Goal: Feedback & Contribution: Leave review/rating

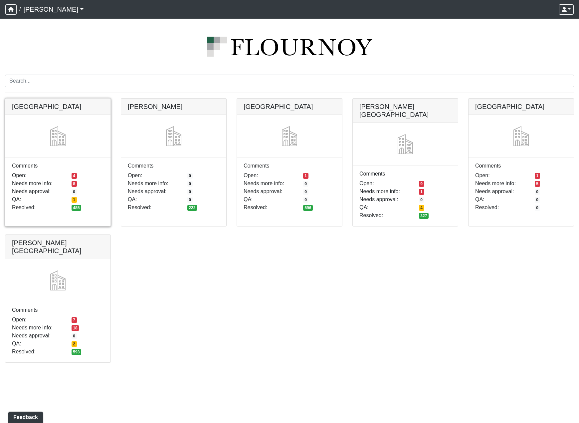
click at [37, 98] on link at bounding box center [57, 98] width 105 height 0
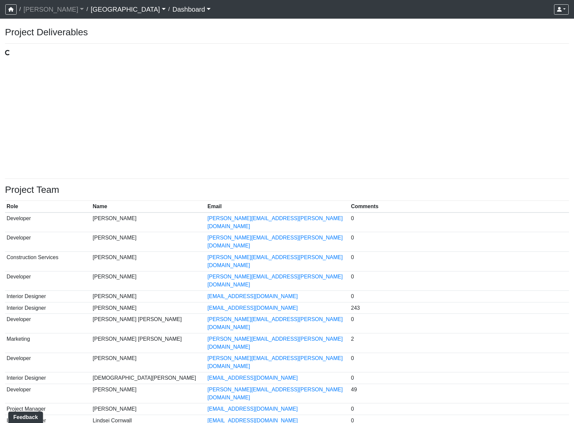
click at [315, 138] on div "Loading..." at bounding box center [287, 111] width 564 height 124
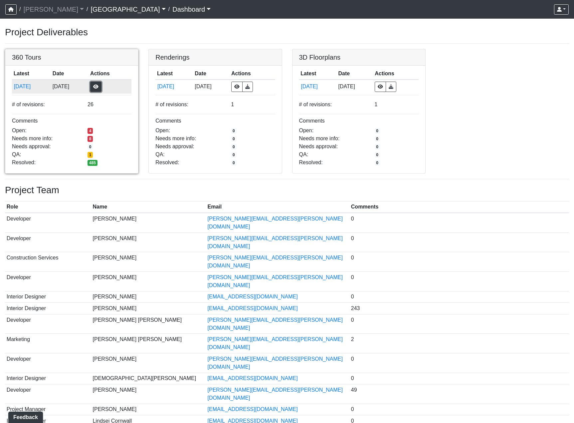
click at [101, 87] on button "button" at bounding box center [95, 87] width 11 height 10
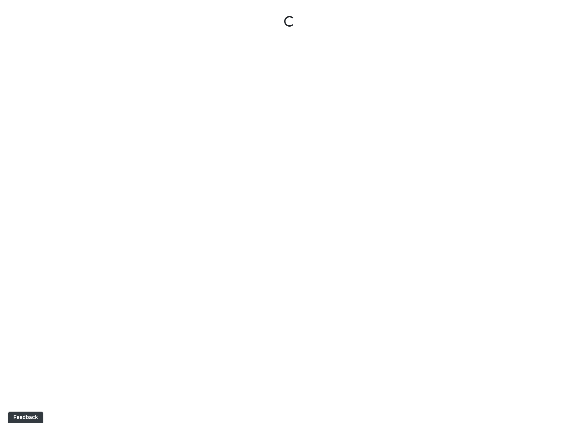
select select "nREVgdD8usBCEeVTsbMRRe"
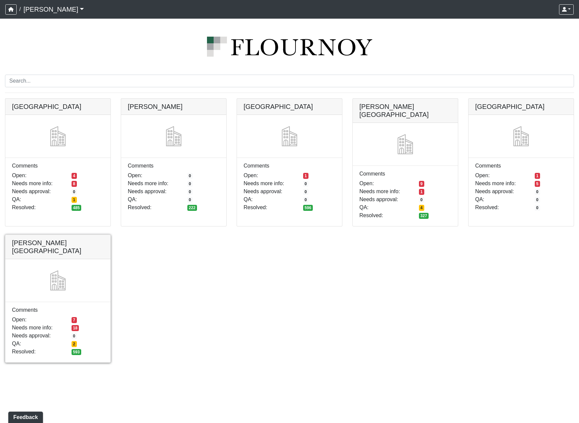
click at [75, 235] on link at bounding box center [57, 235] width 105 height 0
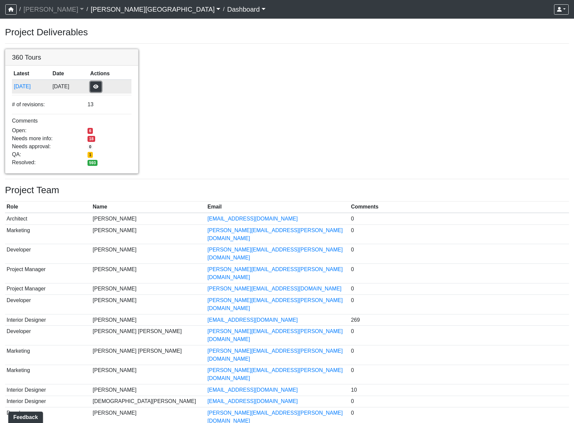
click at [101, 86] on button "button" at bounding box center [95, 87] width 11 height 10
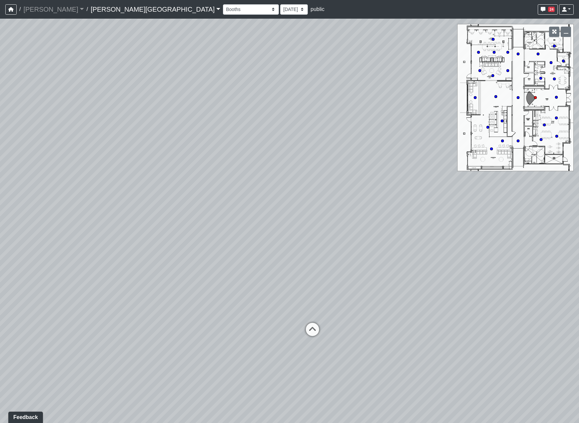
click at [351, 274] on div "Loading... Hallway - Hallway 2 Loading... Entry" at bounding box center [289, 221] width 579 height 404
click at [314, 328] on icon at bounding box center [312, 332] width 20 height 20
click at [311, 308] on icon at bounding box center [306, 311] width 20 height 20
select select "2p1LcMW7A2doxWKe2HrzBw"
drag, startPoint x: 498, startPoint y: 309, endPoint x: 172, endPoint y: 247, distance: 332.5
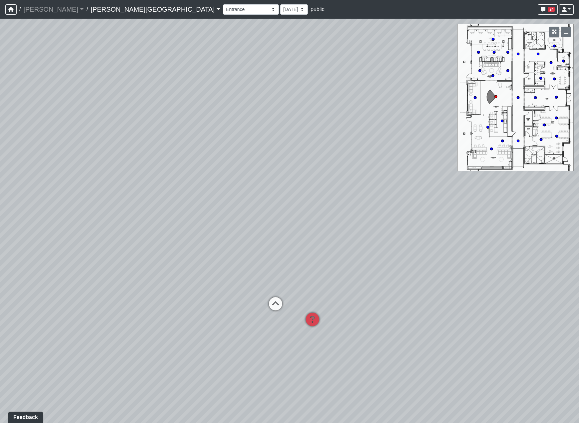
click at [164, 248] on div "Loading... Hallway - Hallway 2 Loading... Entry Loading... Clubroom - Entrance …" at bounding box center [289, 221] width 579 height 404
drag, startPoint x: 357, startPoint y: 253, endPoint x: 251, endPoint y: 300, distance: 116.6
click at [250, 300] on div "Loading... Hallway - Hallway 2 Loading... Entry Loading... Clubroom - Entrance …" at bounding box center [289, 221] width 579 height 404
click at [280, 9] on select "8/25/2025 8/11/2025 7/18/2025 7/17/2025 7/10/2025 7/9/2025 2/12/2025 2/7/2025 2…" at bounding box center [294, 9] width 28 height 10
select select "rqkEVXgxnPpMDdcxVT5SYo"
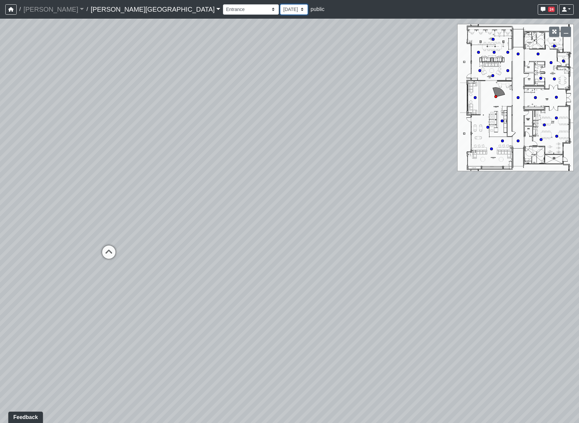
click at [280, 4] on select "8/25/2025 8/11/2025 7/18/2025 7/17/2025 7/10/2025 7/9/2025 2/12/2025 2/7/2025 2…" at bounding box center [294, 9] width 28 height 10
select select "2p1LcMW7A2doxWKe2HrzBw"
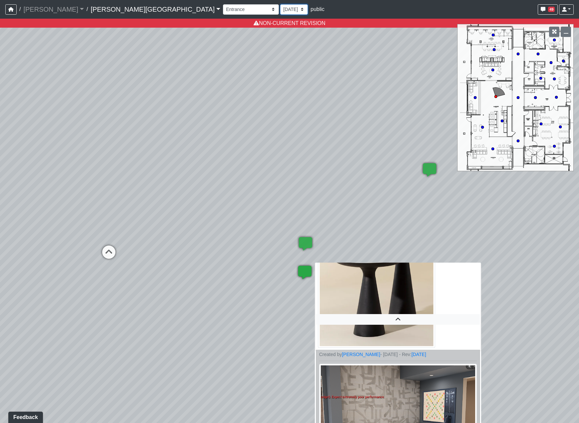
scroll to position [131, 0]
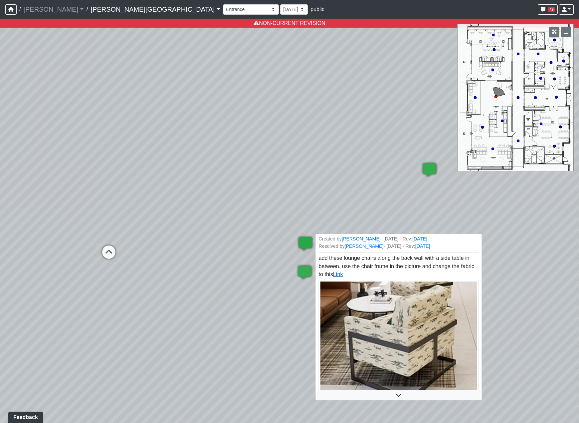
click at [343, 276] on link "Link" at bounding box center [338, 274] width 10 height 6
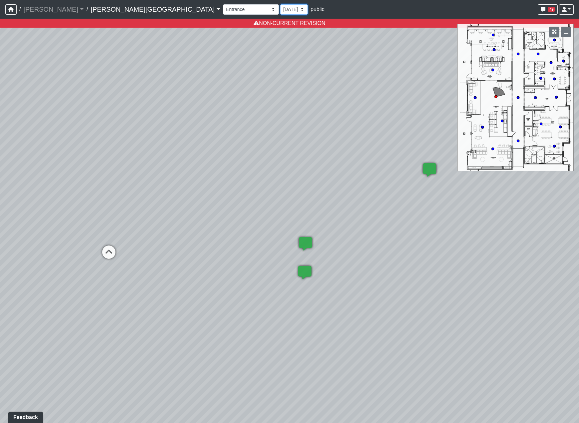
click at [280, 9] on select "8/25/2025 8/11/2025 7/18/2025 7/17/2025 7/10/2025 7/9/2025 2/12/2025 2/7/2025 2…" at bounding box center [294, 9] width 28 height 10
select select "wzoWVqM2G5FFRq7aL6KUid"
click at [280, 4] on select "8/25/2025 8/11/2025 7/18/2025 7/17/2025 7/10/2025 7/9/2025 2/12/2025 2/7/2025 2…" at bounding box center [294, 9] width 28 height 10
select select "2p1LcMW7A2doxWKe2HrzBw"
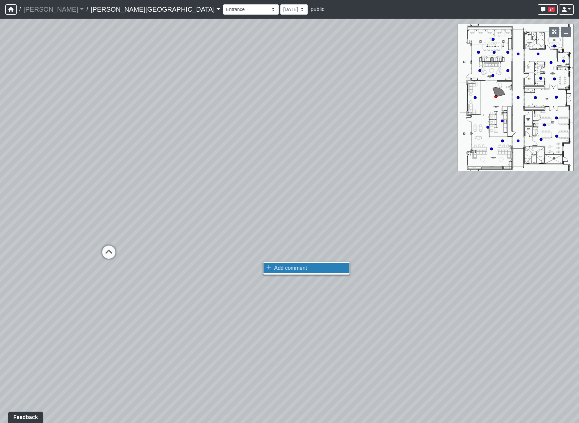
click at [297, 266] on span "Add comment" at bounding box center [290, 268] width 33 height 6
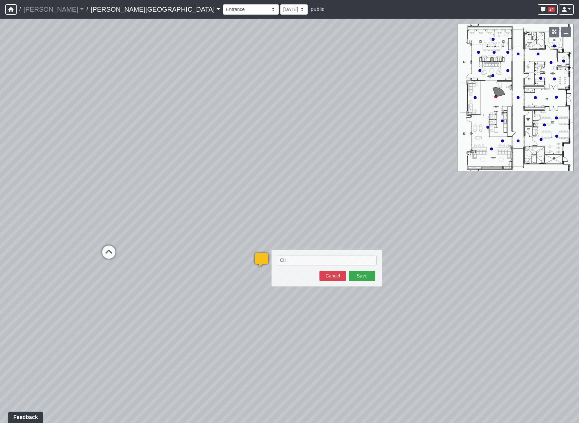
type textarea "C"
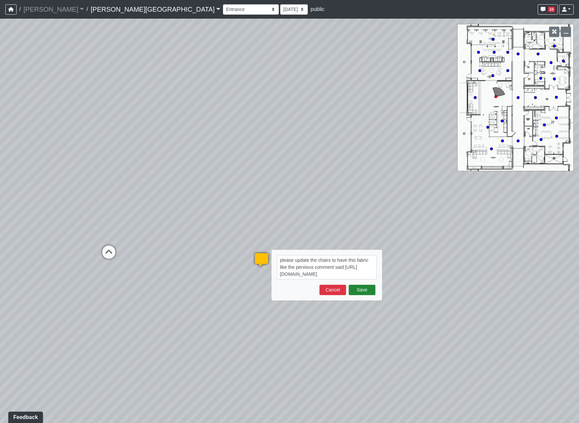
type textarea "please update the chairs to have this fabric like the pervious comment said htt…"
click at [365, 288] on button "Save" at bounding box center [362, 289] width 27 height 10
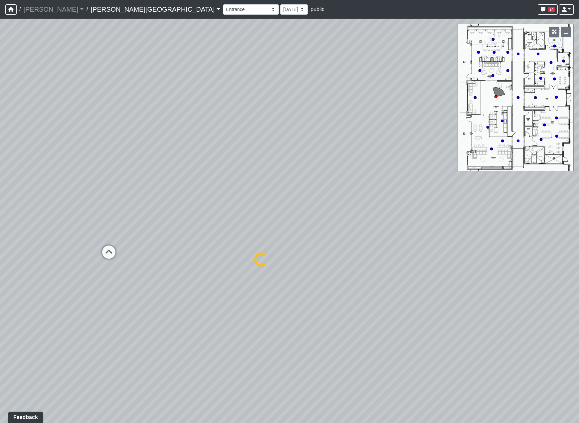
select select "2p1LcMW7A2doxWKe2HrzBw"
click at [333, 247] on span "Add comment" at bounding box center [345, 247] width 33 height 6
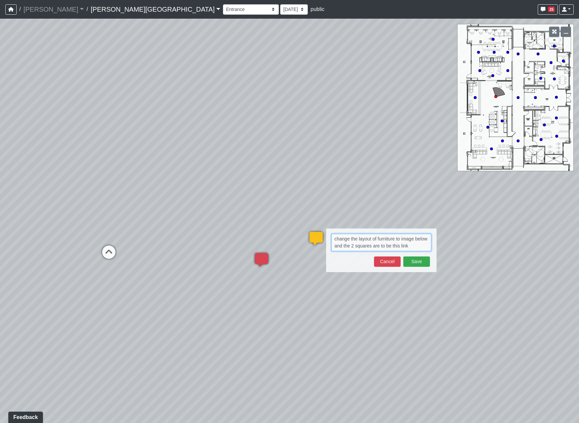
paste textarea "https://www.interiordefine.com/rowan-upholstered-fabric-ottoman?adgroupid=&camp…"
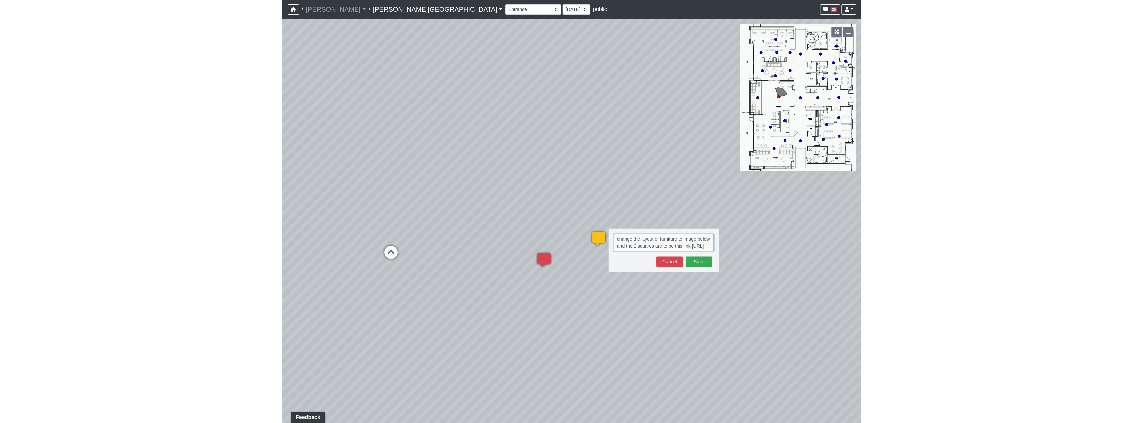
scroll to position [27, 0]
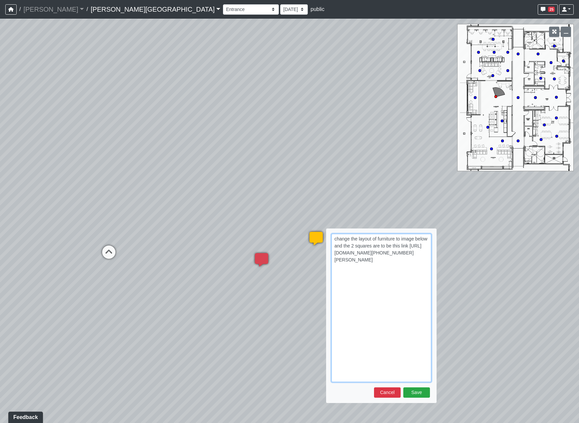
paste textarea "blob:https://sizzle.atlasbayvr.com/8034d60f-bf9c-456d-9d93-4227d6d63253"
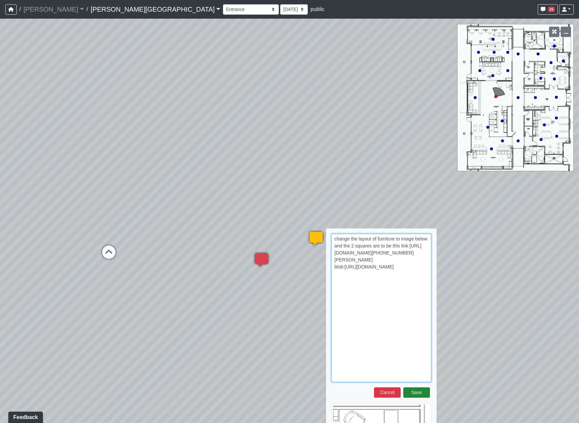
type textarea "change the layout of furniture to image below and the 2 squares are to be this …"
click at [415, 397] on button "Save" at bounding box center [416, 392] width 27 height 10
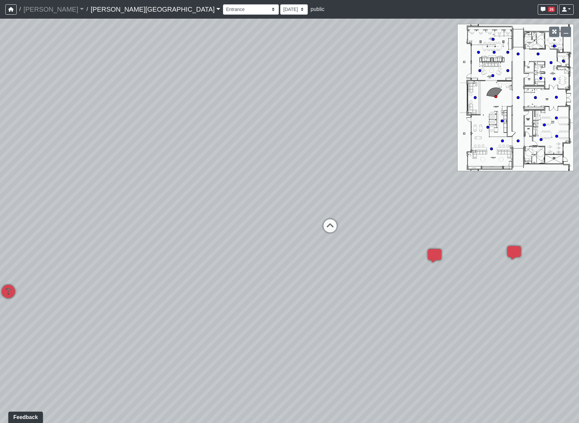
drag, startPoint x: 208, startPoint y: 327, endPoint x: 457, endPoint y: 322, distance: 249.9
click at [457, 322] on div "Loading... Hallway - Hallway 2 Loading... Entry Loading... Clubroom - Entrance …" at bounding box center [289, 221] width 579 height 404
drag, startPoint x: 259, startPoint y: 292, endPoint x: 370, endPoint y: 315, distance: 113.7
click at [370, 315] on div "Loading... Hallway - Hallway 2 Loading... Entry Loading... Clubroom - Entrance …" at bounding box center [289, 221] width 579 height 404
drag, startPoint x: 338, startPoint y: 295, endPoint x: -33, endPoint y: 248, distance: 374.6
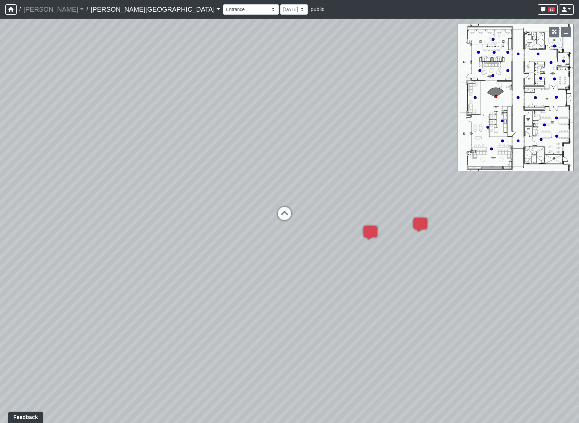
click at [0, 248] on html "/ Flournoy Flournoy Loading... / Tanner Road Tanner Road Loading... Tanner Road…" at bounding box center [289, 211] width 579 height 423
drag, startPoint x: 277, startPoint y: 253, endPoint x: 290, endPoint y: 228, distance: 27.8
click at [280, 251] on div "Loading... Hallway - Hallway 2 Loading... Entry Loading... Clubroom - Entrance …" at bounding box center [289, 221] width 579 height 404
click at [294, 224] on icon at bounding box center [293, 225] width 20 height 20
click at [286, 237] on icon at bounding box center [284, 238] width 20 height 20
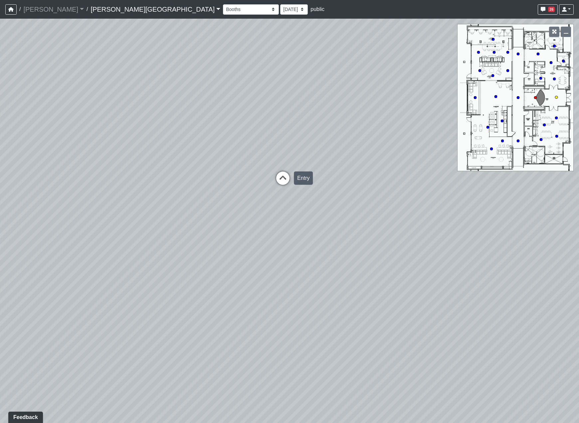
click at [286, 172] on icon at bounding box center [283, 181] width 20 height 20
drag, startPoint x: 147, startPoint y: 227, endPoint x: 418, endPoint y: 264, distance: 272.6
click at [404, 259] on div "Loading... Hallway - Hallway 2 Loading... Entry Loading... Clubroom - Entrance …" at bounding box center [289, 221] width 579 height 404
drag, startPoint x: 315, startPoint y: 275, endPoint x: 128, endPoint y: 209, distance: 198.2
click at [128, 209] on div "Loading... Hallway - Hallway 2 Loading... Entry Loading... Clubroom - Entrance …" at bounding box center [289, 221] width 579 height 404
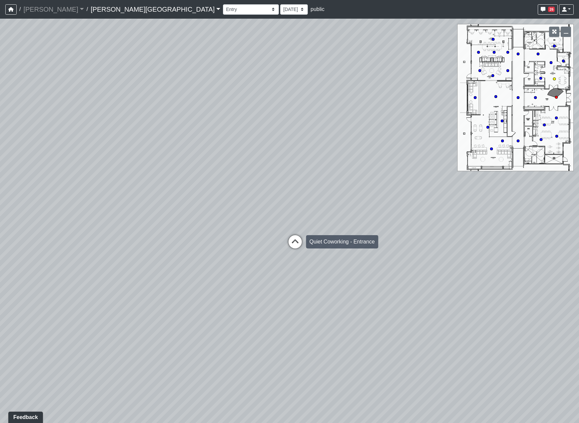
click at [293, 238] on icon at bounding box center [295, 245] width 20 height 20
drag, startPoint x: 427, startPoint y: 260, endPoint x: 75, endPoint y: 225, distance: 354.4
click at [74, 225] on div "Loading... Hallway - Hallway 2 Loading... Entry Loading... Clubroom - Entrance …" at bounding box center [289, 221] width 579 height 404
drag, startPoint x: 332, startPoint y: 246, endPoint x: 233, endPoint y: 238, distance: 99.8
click at [126, 278] on div "Loading... Hallway - Hallway 2 Loading... Entry Loading... Clubroom - Entrance …" at bounding box center [289, 221] width 579 height 404
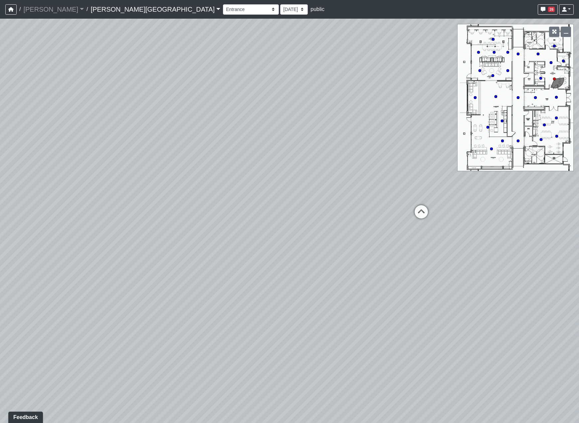
drag, startPoint x: 254, startPoint y: 234, endPoint x: -14, endPoint y: 219, distance: 268.0
click at [0, 219] on html "/ Flournoy Flournoy Loading... / Tanner Road Tanner Road Loading... Tanner Road…" at bounding box center [289, 211] width 579 height 423
drag, startPoint x: 312, startPoint y: 220, endPoint x: 401, endPoint y: 252, distance: 94.0
click at [404, 253] on div "Loading... Hallway - Hallway 2 Loading... Entry Loading... Clubroom - Entrance …" at bounding box center [289, 221] width 579 height 404
drag, startPoint x: 126, startPoint y: 229, endPoint x: 411, endPoint y: 226, distance: 284.5
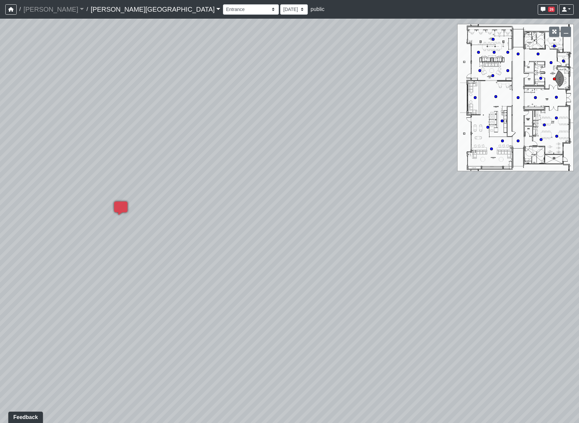
click at [411, 226] on div "Loading... Hallway - Hallway 2 Loading... Entry Loading... Clubroom - Entrance …" at bounding box center [289, 221] width 579 height 404
drag, startPoint x: 408, startPoint y: 229, endPoint x: 340, endPoint y: 213, distance: 69.1
click at [135, 207] on div "Loading... Hallway - Hallway 2 Loading... Entry Loading... Clubroom - Entrance …" at bounding box center [289, 221] width 579 height 404
drag, startPoint x: 414, startPoint y: 235, endPoint x: 97, endPoint y: 209, distance: 317.5
click at [97, 209] on div "Loading... Hallway - Hallway 2 Loading... Entry Loading... Clubroom - Entrance …" at bounding box center [289, 221] width 579 height 404
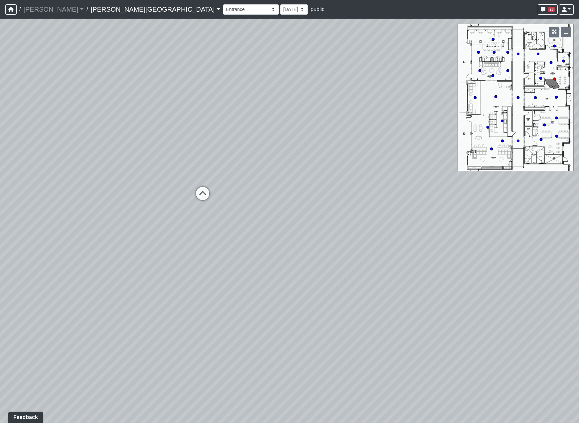
drag, startPoint x: 269, startPoint y: 249, endPoint x: 261, endPoint y: 251, distance: 8.8
click at [261, 251] on div "Loading... Hallway - Hallway 2 Loading... Entry Loading... Clubroom - Entrance …" at bounding box center [289, 221] width 579 height 404
click at [213, 203] on div "Loading... Hallway - Hallway 2 Loading... Entry Loading... Clubroom - Entrance …" at bounding box center [289, 221] width 579 height 404
click at [204, 194] on icon at bounding box center [203, 197] width 20 height 20
drag, startPoint x: 391, startPoint y: 244, endPoint x: 185, endPoint y: 235, distance: 206.5
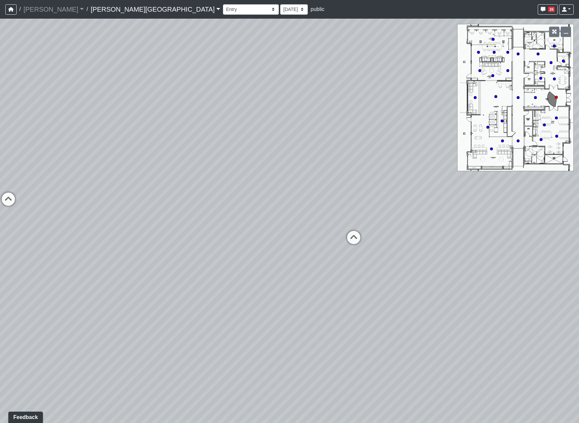
click at [117, 245] on div "Loading... Hallway - Hallway 2 Loading... Entry Loading... Clubroom - Entrance …" at bounding box center [289, 221] width 579 height 404
click at [300, 233] on icon at bounding box center [295, 237] width 20 height 20
click at [304, 244] on icon at bounding box center [302, 251] width 20 height 20
click at [305, 236] on icon at bounding box center [298, 239] width 20 height 20
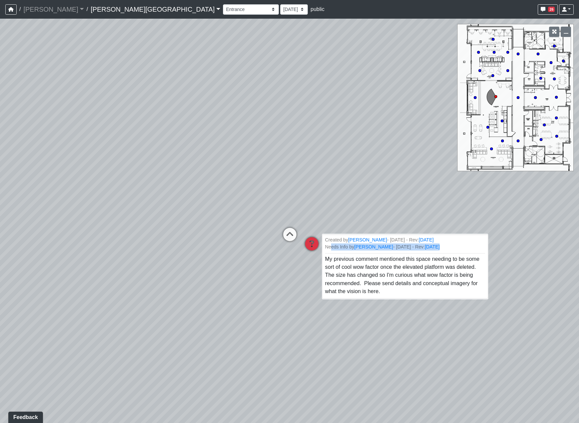
drag, startPoint x: 390, startPoint y: 251, endPoint x: 325, endPoint y: 239, distance: 66.1
click at [325, 240] on li "Created by Ryan Foster - 7/17/2025 - Rev: 7/17/2025 Needs Info by Matt Latas - …" at bounding box center [405, 266] width 166 height 64
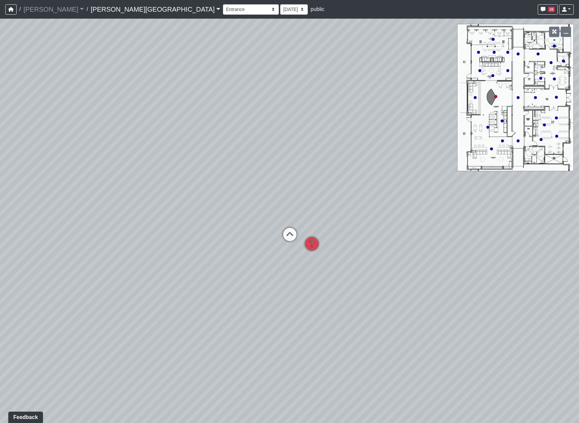
drag, startPoint x: 522, startPoint y: 182, endPoint x: 517, endPoint y: 189, distance: 8.1
click at [521, 182] on div "Loading... Hallway - Hallway 2 Loading... Entry Loading... Clubroom - Entrance …" at bounding box center [289, 221] width 579 height 404
drag, startPoint x: 388, startPoint y: 231, endPoint x: 223, endPoint y: 217, distance: 165.9
click at [209, 221] on div "Loading... Hallway - Hallway 2 Loading... Entry Loading... Clubroom - Entrance …" at bounding box center [289, 221] width 579 height 404
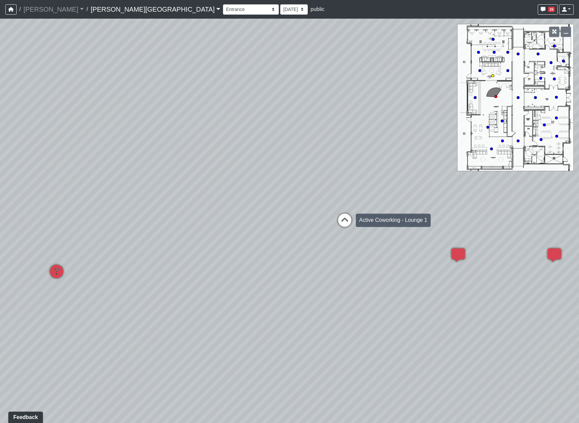
click at [337, 218] on icon at bounding box center [345, 223] width 20 height 20
drag, startPoint x: 379, startPoint y: 263, endPoint x: 395, endPoint y: 310, distance: 49.7
click at [395, 310] on div "Loading... Hallway - Hallway 2 Loading... Entry Loading... Clubroom - Entrance …" at bounding box center [289, 221] width 579 height 404
drag, startPoint x: 210, startPoint y: 331, endPoint x: 235, endPoint y: 320, distance: 27.1
click at [235, 320] on div "Loading... Hallway - Hallway 2 Loading... Entry Loading... Clubroom - Entrance …" at bounding box center [289, 221] width 579 height 404
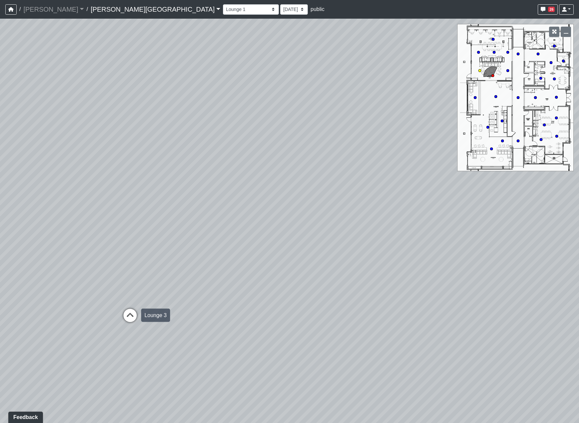
click at [138, 314] on icon at bounding box center [130, 318] width 20 height 20
drag, startPoint x: 389, startPoint y: 303, endPoint x: 96, endPoint y: 235, distance: 300.3
click at [96, 235] on div "Loading... Hallway - Hallway 2 Loading... Entry Loading... Clubroom - Entrance …" at bounding box center [289, 221] width 579 height 404
drag, startPoint x: 448, startPoint y: 258, endPoint x: 309, endPoint y: 274, distance: 139.4
click at [227, 274] on div "Loading... Hallway - Hallway 2 Loading... Entry Loading... Clubroom - Entrance …" at bounding box center [289, 221] width 579 height 404
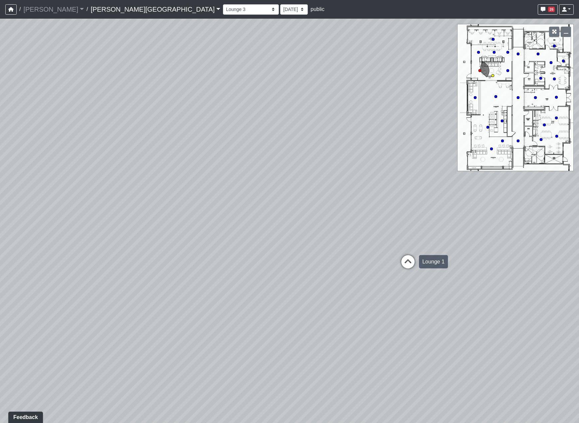
click at [411, 268] on icon at bounding box center [408, 265] width 20 height 20
select select "qjnHJpEkZmSiJeM2RzTrXn"
drag, startPoint x: 170, startPoint y: 287, endPoint x: 383, endPoint y: 275, distance: 213.3
click at [368, 275] on div "Loading... Hallway - Hallway 2 Loading... Entry Loading... Clubroom - Entrance …" at bounding box center [289, 221] width 579 height 404
drag, startPoint x: 272, startPoint y: 293, endPoint x: 149, endPoint y: 281, distance: 123.3
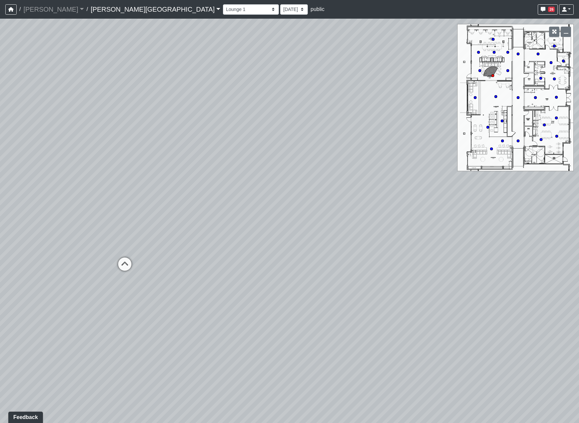
click at [149, 281] on div "Loading... Hallway - Hallway 2 Loading... Entry Loading... Clubroom - Entrance …" at bounding box center [289, 221] width 579 height 404
click at [344, 273] on li "Add comment" at bounding box center [368, 278] width 86 height 10
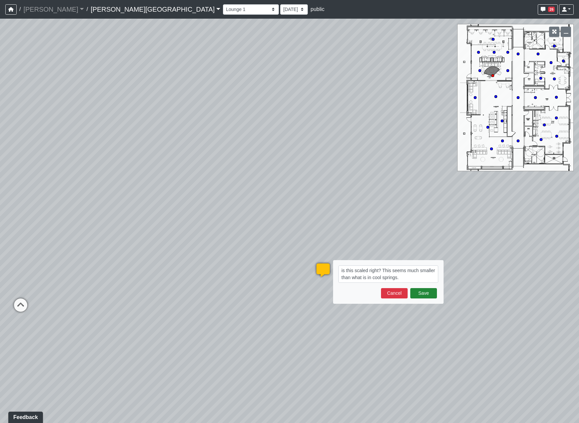
type textarea "is this scaled right? This seems much smaller than what is in cool springs."
click at [428, 296] on button "Save" at bounding box center [423, 293] width 27 height 10
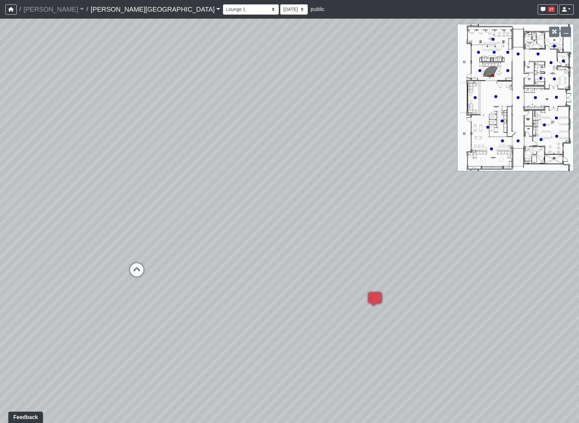
drag, startPoint x: 365, startPoint y: 202, endPoint x: 246, endPoint y: 241, distance: 125.3
click at [465, 235] on div "Loading... Hallway - Hallway 2 Loading... Entry Loading... Clubroom - Entrance …" at bounding box center [289, 221] width 579 height 404
click at [180, 270] on icon at bounding box center [180, 274] width 20 height 20
drag, startPoint x: 441, startPoint y: 256, endPoint x: 304, endPoint y: 276, distance: 137.9
click at [303, 276] on div "Loading... Hallway - Hallway 2 Loading... Entry Loading... Clubroom - Entrance …" at bounding box center [289, 221] width 579 height 404
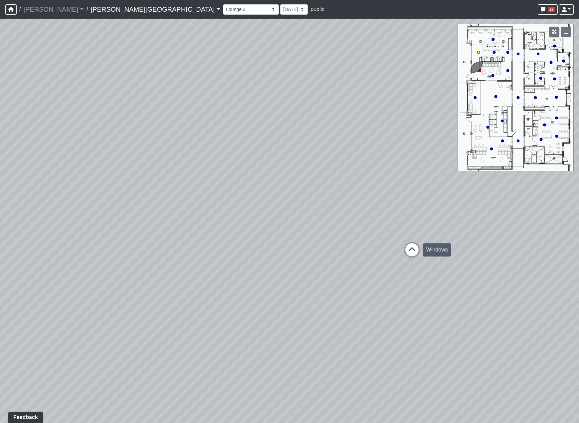
click at [409, 244] on icon at bounding box center [412, 253] width 20 height 20
drag, startPoint x: 386, startPoint y: 254, endPoint x: 116, endPoint y: 248, distance: 269.9
click at [116, 248] on div "Loading... Hallway - Hallway 2 Loading... Entry Loading... Clubroom - Entrance …" at bounding box center [289, 221] width 579 height 404
drag, startPoint x: 342, startPoint y: 260, endPoint x: 218, endPoint y: 279, distance: 125.2
click at [218, 279] on div "Loading... Hallway - Hallway 2 Loading... Entry Loading... Clubroom - Entrance …" at bounding box center [289, 221] width 579 height 404
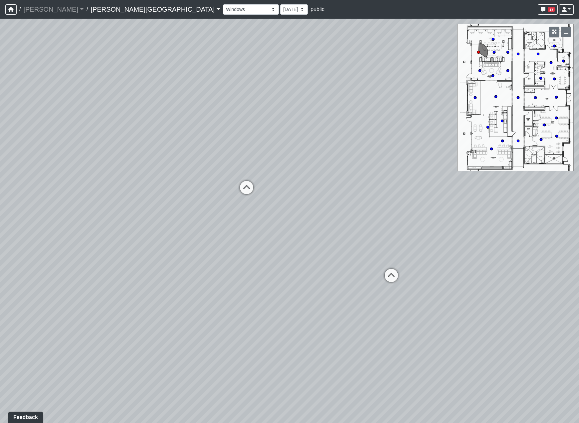
drag, startPoint x: 347, startPoint y: 295, endPoint x: 212, endPoint y: 299, distance: 135.1
click at [212, 299] on div "Loading... Hallway - Hallway 2 Loading... Entry Loading... Clubroom - Entrance …" at bounding box center [289, 221] width 579 height 404
drag, startPoint x: 311, startPoint y: 268, endPoint x: 308, endPoint y: 269, distance: 3.5
click at [308, 269] on icon at bounding box center [304, 268] width 20 height 20
drag, startPoint x: 219, startPoint y: 269, endPoint x: 402, endPoint y: 276, distance: 183.1
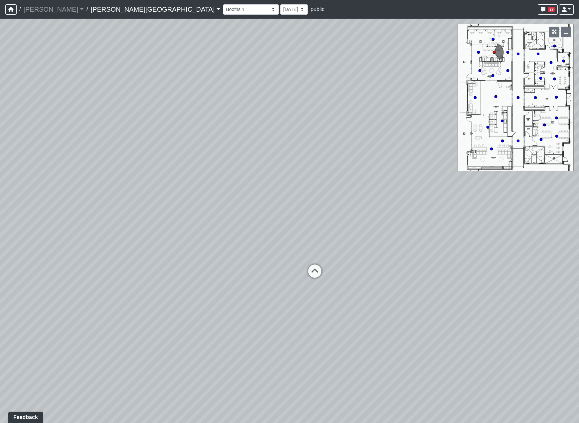
click at [373, 273] on div "Loading... Hallway - Hallway 2 Loading... Entry Loading... Clubroom - Entrance …" at bounding box center [289, 221] width 579 height 404
drag, startPoint x: 261, startPoint y: 271, endPoint x: 323, endPoint y: 239, distance: 69.8
click at [323, 239] on div "Loading... Hallway - Hallway 2 Loading... Entry Loading... Clubroom - Entrance …" at bounding box center [289, 221] width 579 height 404
click at [312, 187] on icon at bounding box center [313, 180] width 20 height 20
select select "71qBYD1UnnMVF4BEBvD55H"
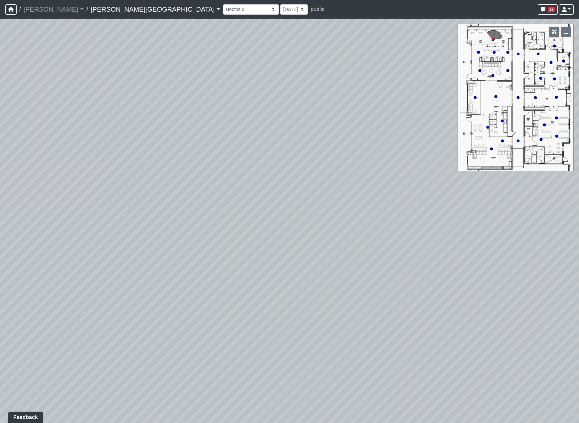
drag, startPoint x: 323, startPoint y: 292, endPoint x: 103, endPoint y: 296, distance: 219.6
click at [103, 296] on div "Loading... Hallway - Hallway 2 Loading... Entry Loading... Clubroom - Entrance …" at bounding box center [289, 221] width 579 height 404
drag, startPoint x: 378, startPoint y: 298, endPoint x: 333, endPoint y: 300, distance: 44.6
click at [333, 300] on div "Loading... Hallway - Hallway 2 Loading... Entry Loading... Clubroom - Entrance …" at bounding box center [289, 221] width 579 height 404
click at [323, 294] on span "Add comment" at bounding box center [329, 297] width 33 height 6
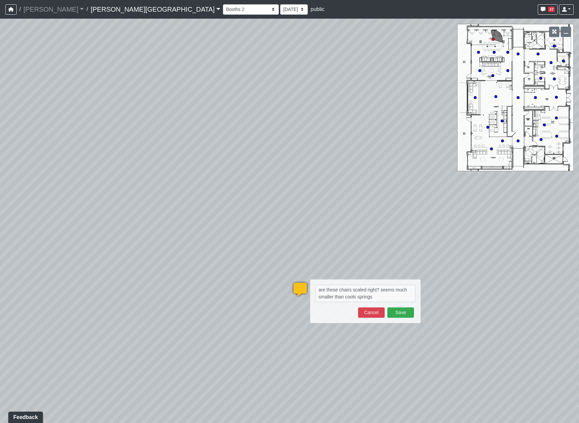
type textarea "are these chairs scaled right? seems much smaller than cools springs again"
click at [409, 314] on button "Save" at bounding box center [400, 312] width 27 height 10
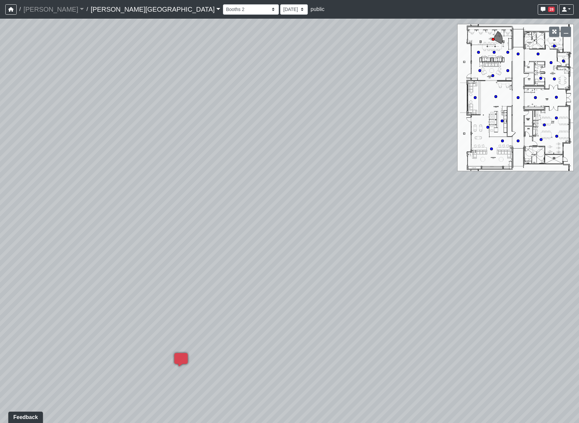
drag, startPoint x: 412, startPoint y: 315, endPoint x: 234, endPoint y: 301, distance: 178.9
click at [234, 301] on div "Loading... Hallway - Hallway 2 Loading... Entry Loading... Clubroom - Entrance …" at bounding box center [289, 221] width 579 height 404
drag, startPoint x: 450, startPoint y: 332, endPoint x: 355, endPoint y: 337, distance: 95.3
click at [543, 355] on div "Loading... Hallway - Hallway 2 Loading... Entry Loading... Clubroom - Entrance …" at bounding box center [289, 221] width 579 height 404
drag, startPoint x: 166, startPoint y: 335, endPoint x: 378, endPoint y: 275, distance: 219.9
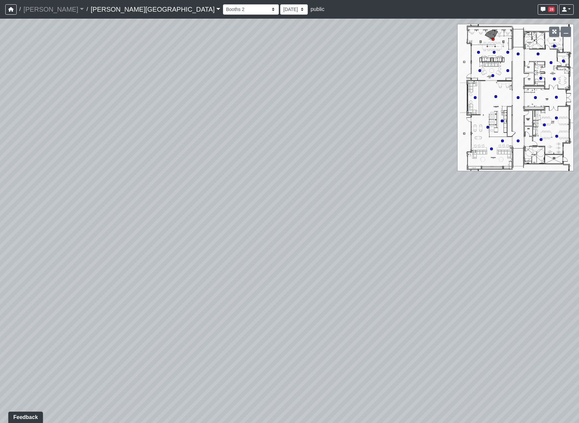
click at [378, 275] on div "Loading... Hallway - Hallway 2 Loading... Entry Loading... Clubroom - Entrance …" at bounding box center [289, 221] width 579 height 404
drag, startPoint x: 311, startPoint y: 296, endPoint x: 114, endPoint y: 306, distance: 196.9
click at [114, 306] on div "Loading... Hallway - Hallway 2 Loading... Entry Loading... Clubroom - Entrance …" at bounding box center [289, 221] width 579 height 404
drag, startPoint x: 328, startPoint y: 260, endPoint x: 413, endPoint y: 276, distance: 86.8
click at [486, 259] on div "Loading... Hallway - Hallway 2 Loading... Entry Loading... Clubroom - Entrance …" at bounding box center [289, 221] width 579 height 404
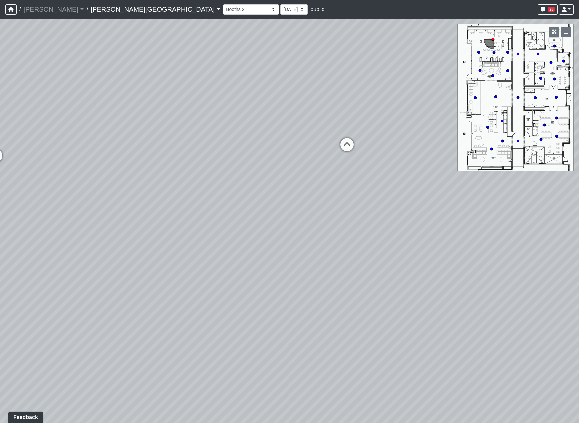
drag, startPoint x: 296, startPoint y: 288, endPoint x: 348, endPoint y: 263, distance: 57.6
click at [359, 292] on div "Loading... Hallway - Hallway 2 Loading... Entry Loading... Clubroom - Entrance …" at bounding box center [289, 221] width 579 height 404
drag, startPoint x: 167, startPoint y: 209, endPoint x: 379, endPoint y: 231, distance: 212.7
click at [378, 230] on div "Loading... Hallway - Hallway 2 Loading... Entry Loading... Clubroom - Entrance …" at bounding box center [289, 221] width 579 height 404
drag, startPoint x: 338, startPoint y: 241, endPoint x: 273, endPoint y: 215, distance: 70.1
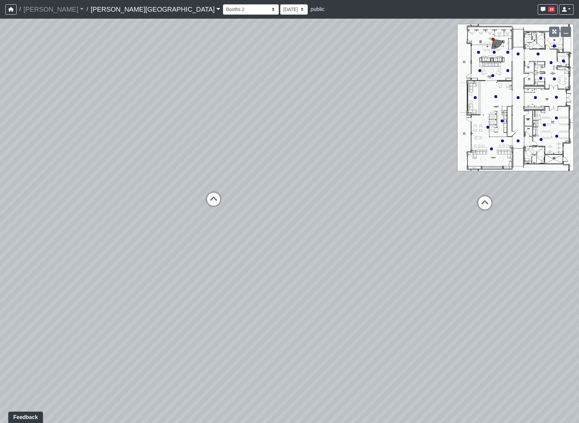
click at [336, 241] on div "Loading... Hallway - Hallway 2 Loading... Entry Loading... Clubroom - Entrance …" at bounding box center [289, 221] width 579 height 404
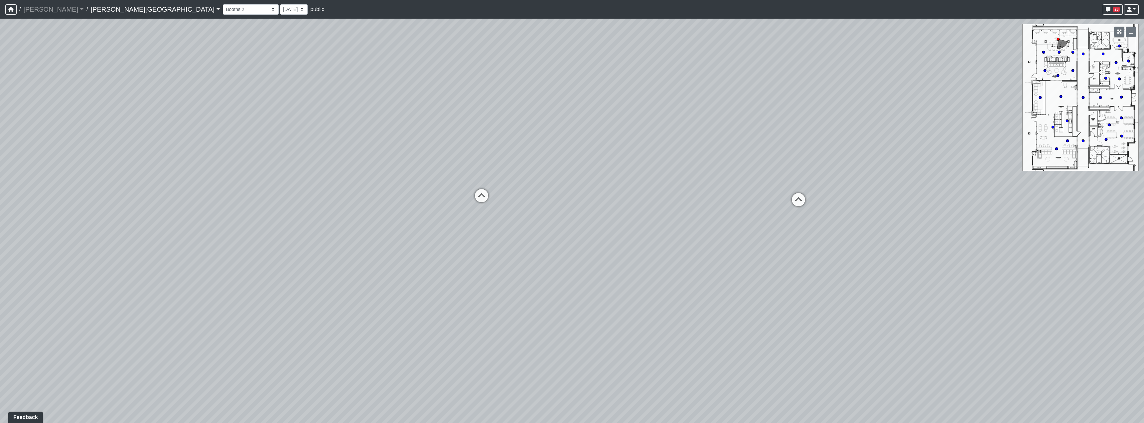
drag, startPoint x: 546, startPoint y: 270, endPoint x: 848, endPoint y: 241, distance: 303.5
click at [579, 249] on div "Loading... Hallway - Hallway 2 Loading... Entry Loading... Clubroom - Entrance …" at bounding box center [572, 221] width 1144 height 404
drag, startPoint x: 567, startPoint y: 275, endPoint x: 913, endPoint y: 256, distance: 346.2
click at [579, 257] on div "Loading... Hallway - Hallway 2 Loading... Entry Loading... Clubroom - Entrance …" at bounding box center [572, 221] width 1144 height 404
drag, startPoint x: 561, startPoint y: 264, endPoint x: 526, endPoint y: 265, distance: 34.3
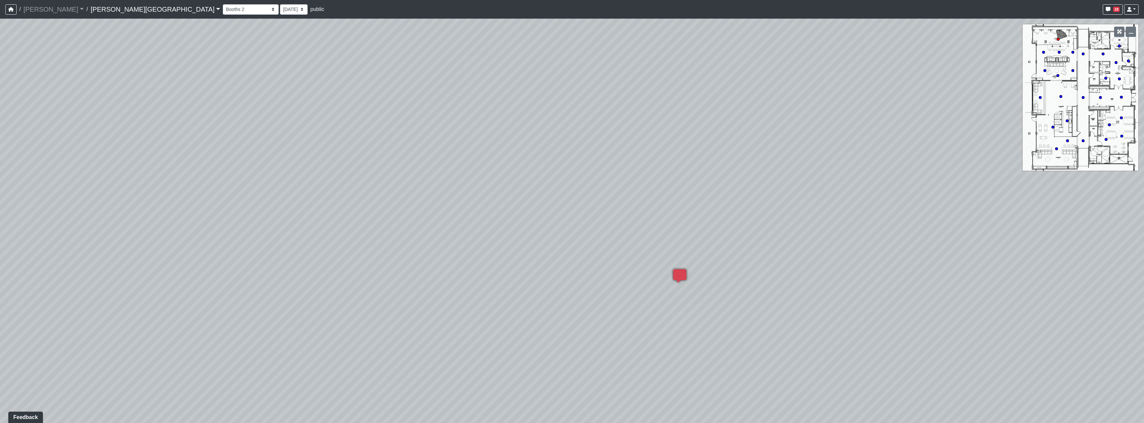
click at [416, 291] on div "Loading... Hallway - Hallway 2 Loading... Entry Loading... Clubroom - Entrance …" at bounding box center [572, 221] width 1144 height 404
drag, startPoint x: 769, startPoint y: 266, endPoint x: 674, endPoint y: 368, distance: 139.1
click at [579, 386] on div "Loading... Hallway - Hallway 2 Loading... Entry Loading... Clubroom - Entrance …" at bounding box center [572, 221] width 1144 height 404
click at [579, 123] on icon at bounding box center [662, 120] width 20 height 20
drag, startPoint x: 853, startPoint y: 205, endPoint x: 573, endPoint y: 196, distance: 280.0
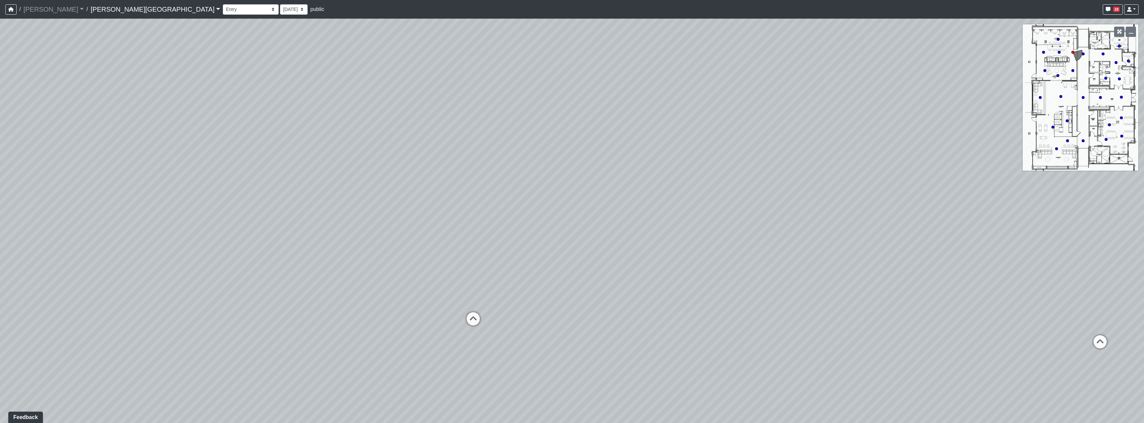
click at [529, 203] on div "Loading... Hallway - Hallway 2 Loading... Entry Loading... Clubroom - Entrance …" at bounding box center [572, 221] width 1144 height 404
drag, startPoint x: 610, startPoint y: 199, endPoint x: 606, endPoint y: 210, distance: 11.5
click at [579, 210] on div "Loading... Hallway - Hallway 2 Loading... Entry Loading... Clubroom - Entrance …" at bounding box center [572, 221] width 1144 height 404
click at [542, 236] on div "Loading... Hallway - Hallway 2 Loading... Entry Loading... Clubroom - Entrance …" at bounding box center [572, 221] width 1144 height 404
click at [529, 239] on icon at bounding box center [529, 242] width 20 height 20
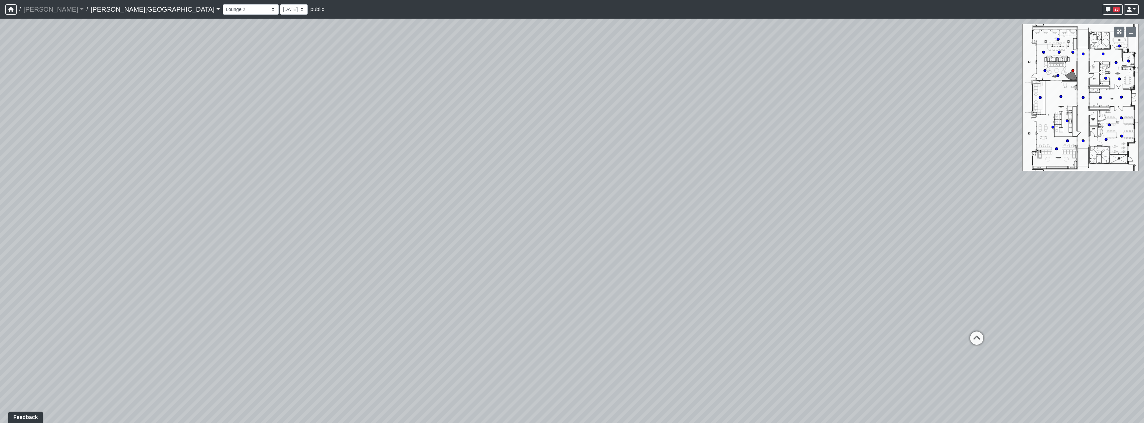
drag, startPoint x: 649, startPoint y: 248, endPoint x: 452, endPoint y: 246, distance: 196.6
click at [420, 245] on div "Loading... Hallway - Hallway 2 Loading... Entry Loading... Clubroom - Entrance …" at bounding box center [572, 221] width 1144 height 404
click at [579, 279] on icon at bounding box center [735, 273] width 20 height 20
drag, startPoint x: 927, startPoint y: 284, endPoint x: 444, endPoint y: 227, distance: 486.5
click at [486, 240] on div "Loading... Hallway - Hallway 2 Loading... Entry Loading... Clubroom - Entrance …" at bounding box center [572, 221] width 1144 height 404
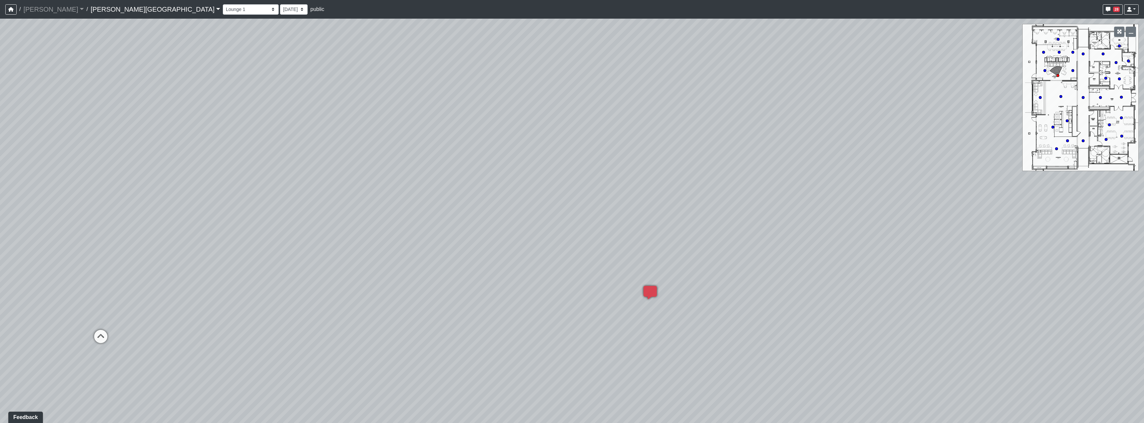
drag, startPoint x: 731, startPoint y: 226, endPoint x: 1120, endPoint y: 293, distance: 394.7
click at [579, 290] on div "Loading... Hallway - Hallway 2 Loading... Entry Loading... Clubroom - Entrance …" at bounding box center [572, 221] width 1144 height 404
drag, startPoint x: 517, startPoint y: 254, endPoint x: 567, endPoint y: 300, distance: 67.3
click at [567, 300] on div "Loading... Hallway - Hallway 2 Loading... Entry Loading... Clubroom - Entrance …" at bounding box center [572, 221] width 1144 height 404
click at [533, 206] on div "Loading... Clubroom - Entrance" at bounding box center [535, 216] width 20 height 20
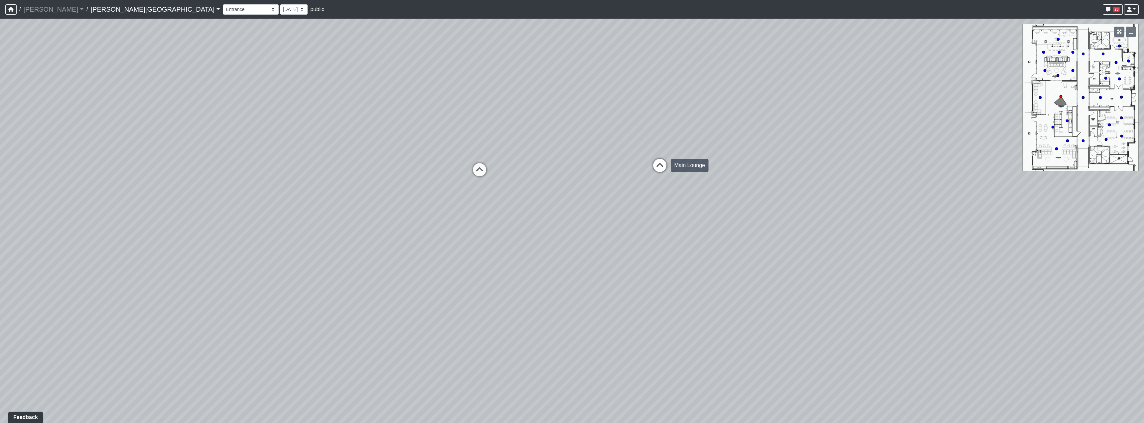
click at [579, 167] on icon at bounding box center [660, 169] width 20 height 20
drag, startPoint x: 470, startPoint y: 198, endPoint x: 805, endPoint y: 215, distance: 335.4
click at [579, 210] on div "Loading... Hallway - Hallway 2 Loading... Entry Loading... Clubroom - Entrance …" at bounding box center [572, 221] width 1144 height 404
drag, startPoint x: 502, startPoint y: 180, endPoint x: 664, endPoint y: 243, distance: 173.9
click at [579, 243] on div "Loading... Hallway - Hallway 2 Loading... Entry Loading... Clubroom - Entrance …" at bounding box center [572, 221] width 1144 height 404
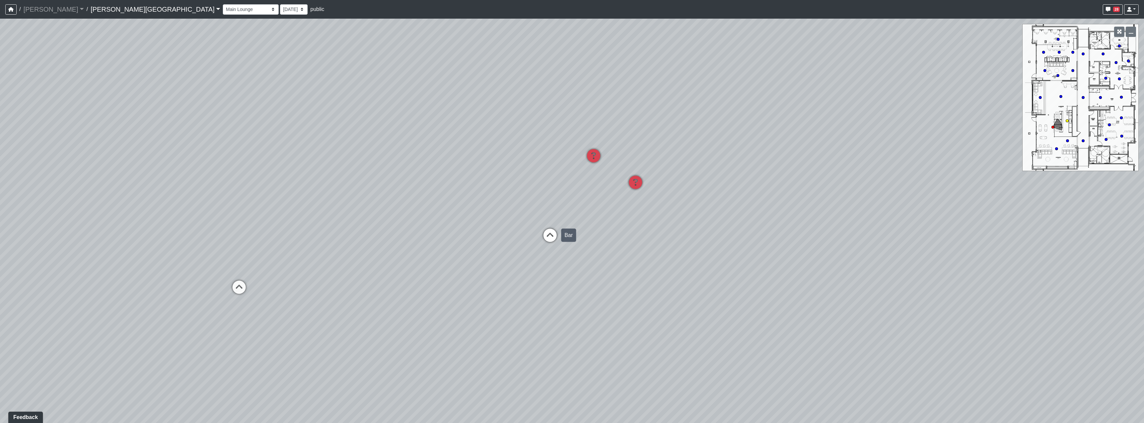
click at [551, 233] on icon at bounding box center [550, 239] width 20 height 20
select select "kTr1RygiFivabkrQ5UUnvM"
click at [579, 224] on span "Add comment" at bounding box center [666, 224] width 33 height 6
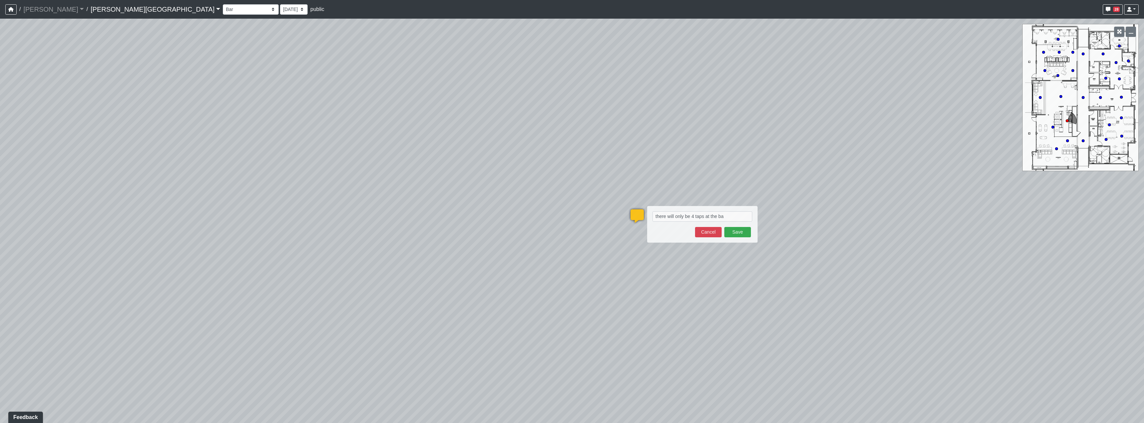
type textarea "there will only be 4 taps at the bar"
drag, startPoint x: 890, startPoint y: 240, endPoint x: 458, endPoint y: 200, distance: 433.7
click at [451, 215] on div "Loading... Hallway - Hallway 2 Loading... Entry Loading... Clubroom - Entrance …" at bounding box center [572, 221] width 1144 height 404
drag, startPoint x: 644, startPoint y: 222, endPoint x: 559, endPoint y: 218, distance: 85.6
click at [579, 223] on div "Loading... Hallway - Hallway 2 Loading... Entry Loading... Clubroom - Entrance …" at bounding box center [572, 221] width 1144 height 404
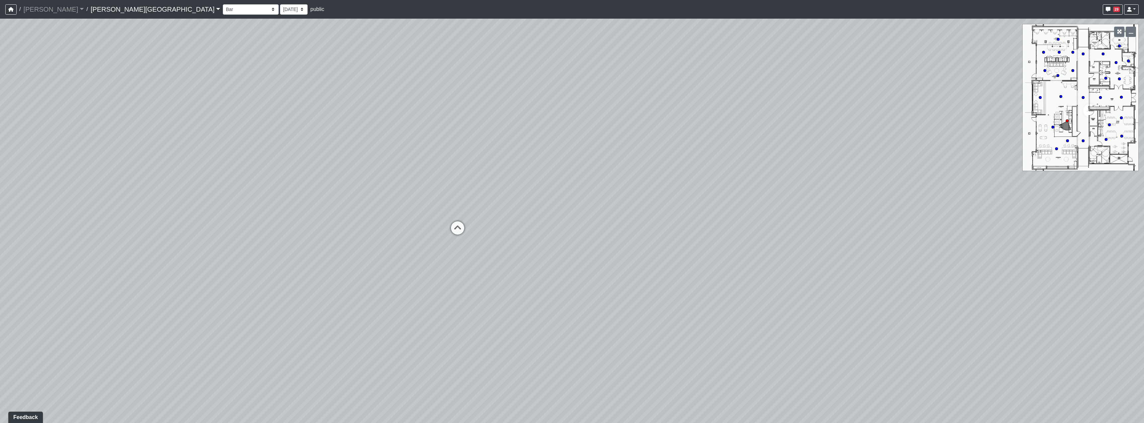
click at [470, 225] on div "Loading... Hallway - Hallway 2 Loading... Entry Loading... Clubroom - Entrance …" at bounding box center [572, 221] width 1144 height 404
click at [461, 231] on icon at bounding box center [458, 232] width 20 height 20
drag, startPoint x: 764, startPoint y: 217, endPoint x: 486, endPoint y: 227, distance: 277.6
click at [486, 227] on div "Loading... Hallway - Hallway 2 Loading... Entry Loading... Clubroom - Entrance …" at bounding box center [572, 221] width 1144 height 404
click at [579, 276] on icon at bounding box center [591, 282] width 20 height 20
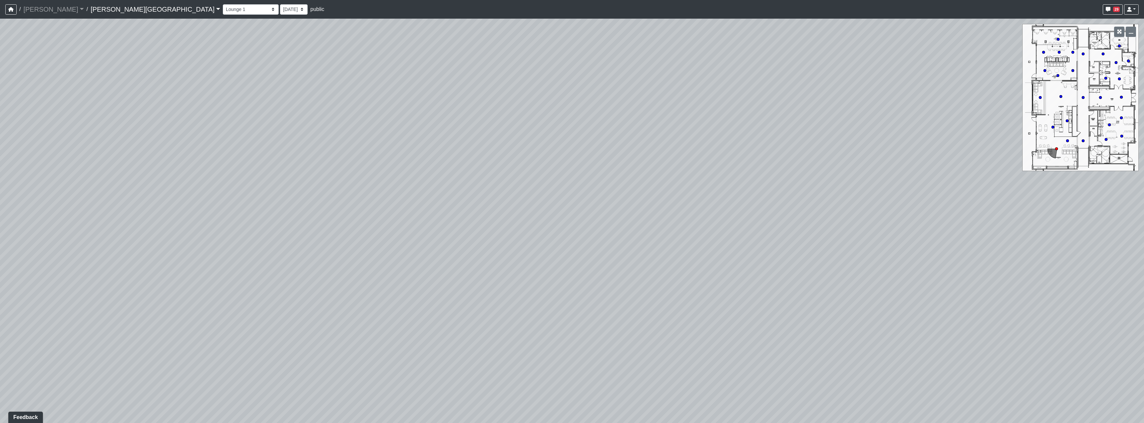
drag, startPoint x: 569, startPoint y: 241, endPoint x: 744, endPoint y: 233, distance: 175.5
click at [579, 233] on div "Loading... Hallway - Hallway 2 Loading... Entry Loading... Clubroom - Entrance …" at bounding box center [572, 221] width 1144 height 404
drag, startPoint x: 606, startPoint y: 235, endPoint x: 787, endPoint y: 247, distance: 181.4
click at [579, 247] on div "Loading... Hallway - Hallway 2 Loading... Entry Loading... Clubroom - Entrance …" at bounding box center [572, 221] width 1144 height 404
drag, startPoint x: 454, startPoint y: 232, endPoint x: 771, endPoint y: 249, distance: 317.2
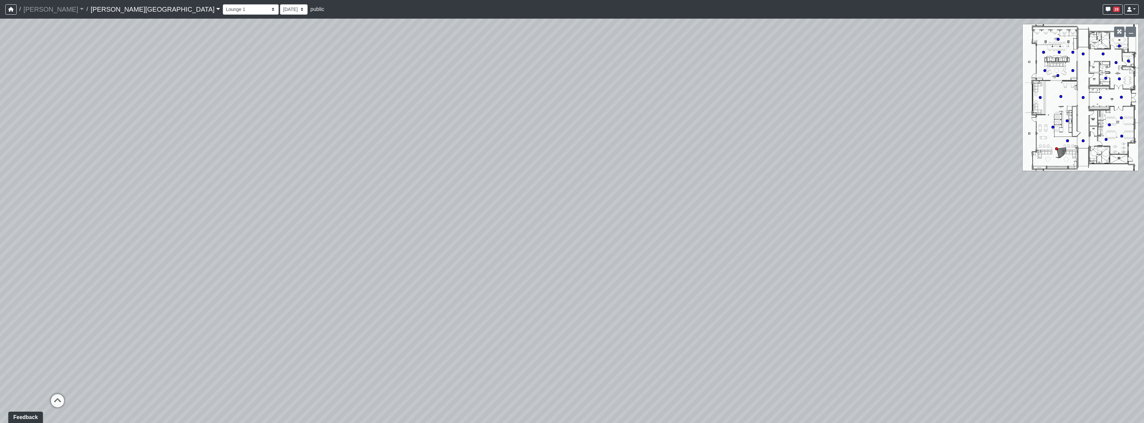
click at [579, 209] on div "Loading... Hallway - Hallway 2 Loading... Entry Loading... Clubroom - Entrance …" at bounding box center [572, 221] width 1144 height 404
drag, startPoint x: 531, startPoint y: 290, endPoint x: 616, endPoint y: 317, distance: 89.7
click at [579, 317] on div "Loading... Hallway - Hallway 2 Loading... Entry Loading... Clubroom - Entrance …" at bounding box center [572, 221] width 1144 height 404
click at [579, 163] on icon at bounding box center [696, 161] width 20 height 20
click at [491, 241] on icon at bounding box center [493, 251] width 20 height 20
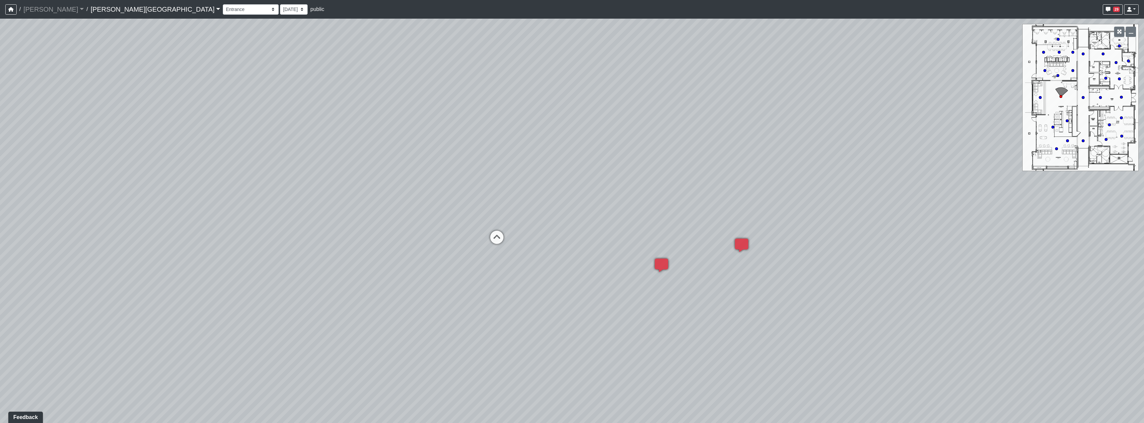
click at [481, 237] on div "Loading... Hallway - Hallway 2 Loading... Entry Loading... Clubroom - Entrance …" at bounding box center [572, 221] width 1144 height 404
click at [485, 238] on div "Loading... Hallway - Hallway 2 Loading... Entry Loading... Clubroom - Entrance …" at bounding box center [572, 221] width 1144 height 404
click at [493, 239] on icon at bounding box center [497, 241] width 20 height 20
drag, startPoint x: 611, startPoint y: 254, endPoint x: 415, endPoint y: 238, distance: 196.9
click at [313, 246] on div "Loading... Hallway - Hallway 2 Loading... Entry Loading... Clubroom - Entrance …" at bounding box center [572, 221] width 1144 height 404
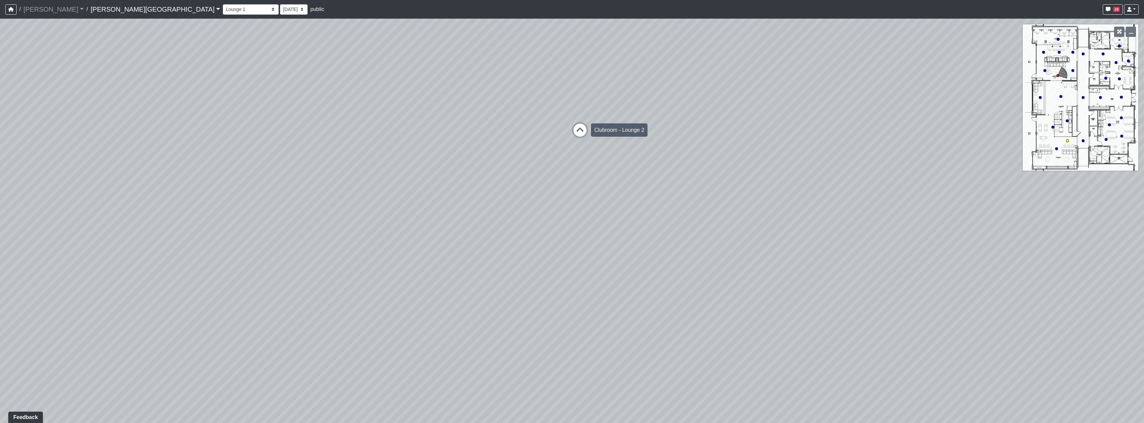
click at [570, 130] on icon at bounding box center [580, 133] width 20 height 20
drag, startPoint x: 536, startPoint y: 215, endPoint x: 473, endPoint y: 228, distance: 64.3
click at [579, 219] on div "Loading... Hallway - Hallway 2 Loading... Entry Loading... Clubroom - Entrance …" at bounding box center [572, 221] width 1144 height 404
drag, startPoint x: 586, startPoint y: 237, endPoint x: 582, endPoint y: 239, distance: 4.3
click at [579, 239] on div "Loading... Hallway - Hallway 2 Loading... Entry Loading... Clubroom - Entrance …" at bounding box center [572, 221] width 1144 height 404
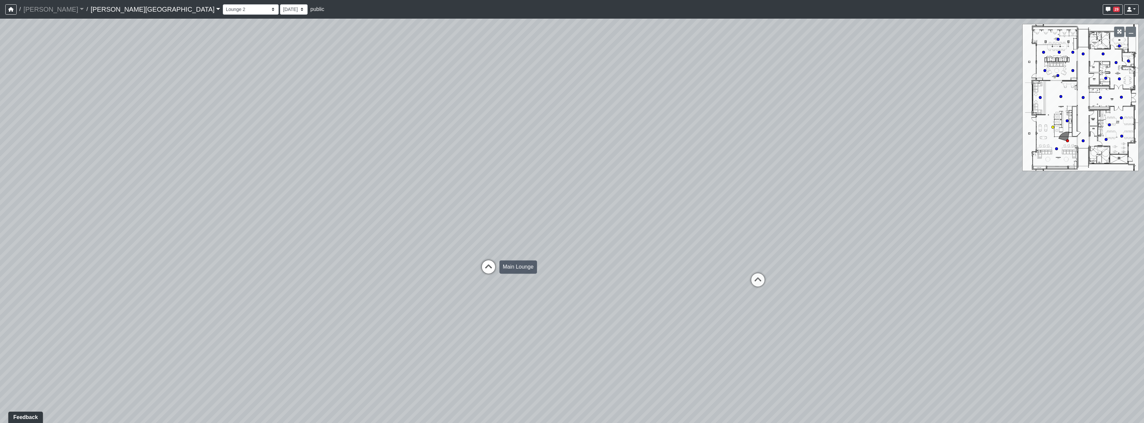
click at [481, 269] on icon at bounding box center [489, 270] width 20 height 20
drag, startPoint x: 663, startPoint y: 266, endPoint x: 426, endPoint y: 259, distance: 238.0
click at [402, 267] on div "Loading... Hallway - Hallway 2 Loading... Entry Loading... Clubroom - Entrance …" at bounding box center [572, 221] width 1144 height 404
click at [568, 219] on icon at bounding box center [571, 228] width 20 height 20
drag, startPoint x: 816, startPoint y: 263, endPoint x: 550, endPoint y: 233, distance: 267.5
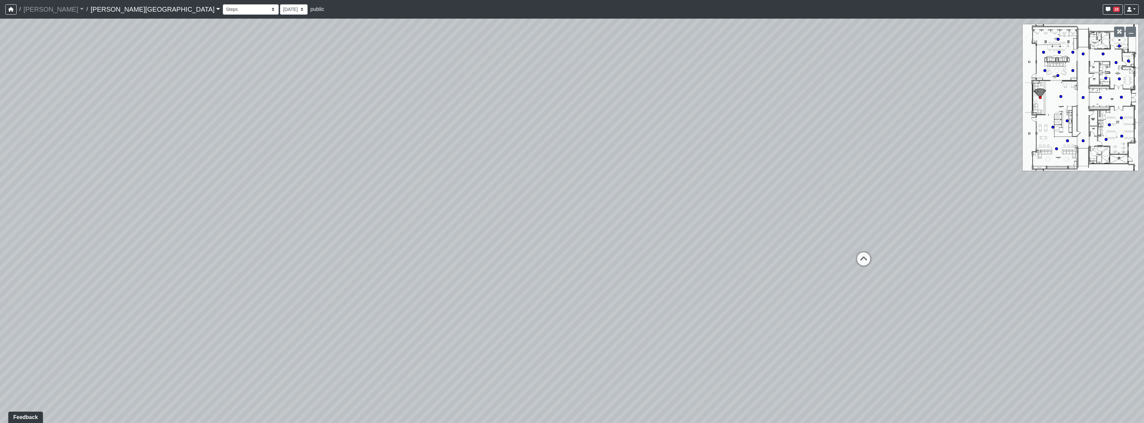
click at [519, 235] on div "Loading... Hallway - Hallway 2 Loading... Entry Loading... Clubroom - Entrance …" at bounding box center [572, 221] width 1144 height 404
click at [579, 207] on icon at bounding box center [637, 212] width 20 height 20
click at [579, 136] on icon at bounding box center [852, 139] width 20 height 20
drag, startPoint x: 331, startPoint y: 165, endPoint x: 513, endPoint y: 201, distance: 185.1
click at [511, 200] on div "Loading... Hallway - Hallway 2 Loading... Entry Loading... Clubroom - Entrance …" at bounding box center [572, 221] width 1144 height 404
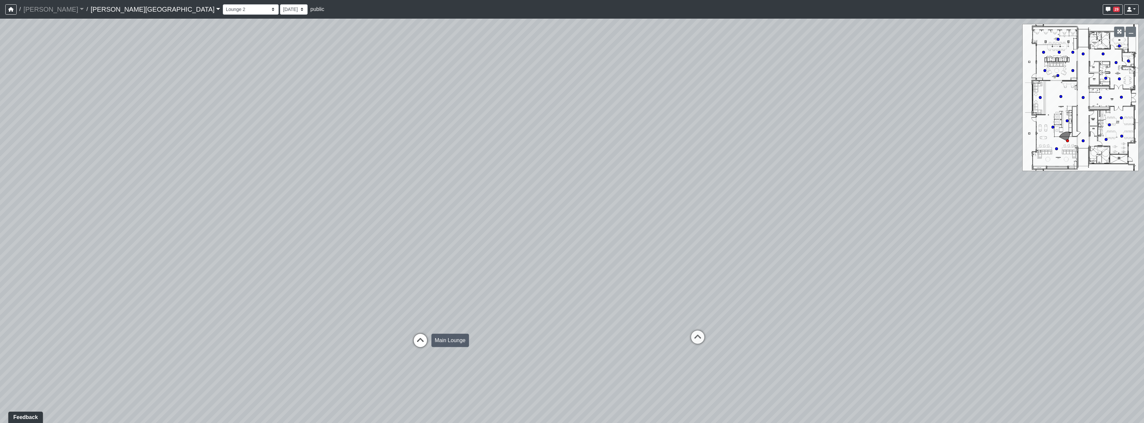
click at [423, 341] on icon at bounding box center [421, 344] width 20 height 20
click at [579, 287] on icon at bounding box center [676, 293] width 20 height 20
drag, startPoint x: 688, startPoint y: 296, endPoint x: 504, endPoint y: 268, distance: 185.7
click at [504, 268] on div "Loading... Hallway - Hallway 2 Loading... Entry Loading... Clubroom - Entrance …" at bounding box center [572, 221] width 1144 height 404
click at [579, 256] on div "Loading... Hallway - Hallway 2 Loading... Entry Loading... Clubroom - Entrance …" at bounding box center [572, 221] width 1144 height 404
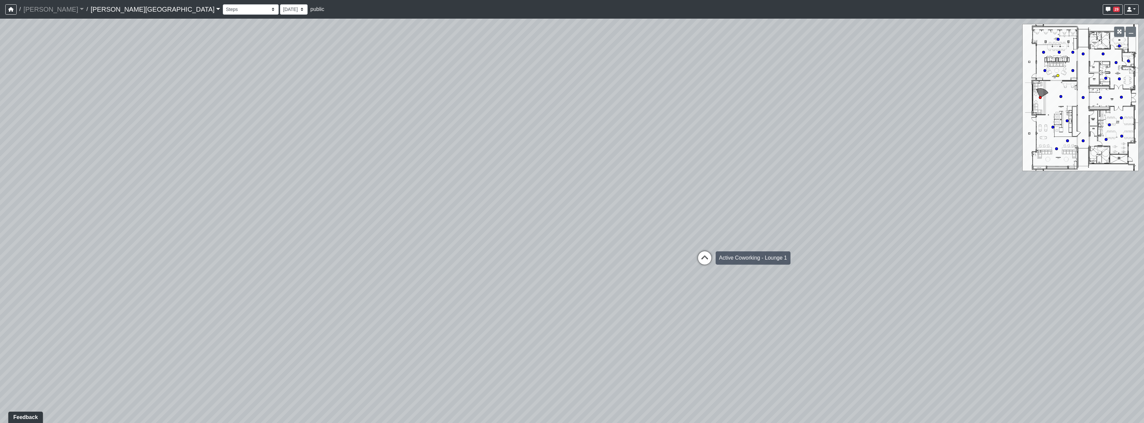
click at [579, 257] on icon at bounding box center [705, 261] width 20 height 20
select select "qjnHJpEkZmSiJeM2RzTrXn"
drag, startPoint x: 792, startPoint y: 253, endPoint x: 417, endPoint y: 232, distance: 376.2
click at [406, 234] on div "Loading... Hallway - Hallway 2 Loading... Entry Loading... Clubroom - Entrance …" at bounding box center [572, 221] width 1144 height 404
click at [579, 152] on span "Add comment" at bounding box center [667, 151] width 33 height 6
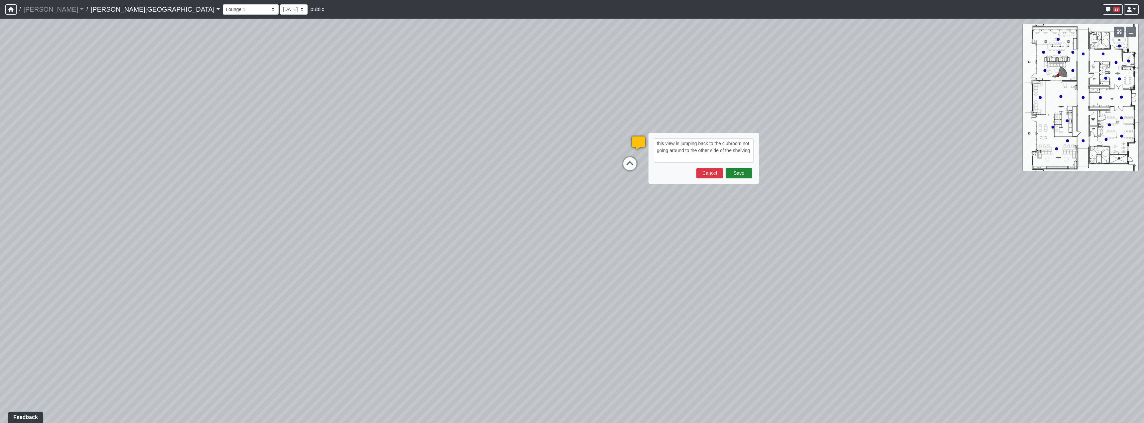
type textarea "this view is jumping back to the clubroom not going around to the other side of…"
click at [579, 177] on button "Save" at bounding box center [739, 173] width 27 height 10
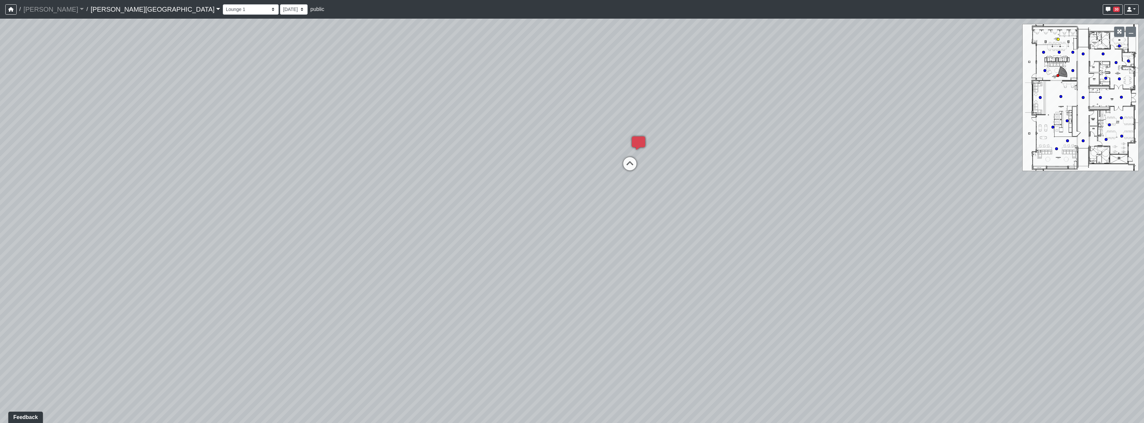
click at [579, 40] on circle at bounding box center [1058, 39] width 3 height 3
drag, startPoint x: 364, startPoint y: 274, endPoint x: 313, endPoint y: 107, distance: 174.6
click at [299, 111] on div "Loading... Hallway - Hallway 2 Loading... Entry Loading... Clubroom - Entrance …" at bounding box center [572, 221] width 1144 height 404
drag, startPoint x: 727, startPoint y: 205, endPoint x: 448, endPoint y: 255, distance: 283.2
click at [351, 279] on div "Loading... Hallway - Hallway 2 Loading... Entry Loading... Clubroom - Entrance …" at bounding box center [572, 221] width 1144 height 404
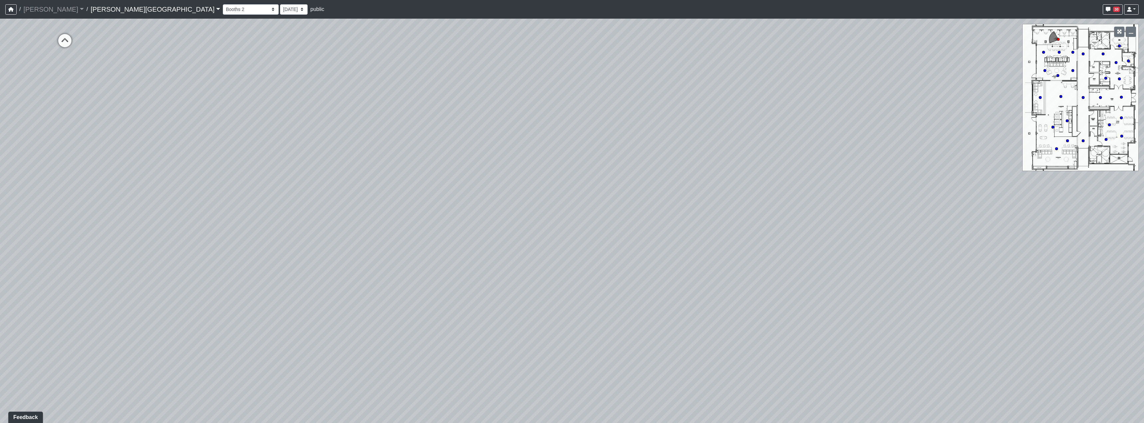
drag, startPoint x: 674, startPoint y: 223, endPoint x: 231, endPoint y: 191, distance: 444.3
click at [221, 199] on div "Loading... Hallway - Hallway 2 Loading... Entry Loading... Clubroom - Entrance …" at bounding box center [572, 221] width 1144 height 404
drag, startPoint x: 604, startPoint y: 186, endPoint x: 631, endPoint y: 186, distance: 27.0
click at [579, 186] on div "Loading... Hallway - Hallway 2 Loading... Entry Loading... Clubroom - Entrance …" at bounding box center [572, 221] width 1144 height 404
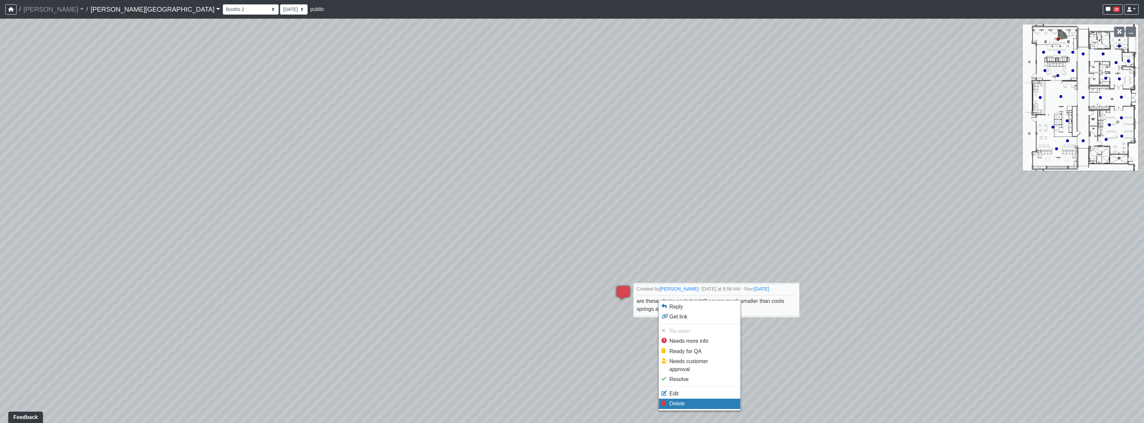
click at [579, 399] on li "Delete" at bounding box center [700, 404] width 82 height 10
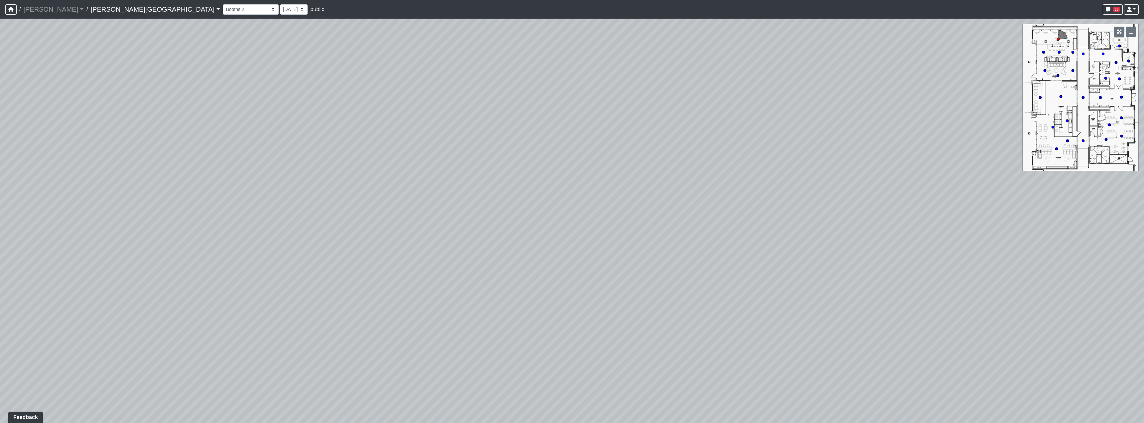
drag, startPoint x: 883, startPoint y: 299, endPoint x: 502, endPoint y: 294, distance: 381.0
click at [504, 295] on div "Loading... Hallway - Hallway 2 Loading... Entry Loading... Clubroom - Entrance …" at bounding box center [572, 221] width 1144 height 404
drag, startPoint x: 655, startPoint y: 276, endPoint x: 678, endPoint y: 352, distance: 78.6
click at [579, 352] on div "Loading... Hallway - Hallway 2 Loading... Entry Loading... Clubroom - Entrance …" at bounding box center [572, 221] width 1144 height 404
click at [579, 167] on icon at bounding box center [655, 172] width 20 height 20
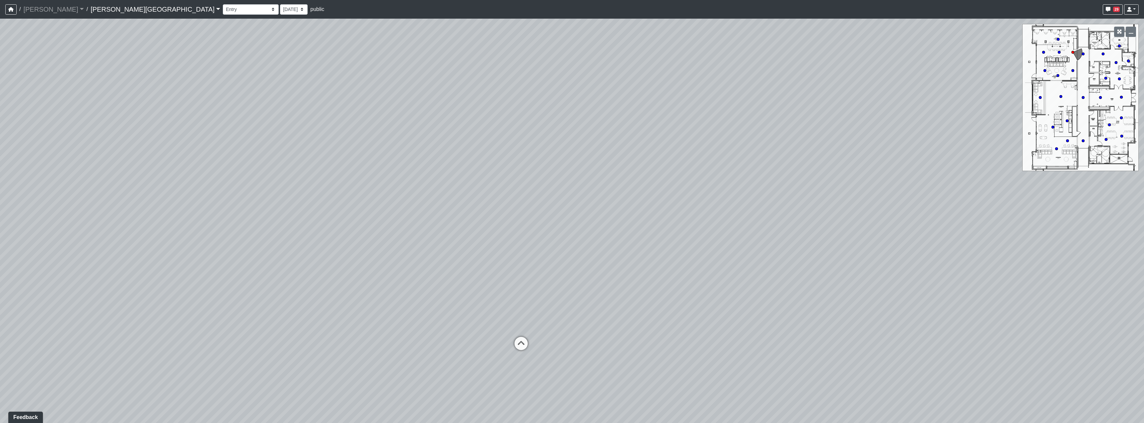
drag, startPoint x: 551, startPoint y: 247, endPoint x: 612, endPoint y: 241, distance: 61.5
click at [579, 217] on div "Loading... Hallway - Hallway 2 Loading... Entry Loading... Clubroom - Entrance …" at bounding box center [572, 221] width 1144 height 404
click at [573, 298] on icon at bounding box center [575, 308] width 20 height 20
click at [511, 123] on icon at bounding box center [511, 125] width 20 height 20
drag, startPoint x: 354, startPoint y: 189, endPoint x: 387, endPoint y: 198, distance: 34.4
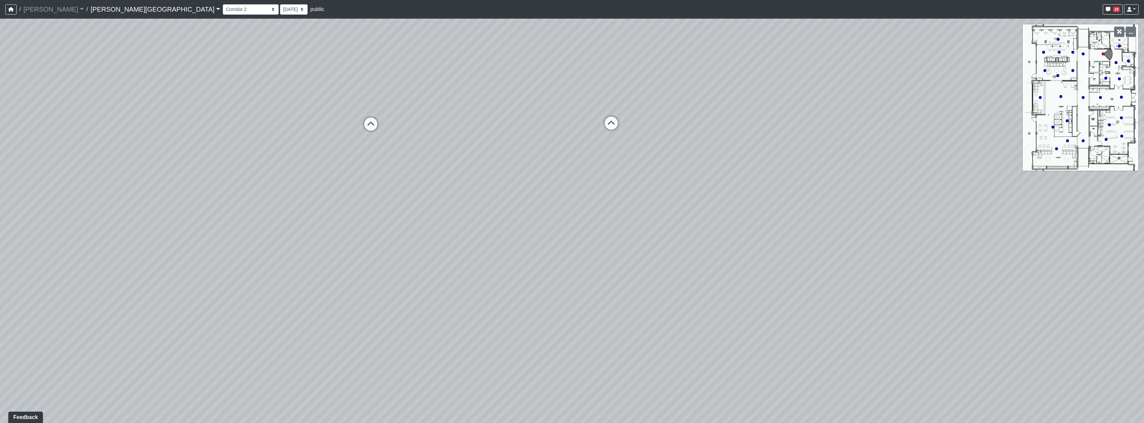
click at [387, 197] on div "Loading... Hallway - Hallway 2 Loading... Entry Loading... Clubroom - Entrance …" at bounding box center [572, 221] width 1144 height 404
click at [529, 211] on div "Loading... Hallway - Hallway 2 Loading... Entry Loading... Clubroom - Entrance …" at bounding box center [572, 221] width 1144 height 404
click at [552, 158] on icon at bounding box center [551, 153] width 20 height 20
drag, startPoint x: 744, startPoint y: 306, endPoint x: 908, endPoint y: 264, distance: 169.2
click at [579, 266] on div "Loading... Hallway - Hallway 2 Loading... Entry Loading... Clubroom - Entrance …" at bounding box center [572, 221] width 1144 height 404
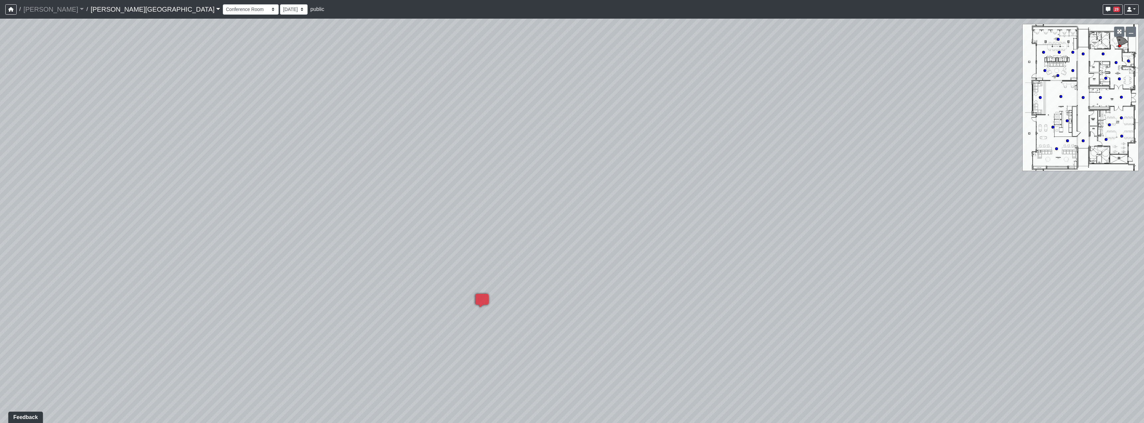
drag, startPoint x: 578, startPoint y: 288, endPoint x: 172, endPoint y: 289, distance: 405.6
click at [234, 294] on div "Loading... Hallway - Hallway 2 Loading... Entry Loading... Clubroom - Entrance …" at bounding box center [572, 221] width 1144 height 404
drag, startPoint x: 756, startPoint y: 251, endPoint x: 303, endPoint y: 267, distance: 453.1
click at [314, 267] on div "Loading... Hallway - Hallway 2 Loading... Entry Loading... Clubroom - Entrance …" at bounding box center [572, 221] width 1144 height 404
drag, startPoint x: 494, startPoint y: 240, endPoint x: 463, endPoint y: 192, distance: 56.7
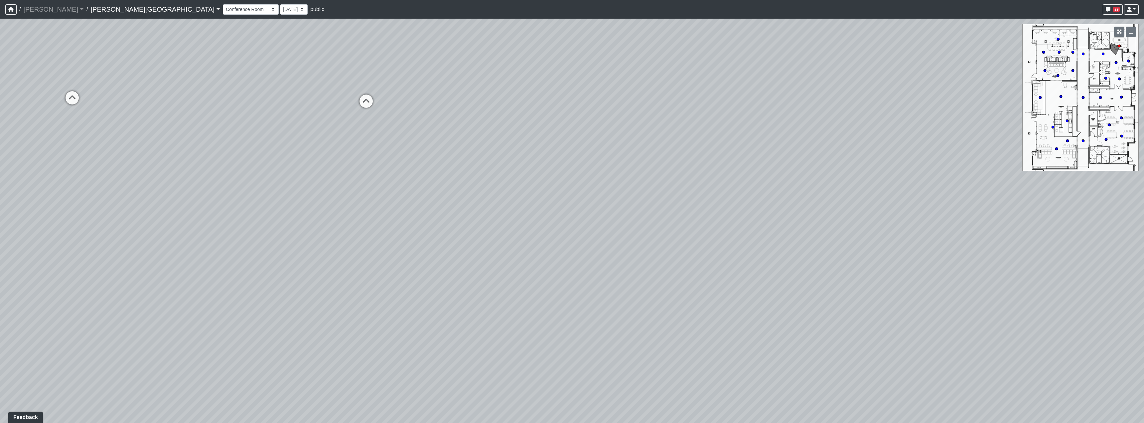
click at [496, 273] on div "Loading... Hallway - Hallway 2 Loading... Entry Loading... Clubroom - Entrance …" at bounding box center [572, 221] width 1144 height 404
click at [380, 136] on icon at bounding box center [374, 138] width 20 height 20
drag, startPoint x: 429, startPoint y: 192, endPoint x: 698, endPoint y: 202, distance: 269.4
click at [579, 197] on div "Loading... Hallway - Hallway 2 Loading... Entry Loading... Clubroom - Entrance …" at bounding box center [572, 221] width 1144 height 404
drag, startPoint x: 487, startPoint y: 220, endPoint x: 678, endPoint y: 216, distance: 191.0
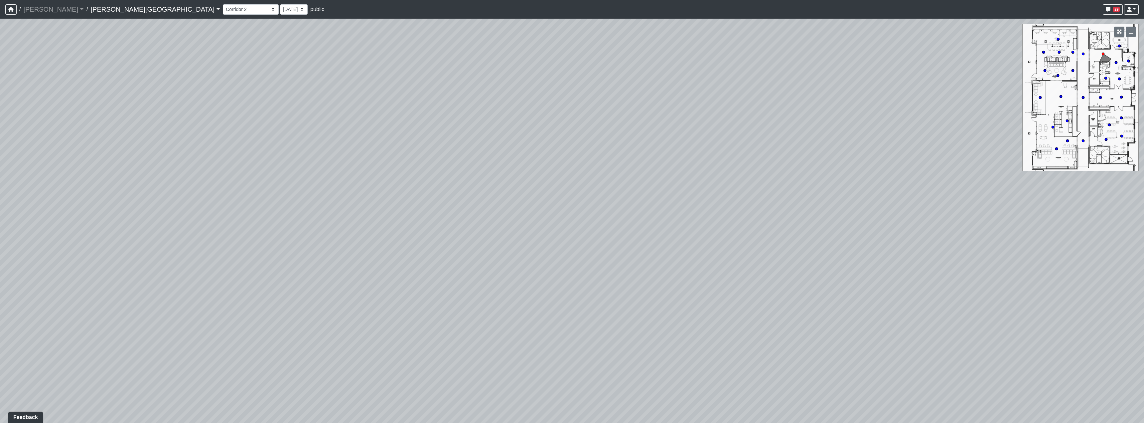
click at [579, 216] on div "Loading... Hallway - Hallway 2 Loading... Entry Loading... Clubroom - Entrance …" at bounding box center [572, 221] width 1144 height 404
drag, startPoint x: 650, startPoint y: 224, endPoint x: 607, endPoint y: 230, distance: 43.7
click at [579, 232] on div "Loading... Hallway - Hallway 2 Loading... Entry Loading... Clubroom - Entrance …" at bounding box center [572, 221] width 1144 height 404
click at [579, 147] on icon at bounding box center [602, 152] width 20 height 20
drag, startPoint x: 753, startPoint y: 250, endPoint x: 315, endPoint y: 239, distance: 438.6
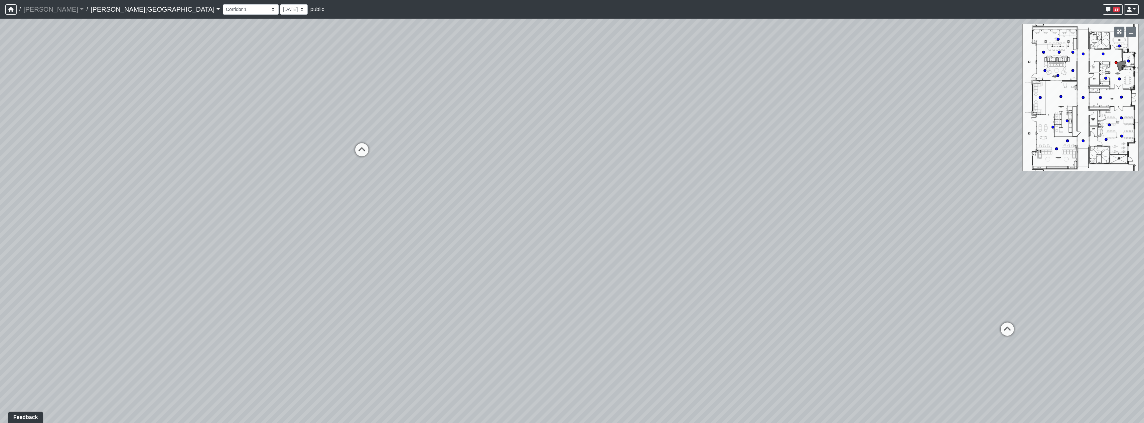
click at [368, 241] on div "Loading... Hallway - Hallway 2 Loading... Entry Loading... Clubroom - Entrance …" at bounding box center [572, 221] width 1144 height 404
drag, startPoint x: 631, startPoint y: 234, endPoint x: 533, endPoint y: 263, distance: 101.9
click at [536, 264] on div "Loading... Hallway - Hallway 2 Loading... Entry Loading... Clubroom - Entrance …" at bounding box center [572, 221] width 1144 height 404
drag, startPoint x: 474, startPoint y: 258, endPoint x: 526, endPoint y: 264, distance: 52.3
click at [536, 261] on div "Loading... Hallway - Hallway 2 Loading... Entry Loading... Clubroom - Entrance …" at bounding box center [572, 221] width 1144 height 404
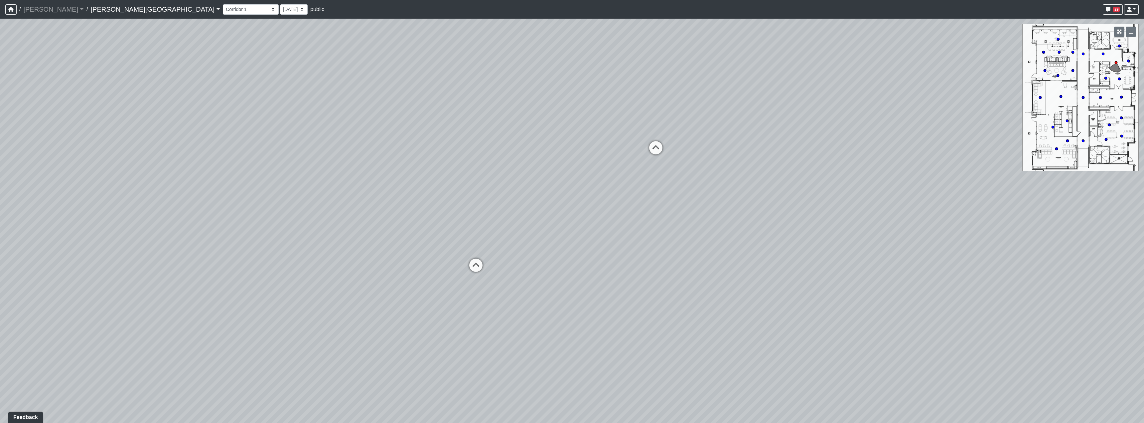
drag, startPoint x: 463, startPoint y: 265, endPoint x: 467, endPoint y: 265, distance: 4.3
click at [465, 265] on div "Loading... Hallway - Hallway 2 Loading... Entry Loading... Clubroom - Entrance …" at bounding box center [572, 221] width 1144 height 404
click at [473, 263] on icon at bounding box center [478, 269] width 20 height 20
select select "udnqoLBp13wZWW3XLCUmeJ"
click at [579, 242] on div "Loading... Hallway - Hallway 2 Loading... Entry Loading... Clubroom - Entrance …" at bounding box center [572, 221] width 1144 height 404
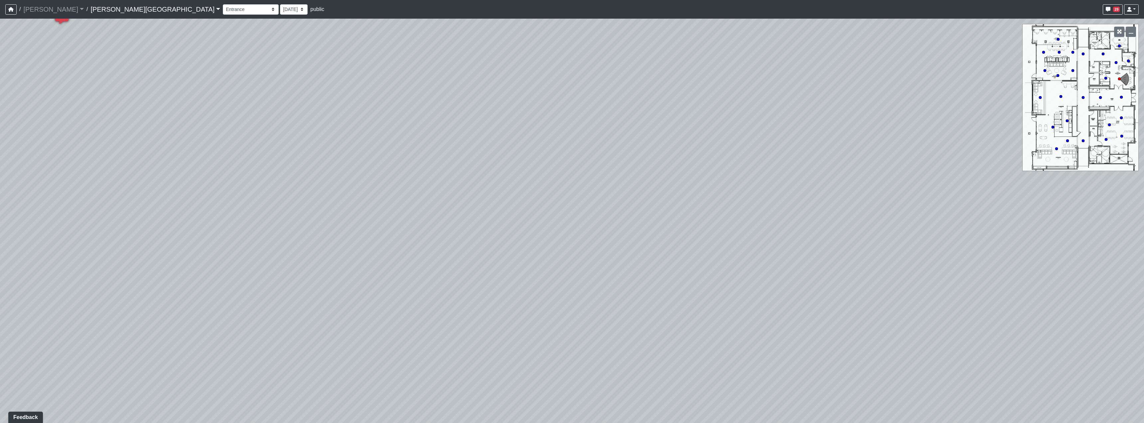
drag, startPoint x: 524, startPoint y: 247, endPoint x: 807, endPoint y: 249, distance: 282.8
click at [579, 249] on div "Loading... Hallway - Hallway 2 Loading... Entry Loading... Clubroom - Entrance …" at bounding box center [572, 221] width 1144 height 404
drag, startPoint x: 624, startPoint y: 205, endPoint x: 620, endPoint y: 205, distance: 4.7
click at [579, 205] on div "Loading... Hallway - Hallway 2 Loading... Entry Loading... Clubroom - Entrance …" at bounding box center [572, 221] width 1144 height 404
click at [579, 242] on li "Add comment" at bounding box center [664, 238] width 86 height 10
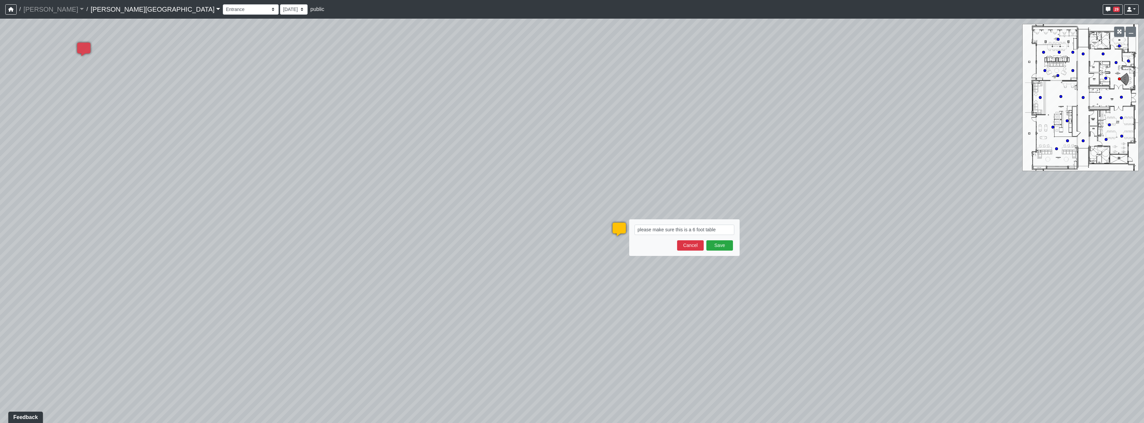
type textarea "please make sure this is a 6 foot table"
click at [579, 245] on div "Save Cancel" at bounding box center [685, 245] width 100 height 10
click at [579, 246] on button "Save" at bounding box center [720, 245] width 27 height 10
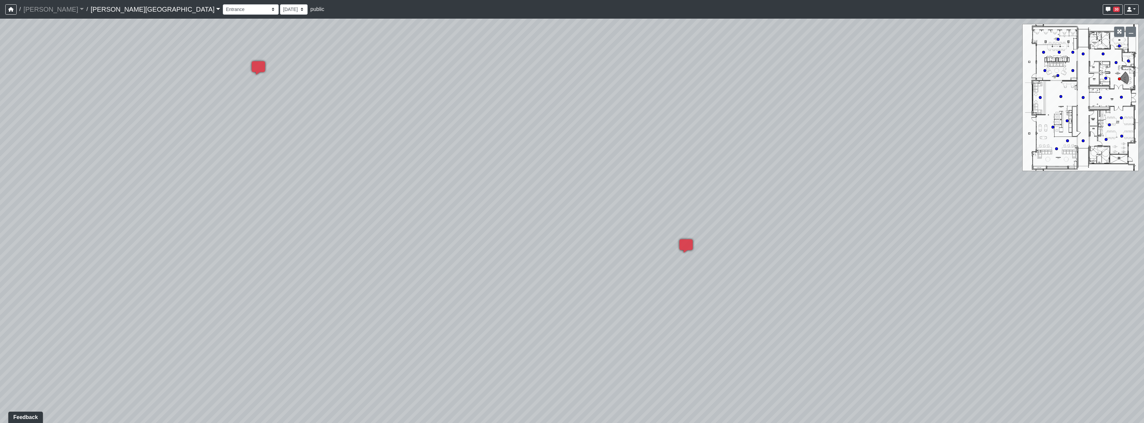
drag, startPoint x: 386, startPoint y: 241, endPoint x: 591, endPoint y: 256, distance: 205.8
click at [579, 255] on div "Loading... Hallway - Hallway 2 Loading... Entry Loading... Clubroom - Entrance …" at bounding box center [572, 221] width 1144 height 404
drag, startPoint x: 582, startPoint y: 256, endPoint x: 724, endPoint y: 366, distance: 179.3
click at [579, 366] on div "Loading... Hallway - Hallway 2 Loading... Entry Loading... Clubroom - Entrance …" at bounding box center [572, 221] width 1144 height 404
drag, startPoint x: 543, startPoint y: 353, endPoint x: 823, endPoint y: 345, distance: 279.9
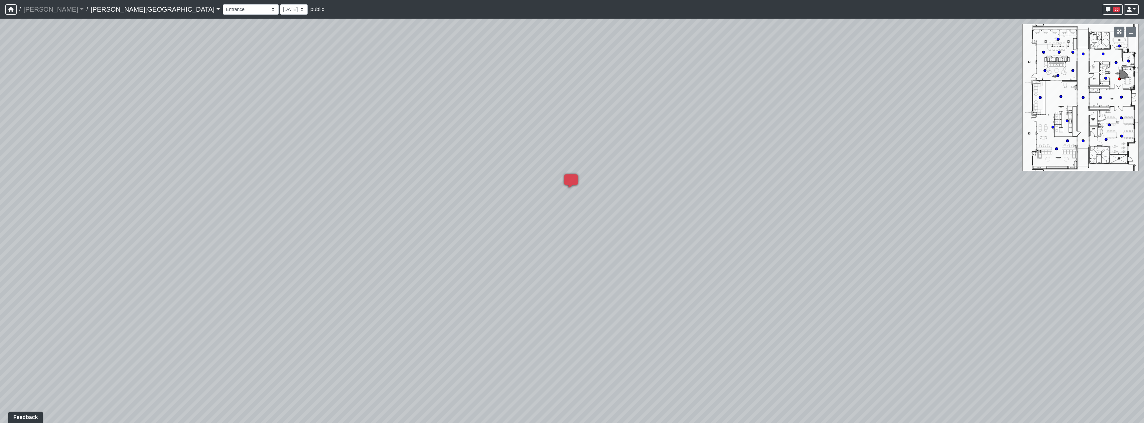
click at [579, 345] on div "Loading... Hallway - Hallway 2 Loading... Entry Loading... Clubroom - Entrance …" at bounding box center [572, 221] width 1144 height 404
drag, startPoint x: 512, startPoint y: 323, endPoint x: 709, endPoint y: 303, distance: 198.7
click at [579, 303] on div "Loading... Hallway - Hallway 2 Loading... Entry Loading... Clubroom - Entrance …" at bounding box center [572, 221] width 1144 height 404
drag, startPoint x: 617, startPoint y: 310, endPoint x: 829, endPoint y: 312, distance: 212.3
click at [579, 312] on div "Loading... Hallway - Hallway 2 Loading... Entry Loading... Clubroom - Entrance …" at bounding box center [572, 221] width 1144 height 404
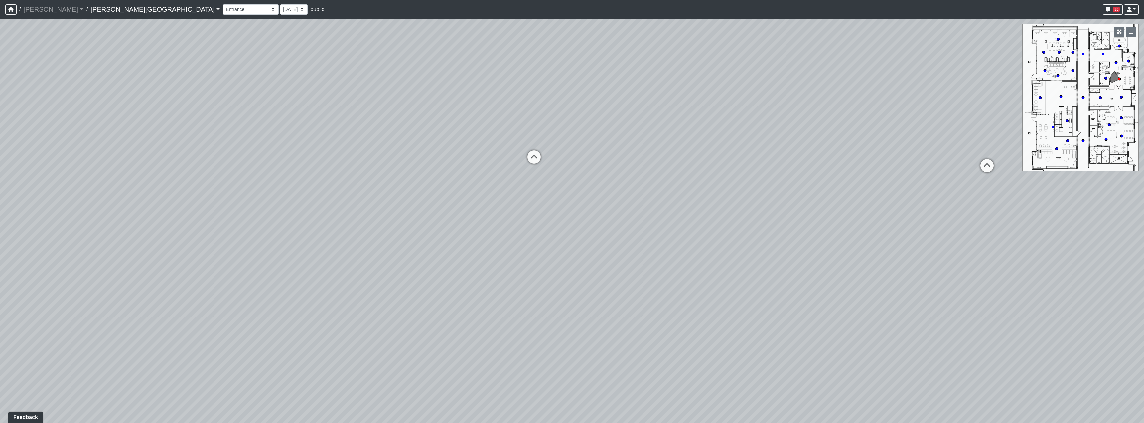
drag, startPoint x: 512, startPoint y: 322, endPoint x: 789, endPoint y: 292, distance: 277.7
click at [579, 299] on div "Loading... Hallway - Hallway 2 Loading... Entry Loading... Clubroom - Entrance …" at bounding box center [572, 221] width 1144 height 404
drag, startPoint x: 539, startPoint y: 288, endPoint x: 547, endPoint y: 351, distance: 63.0
click at [548, 361] on div "Loading... Hallway - Hallway 2 Loading... Entry Loading... Clubroom - Entrance …" at bounding box center [572, 221] width 1144 height 404
click at [420, 163] on icon at bounding box center [417, 170] width 20 height 20
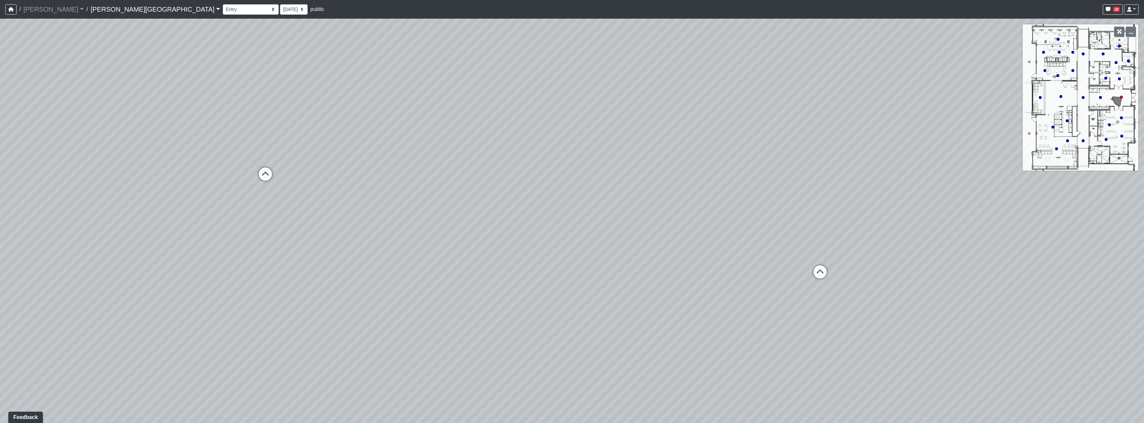
drag, startPoint x: 731, startPoint y: 244, endPoint x: 415, endPoint y: 238, distance: 315.8
click at [446, 248] on div "Loading... Hallway - Hallway 2 Loading... Entry Loading... Clubroom - Entrance …" at bounding box center [572, 221] width 1144 height 404
click at [445, 258] on icon at bounding box center [441, 259] width 20 height 20
click at [455, 279] on icon at bounding box center [458, 286] width 20 height 20
click at [449, 256] on icon at bounding box center [449, 262] width 20 height 20
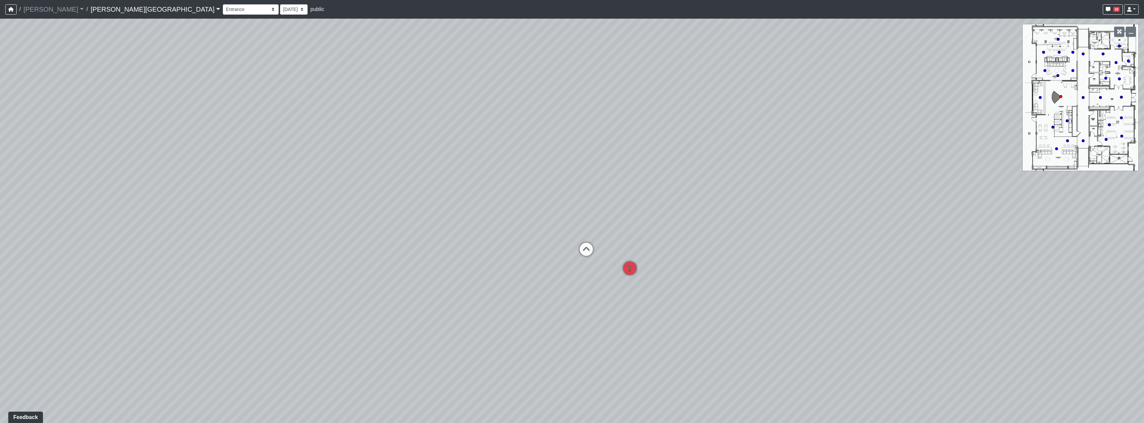
drag, startPoint x: 519, startPoint y: 272, endPoint x: 672, endPoint y: 274, distance: 153.7
click at [579, 273] on div "Loading... Hallway - Hallway 2 Loading... Entry Loading... Clubroom - Entrance …" at bounding box center [572, 221] width 1144 height 404
drag, startPoint x: 891, startPoint y: 331, endPoint x: 506, endPoint y: 306, distance: 385.0
click at [524, 307] on div "Loading... Hallway - Hallway 2 Loading... Entry Loading... Clubroom - Entrance …" at bounding box center [572, 221] width 1144 height 404
drag, startPoint x: 709, startPoint y: 270, endPoint x: 590, endPoint y: 286, distance: 120.2
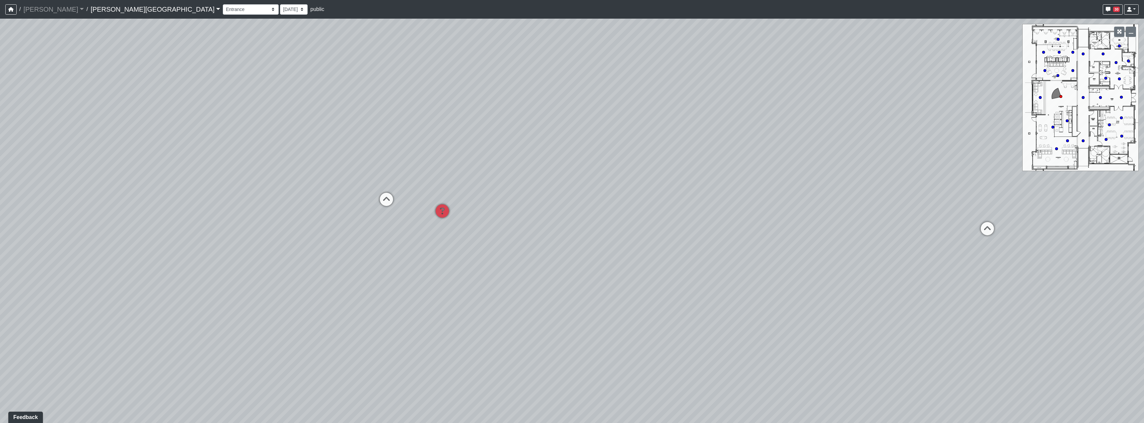
click at [478, 346] on div "Loading... Hallway - Hallway 2 Loading... Entry Loading... Clubroom - Entrance …" at bounding box center [572, 221] width 1144 height 404
drag, startPoint x: 604, startPoint y: 280, endPoint x: 516, endPoint y: 272, distance: 88.6
click at [516, 272] on div "Loading... Hallway - Hallway 2 Loading... Entry Loading... Clubroom - Entrance …" at bounding box center [572, 221] width 1144 height 404
drag, startPoint x: 731, startPoint y: 234, endPoint x: 732, endPoint y: 258, distance: 24.0
click at [579, 235] on icon at bounding box center [726, 241] width 20 height 20
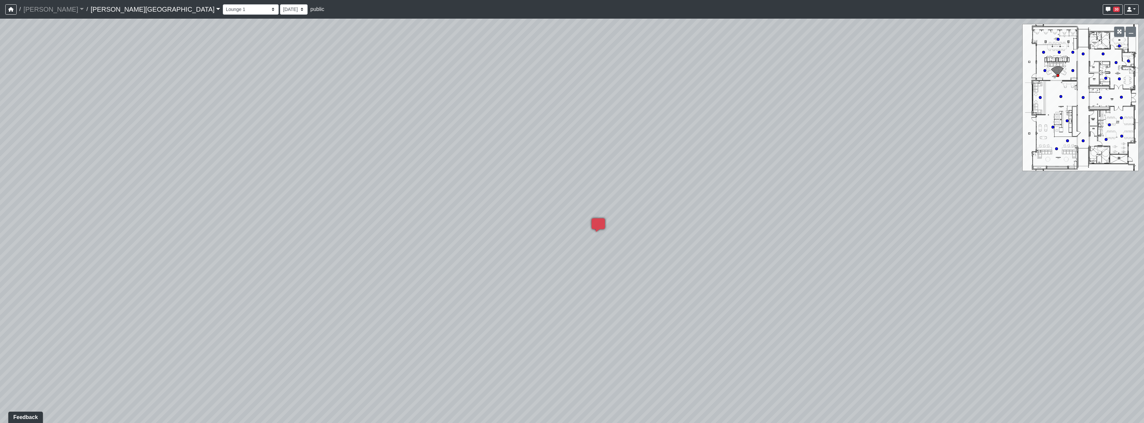
drag, startPoint x: 686, startPoint y: 293, endPoint x: 427, endPoint y: 163, distance: 290.1
click at [417, 162] on div "Loading... Hallway - Hallway 2 Loading... Entry Loading... Clubroom - Entrance …" at bounding box center [572, 221] width 1144 height 404
drag, startPoint x: 635, startPoint y: 259, endPoint x: 648, endPoint y: 260, distance: 13.0
click at [579, 260] on div "Loading... Hallway - Hallway 2 Loading... Entry Loading... Clubroom - Entrance …" at bounding box center [572, 221] width 1144 height 404
drag, startPoint x: 618, startPoint y: 183, endPoint x: 666, endPoint y: 235, distance: 71.1
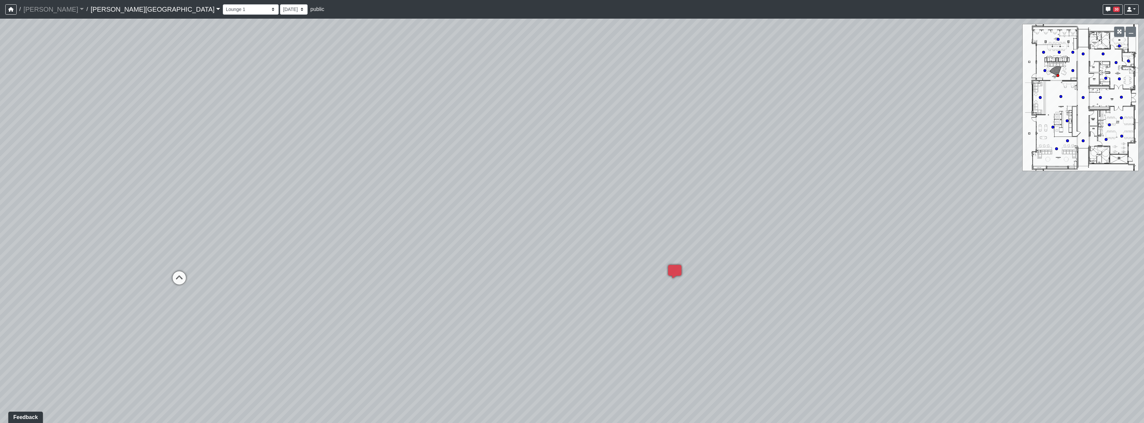
click at [579, 212] on div "Loading... Hallway - Hallway 2 Loading... Entry Loading... Clubroom - Entrance …" at bounding box center [572, 221] width 1144 height 404
drag, startPoint x: 684, startPoint y: 223, endPoint x: 392, endPoint y: 217, distance: 292.2
click at [392, 217] on div "Loading... Hallway - Hallway 2 Loading... Entry Loading... Clubroom - Entrance …" at bounding box center [572, 221] width 1144 height 404
drag, startPoint x: 453, startPoint y: 214, endPoint x: 448, endPoint y: 281, distance: 67.1
click at [448, 281] on div "Loading... Hallway - Hallway 2 Loading... Entry Loading... Clubroom - Entrance …" at bounding box center [572, 221] width 1144 height 404
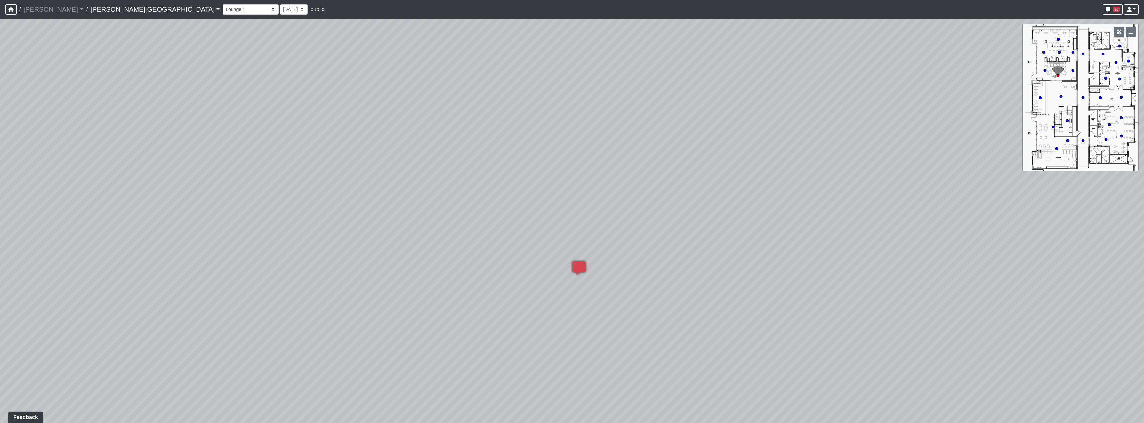
drag, startPoint x: 784, startPoint y: 277, endPoint x: 807, endPoint y: 211, distance: 69.4
click at [579, 211] on div "Loading... Hallway - Hallway 2 Loading... Entry Loading... Clubroom - Entrance …" at bounding box center [572, 221] width 1144 height 404
drag, startPoint x: 649, startPoint y: 177, endPoint x: 855, endPoint y: 265, distance: 224.0
click at [579, 265] on div "Loading... Hallway - Hallway 2 Loading... Entry Loading... Clubroom - Entrance …" at bounding box center [572, 221] width 1144 height 404
drag, startPoint x: 855, startPoint y: 265, endPoint x: 632, endPoint y: 238, distance: 224.7
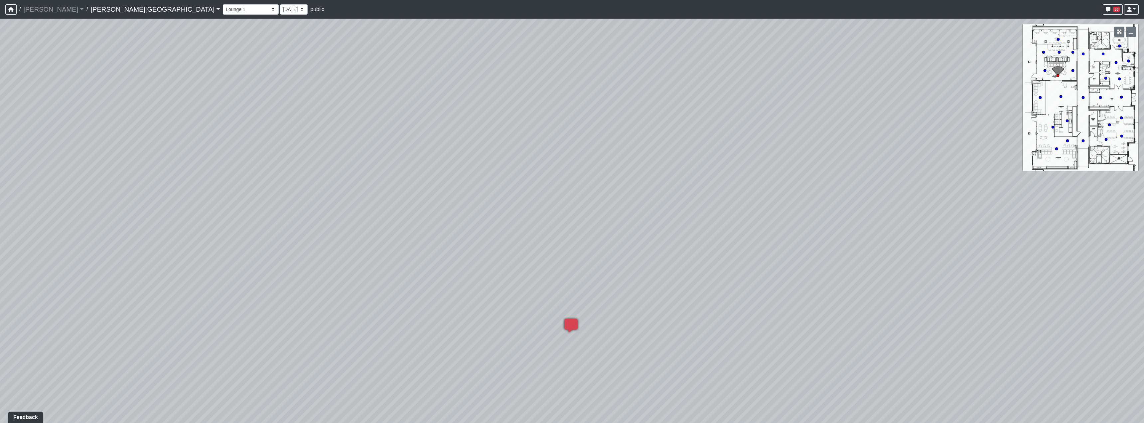
click at [579, 238] on div "Loading... Hallway - Hallway 2 Loading... Entry Loading... Clubroom - Entrance …" at bounding box center [572, 221] width 1144 height 404
drag, startPoint x: 666, startPoint y: 289, endPoint x: 677, endPoint y: 244, distance: 46.6
click at [579, 244] on div "Loading... Hallway - Hallway 2 Loading... Entry Loading... Clubroom - Entrance …" at bounding box center [572, 221] width 1144 height 404
drag, startPoint x: 706, startPoint y: 312, endPoint x: 590, endPoint y: 202, distance: 160.0
click at [579, 206] on div "Loading... Hallway - Hallway 2 Loading... Entry Loading... Clubroom - Entrance …" at bounding box center [572, 221] width 1144 height 404
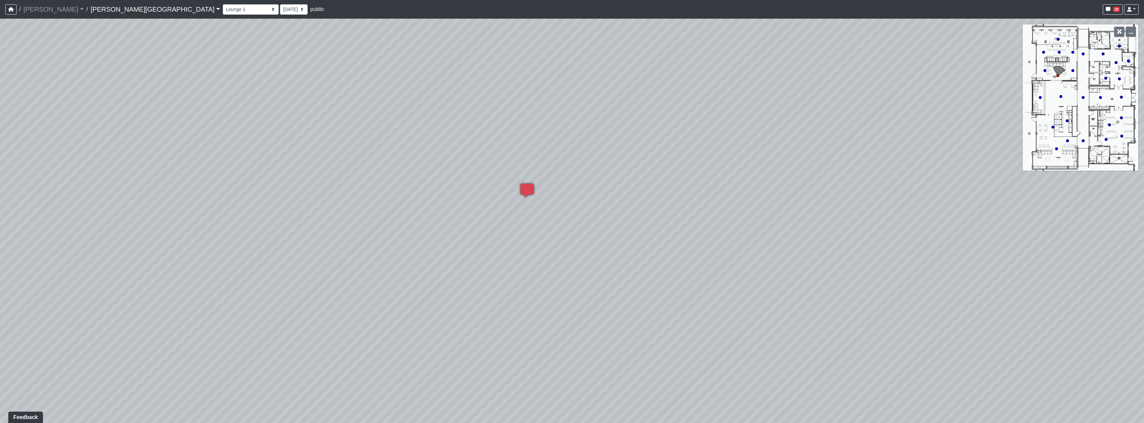
drag, startPoint x: 714, startPoint y: 175, endPoint x: 876, endPoint y: 172, distance: 162.1
click at [579, 157] on div "Loading... Hallway - Hallway 2 Loading... Entry Loading... Clubroom - Entrance …" at bounding box center [572, 221] width 1144 height 404
drag, startPoint x: 268, startPoint y: 174, endPoint x: 584, endPoint y: 241, distance: 323.1
click at [579, 241] on div "Loading... Hallway - Hallway 2 Loading... Entry Loading... Clubroom - Entrance …" at bounding box center [572, 221] width 1144 height 404
click at [524, 223] on div "Loading... Hallway - Hallway 2 Loading... Entry Loading... Clubroom - Entrance …" at bounding box center [572, 221] width 1144 height 404
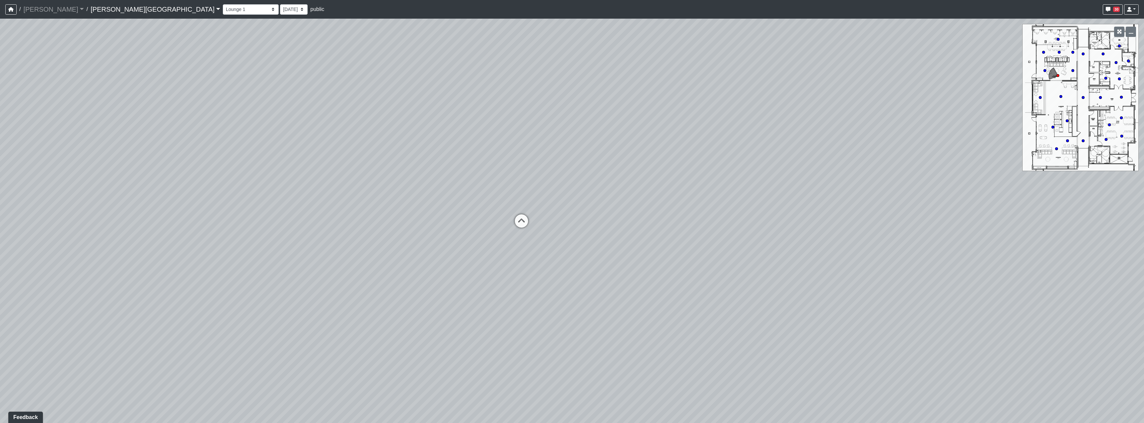
drag, startPoint x: 833, startPoint y: 276, endPoint x: 466, endPoint y: 256, distance: 367.6
click at [562, 258] on div "Loading... Hallway - Hallway 2 Loading... Entry Loading... Clubroom - Entrance …" at bounding box center [572, 221] width 1144 height 404
drag, startPoint x: 753, startPoint y: 257, endPoint x: 469, endPoint y: 358, distance: 301.4
click at [469, 358] on div "Loading... Hallway - Hallway 2 Loading... Entry Loading... Clubroom - Entrance …" at bounding box center [572, 221] width 1144 height 404
click at [579, 125] on icon at bounding box center [673, 130] width 20 height 20
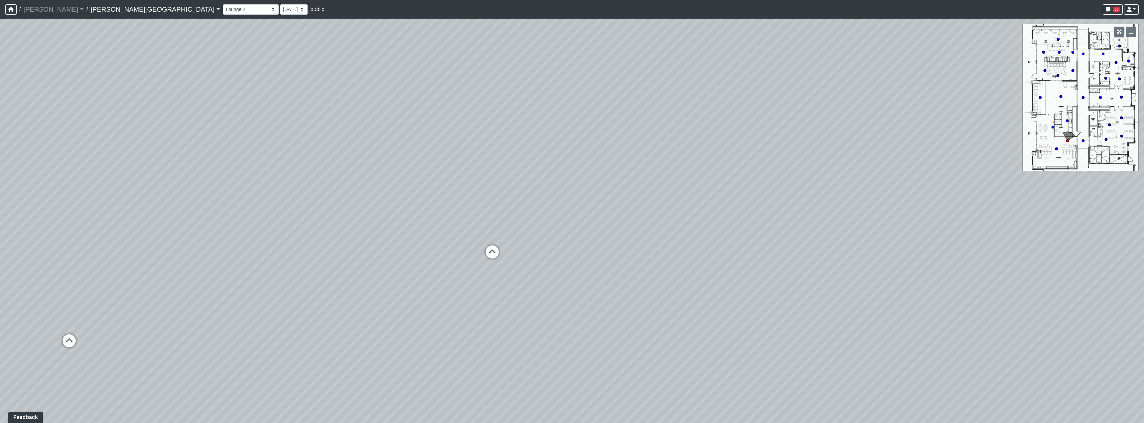
drag, startPoint x: 311, startPoint y: 192, endPoint x: 539, endPoint y: 220, distance: 229.5
click at [535, 218] on div "Loading... Hallway - Hallway 2 Loading... Entry Loading... Clubroom - Entrance …" at bounding box center [572, 221] width 1144 height 404
click at [499, 251] on icon at bounding box center [495, 257] width 20 height 20
click at [462, 244] on icon at bounding box center [455, 242] width 20 height 20
drag, startPoint x: 475, startPoint y: 241, endPoint x: 555, endPoint y: 244, distance: 79.9
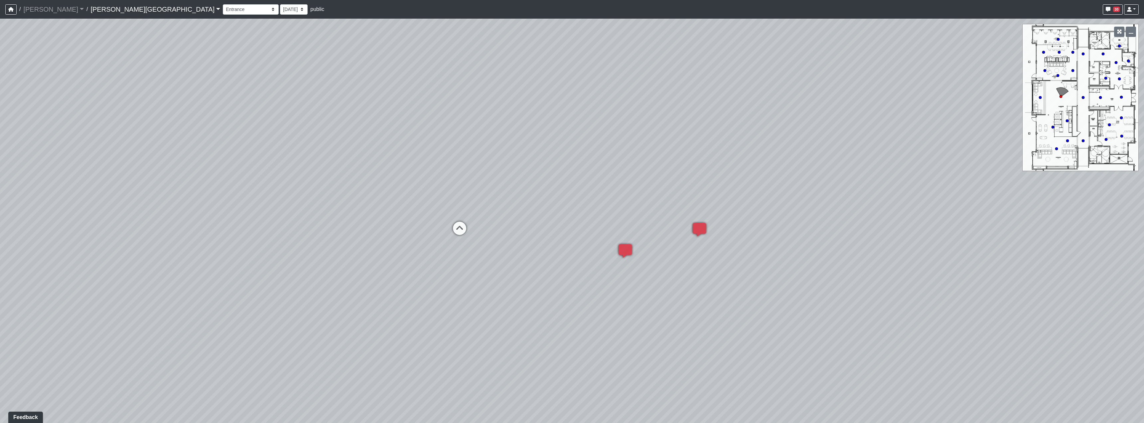
click at [555, 244] on div "Loading... Hallway - Hallway 2 Loading... Entry Loading... Clubroom - Entrance …" at bounding box center [572, 221] width 1144 height 404
drag, startPoint x: 601, startPoint y: 274, endPoint x: 782, endPoint y: 267, distance: 180.5
click at [579, 267] on div "Loading... Hallway - Hallway 2 Loading... Entry Loading... Clubroom - Entrance …" at bounding box center [572, 221] width 1144 height 404
drag, startPoint x: 530, startPoint y: 212, endPoint x: 711, endPoint y: 243, distance: 183.9
click at [579, 243] on div "Loading... Hallway - Hallway 2 Loading... Entry Loading... Clubroom - Entrance …" at bounding box center [572, 221] width 1144 height 404
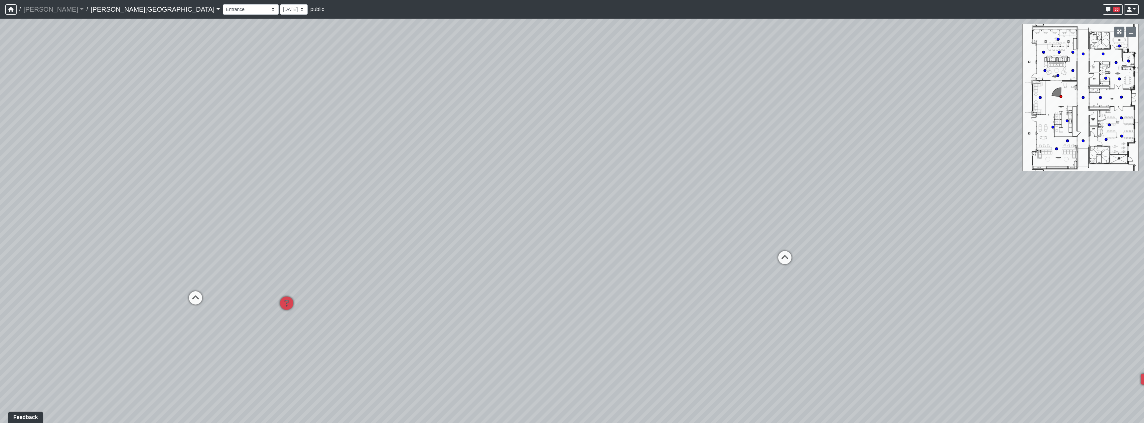
drag, startPoint x: 670, startPoint y: 247, endPoint x: 775, endPoint y: 250, distance: 104.8
click at [579, 250] on div "Loading... Hallway - Hallway 2 Loading... Entry Loading... Clubroom - Entrance …" at bounding box center [572, 221] width 1144 height 404
drag, startPoint x: 457, startPoint y: 245, endPoint x: 694, endPoint y: 239, distance: 236.6
click at [579, 239] on div "Loading... Hallway - Hallway 2 Loading... Entry Loading... Clubroom - Entrance …" at bounding box center [572, 221] width 1144 height 404
drag, startPoint x: 734, startPoint y: 243, endPoint x: 806, endPoint y: 249, distance: 72.4
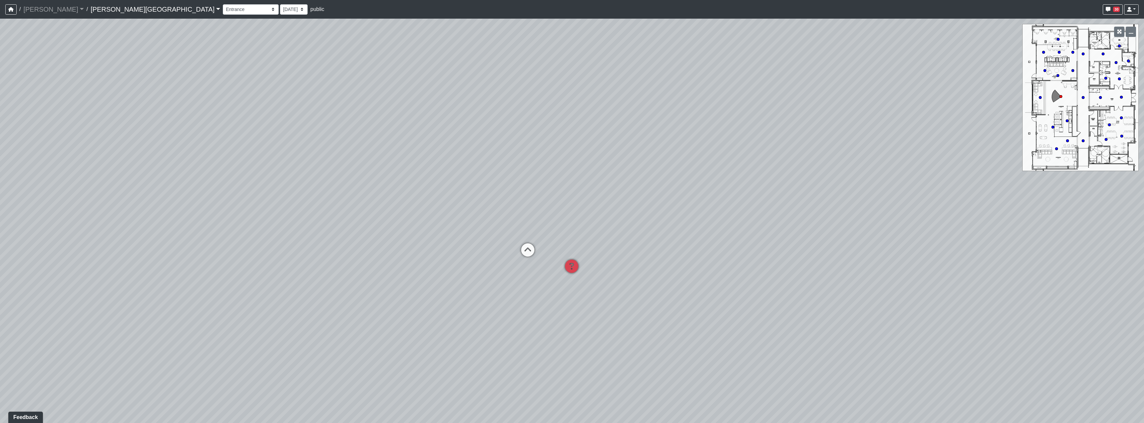
click at [579, 245] on div "Loading... Hallway - Hallway 2 Loading... Entry Loading... Clubroom - Entrance …" at bounding box center [572, 221] width 1144 height 404
drag, startPoint x: 750, startPoint y: 262, endPoint x: 405, endPoint y: 245, distance: 345.7
click at [405, 245] on div "Loading... Hallway - Hallway 2 Loading... Entry Loading... Clubroom - Entrance …" at bounding box center [572, 221] width 1144 height 404
click at [579, 246] on icon at bounding box center [842, 254] width 20 height 20
drag, startPoint x: 743, startPoint y: 284, endPoint x: 442, endPoint y: 154, distance: 327.4
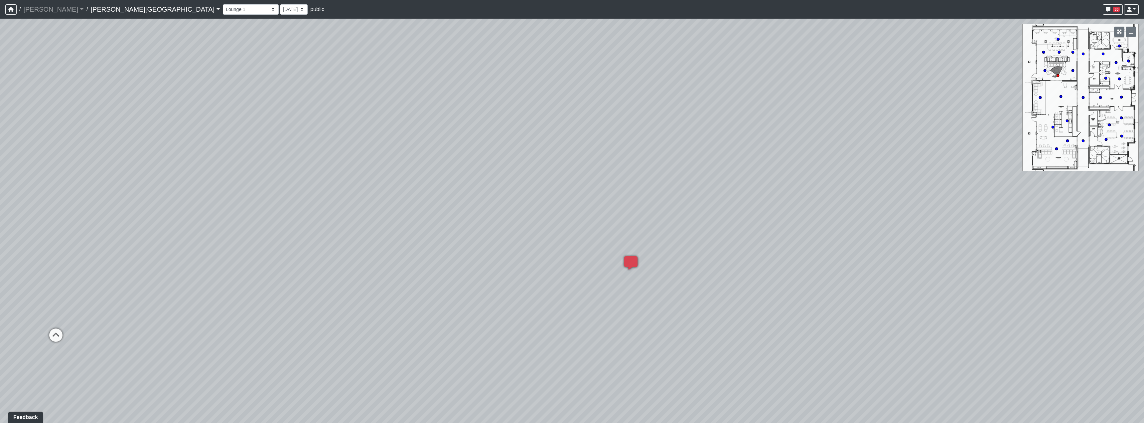
click at [438, 154] on div "Loading... Hallway - Hallway 2 Loading... Entry Loading... Clubroom - Entrance …" at bounding box center [572, 221] width 1144 height 404
drag, startPoint x: 681, startPoint y: 164, endPoint x: 549, endPoint y: 194, distance: 135.4
click at [549, 194] on div "Loading... Hallway - Hallway 2 Loading... Entry Loading... Clubroom - Entrance …" at bounding box center [572, 221] width 1144 height 404
click at [579, 205] on div "Loading... Hallway - Hallway 2 Loading... Entry Loading... Clubroom - Entrance …" at bounding box center [572, 221] width 1144 height 404
drag, startPoint x: 713, startPoint y: 207, endPoint x: 525, endPoint y: 129, distance: 203.5
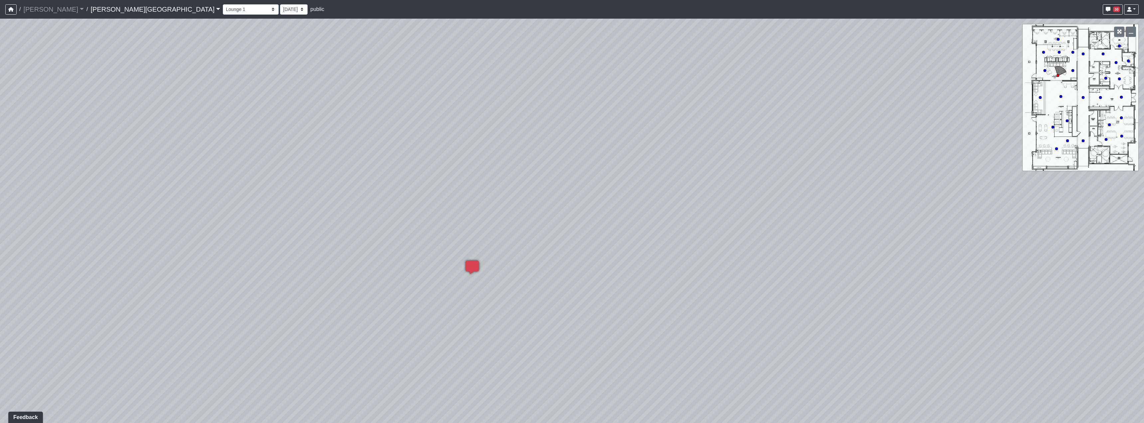
click at [485, 170] on div "Loading... Hallway - Hallway 2 Loading... Entry Loading... Clubroom - Entrance …" at bounding box center [572, 221] width 1144 height 404
drag, startPoint x: 733, startPoint y: 114, endPoint x: 913, endPoint y: 157, distance: 185.2
click at [579, 157] on div "Loading... Hallway - Hallway 2 Loading... Entry Loading... Clubroom - Entrance …" at bounding box center [572, 221] width 1144 height 404
drag
click at [579, 198] on div "Loading... Hallway - Hallway 2 Loading... Entry Loading... Clubroom - Entrance …" at bounding box center [572, 221] width 1144 height 404
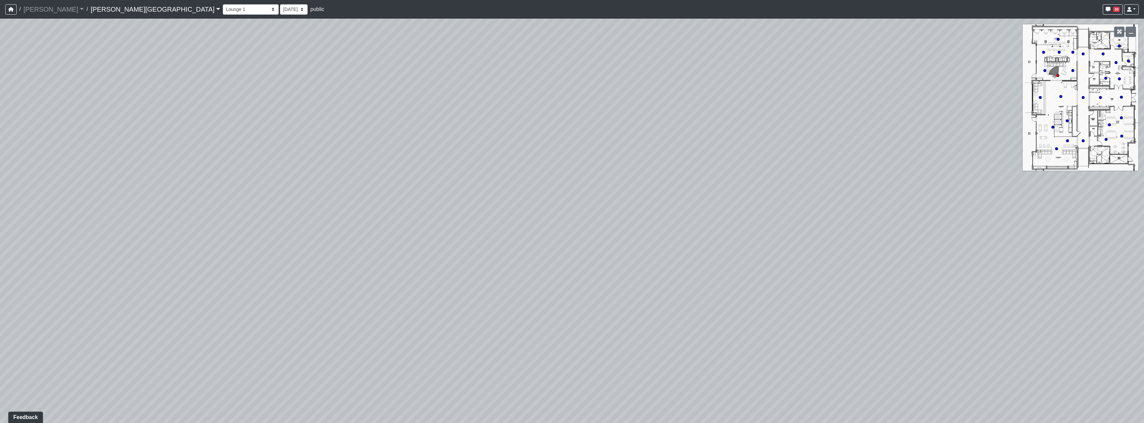
click at [517, 318] on div "Loading... Hallway - Hallway 2 Loading... Entry Loading... Clubroom - Entrance …" at bounding box center [572, 221] width 1144 height 404
click at [579, 210] on div "Loading... Hallway - Hallway 2 Loading... Entry Loading... Clubroom - Entrance …" at bounding box center [572, 221] width 1144 height 404
click at [579, 186] on div "Loading... Hallway - Hallway 2 Loading... Entry Loading... Clubroom - Entrance …" at bounding box center [572, 221] width 1144 height 404
click at [550, 246] on div "Loading... Hallway - Hallway 2 Loading... Entry Loading... Clubroom - Entrance …" at bounding box center [572, 221] width 1144 height 404
click at [484, 220] on div "Loading... Hallway - Hallway 2 Loading... Entry Loading... Clubroom - Entrance …" at bounding box center [572, 221] width 1144 height 404
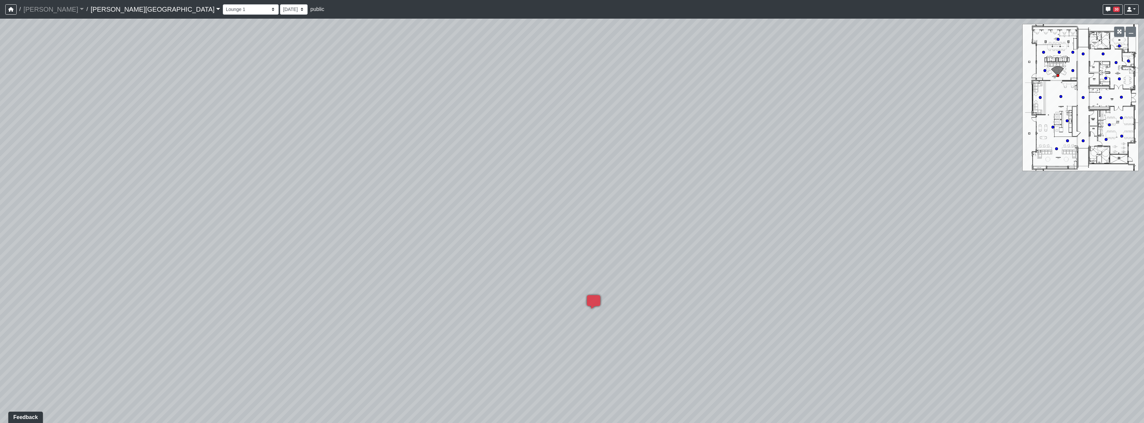
click at [499, 181] on div "Loading... Hallway - Hallway 2 Loading... Entry Loading... Clubroom - Entrance …" at bounding box center [572, 221] width 1144 height 404
click at [488, 179] on div "Loading... Hallway - Hallway 2 Loading... Entry Loading... Clubroom - Entrance …" at bounding box center [572, 221] width 1144 height 404
click at [579, 171] on div "Loading... Hallway - Hallway 2 Loading... Entry Loading... Clubroom - Entrance …" at bounding box center [572, 221] width 1144 height 404
click at [579, 199] on div "Loading... Hallway - Hallway 2 Loading... Entry Loading... Clubroom - Entrance …" at bounding box center [572, 221] width 1144 height 404
click at [579, 200] on div "Loading... Hallway - Hallway 2 Loading... Entry Loading... Clubroom - Entrance …" at bounding box center [572, 221] width 1144 height 404
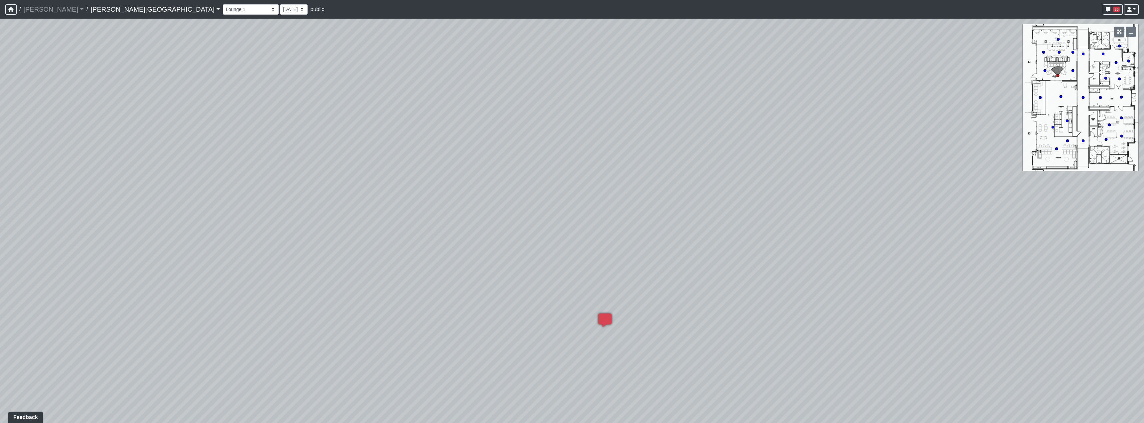
click at [552, 228] on div "Loading... Hallway - Hallway 2 Loading... Entry Loading... Clubroom - Entrance …" at bounding box center [572, 221] width 1144 height 404
click at [295, 291] on icon at bounding box center [291, 296] width 20 height 20
click at [434, 275] on div "Loading... Hallway - Hallway 2 Loading... Entry Loading... Clubroom - Entrance …" at bounding box center [572, 221] width 1144 height 404
click at [547, 320] on div "Loading... Hallway - Hallway 2 Loading... Entry Loading... Clubroom - Entrance …" at bounding box center [572, 221] width 1144 height 404
click at [464, 268] on icon at bounding box center [468, 272] width 20 height 20
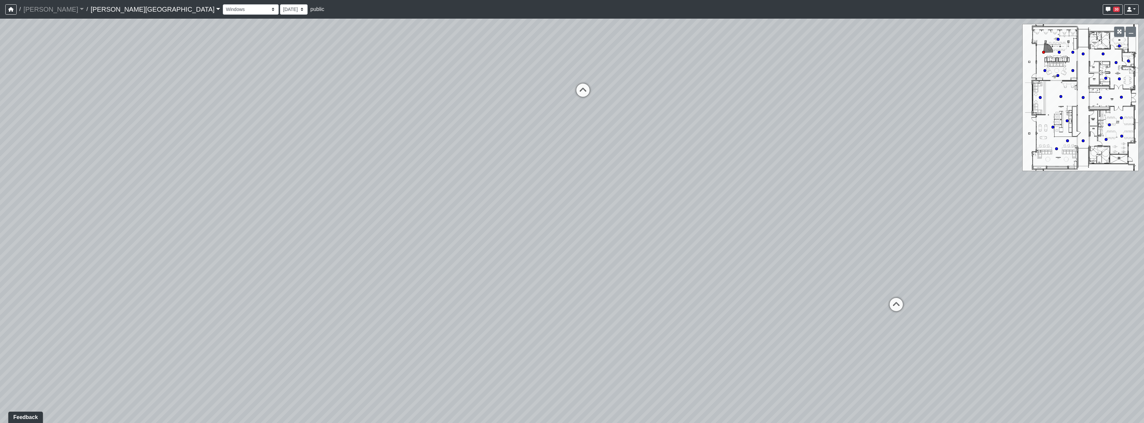
click at [429, 262] on div "Loading... Hallway - Hallway 2 Loading... Entry Loading... Clubroom - Entrance …" at bounding box center [572, 221] width 1144 height 404
click at [556, 267] on div "Loading... Hallway - Hallway 2 Loading... Entry Loading... Clubroom - Entrance …" at bounding box center [572, 221] width 1144 height 404
click at [579, 277] on div "Loading... Hallway - Hallway 2 Loading... Entry Loading... Clubroom - Entrance …" at bounding box center [572, 221] width 1144 height 404
click at [579, 287] on icon at bounding box center [778, 296] width 20 height 20
click at [579, 223] on div "Loading... Hallway - Hallway 2 Loading... Entry Loading... Clubroom - Entrance …" at bounding box center [572, 221] width 1144 height 404
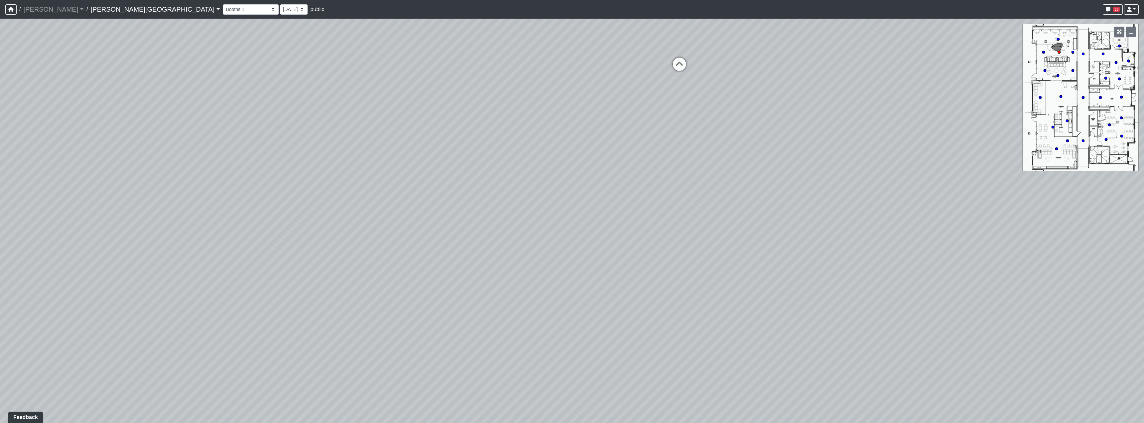
click at [579, 235] on div "Loading... Hallway - Hallway 2 Loading... Entry Loading... Clubroom - Entrance …" at bounding box center [572, 221] width 1144 height 404
click at [329, 223] on div "Loading... Hallway - Hallway 2 Loading... Entry Loading... Clubroom - Entrance …" at bounding box center [572, 221] width 1144 height 404
click at [449, 226] on div "Loading... Hallway - Hallway 2 Loading... Entry Loading... Clubroom - Entrance …" at bounding box center [572, 221] width 1144 height 404
click at [544, 251] on div "Loading... Hallway - Hallway 2 Loading... Entry Loading... Clubroom - Entrance …" at bounding box center [572, 221] width 1144 height 404
click at [579, 150] on icon at bounding box center [591, 150] width 20 height 20
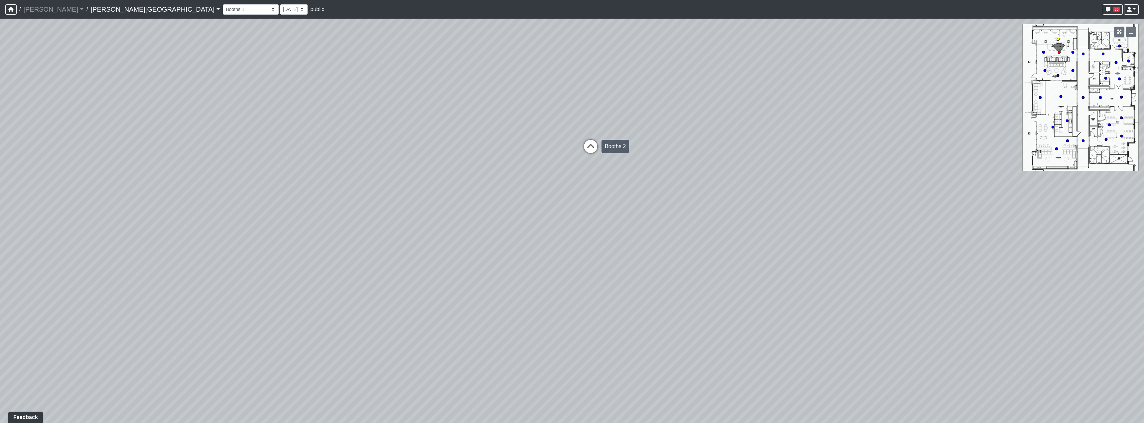
select select "71qBYD1UnnMVF4BEBvD55H"
click at [579, 243] on div "Loading... Hallway - Hallway 2 Loading... Entry Loading... Clubroom - Entrance …" at bounding box center [572, 221] width 1144 height 404
click at [223, 11] on select "Booths 1 Booths 2 Entry Lounge 1 Lounge 2 Lounge 3 Windows Bar Entrance Lounge …" at bounding box center [251, 9] width 56 height 10
click at [280, 9] on select "8/25/2025 8/11/2025 7/18/2025 7/17/2025 7/10/2025 7/9/2025 2/12/2025 2/7/2025 2…" at bounding box center [294, 9] width 28 height 10
select select "rqkEVXgxnPpMDdcxVT5SYo"
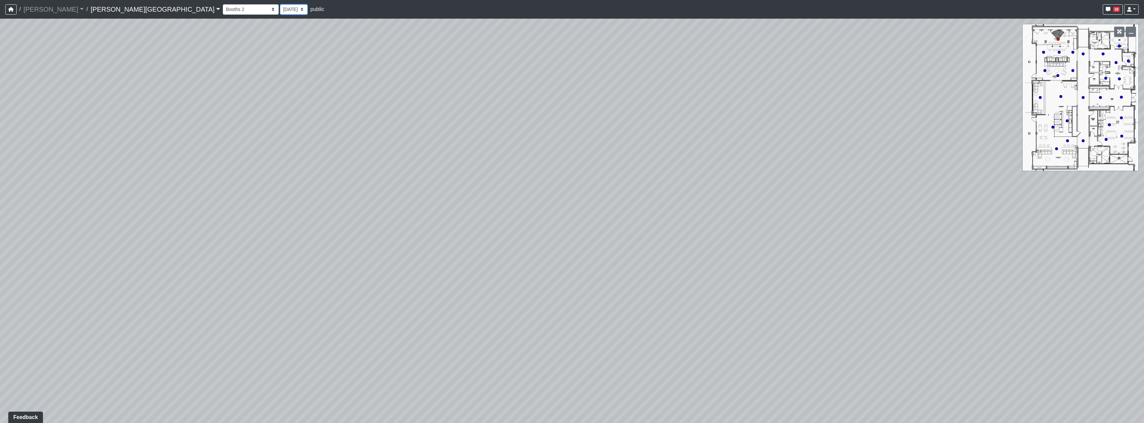
click at [280, 4] on select "8/25/2025 8/11/2025 7/18/2025 7/17/2025 7/10/2025 7/9/2025 2/12/2025 2/7/2025 2…" at bounding box center [294, 9] width 28 height 10
select select "71qBYD1UnnMVF4BEBvD55H"
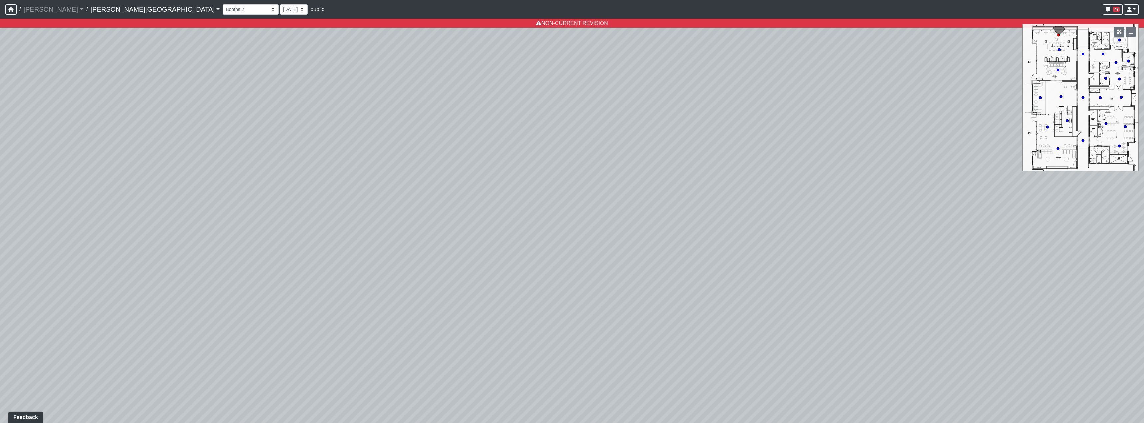
click at [579, 163] on div "Loading... Hallway - Hallway 2 Loading... Entry Loading... Clubroom - Entrance …" at bounding box center [572, 221] width 1144 height 404
click at [280, 11] on select "8/25/2025 8/11/2025 7/18/2025 7/17/2025 7/10/2025 7/9/2025 2/12/2025 2/7/2025 2…" at bounding box center [294, 9] width 28 height 10
select select "1c1sgYcMxGz6dqzz3dYjRN"
click at [280, 4] on select "8/25/2025 8/11/2025 7/18/2025 7/17/2025 7/10/2025 7/9/2025 2/12/2025 2/7/2025 2…" at bounding box center [294, 9] width 28 height 10
select select "71qBYD1UnnMVF4BEBvD55H"
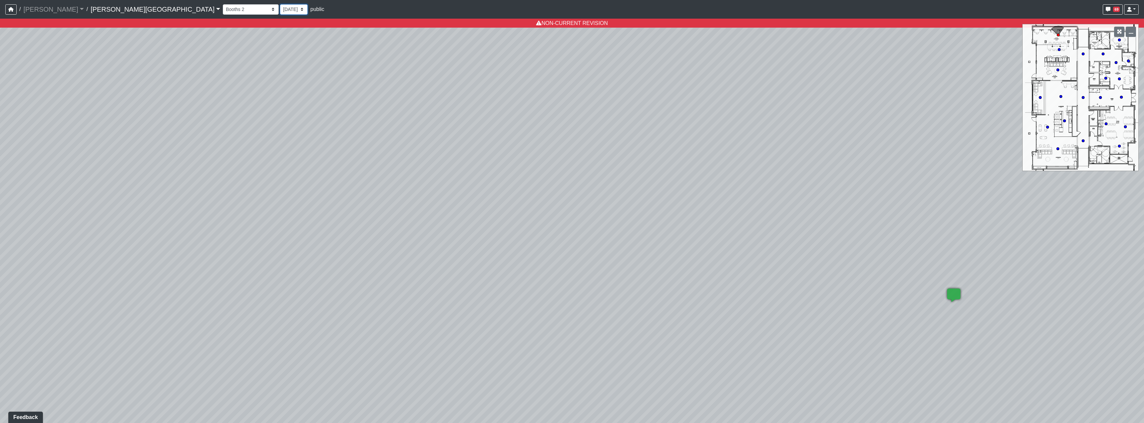
click at [280, 8] on select "8/25/2025 8/11/2025 7/18/2025 7/17/2025 7/10/2025 7/9/2025 2/12/2025 2/7/2025 2…" at bounding box center [294, 9] width 28 height 10
select select "qr8oiGhzySXma3nsKDMaqd"
click at [280, 4] on select "8/25/2025 8/11/2025 7/18/2025 7/17/2025 7/10/2025 7/9/2025 2/12/2025 2/7/2025 2…" at bounding box center [294, 9] width 28 height 10
select select "71qBYD1UnnMVF4BEBvD55H"
click at [280, 14] on select "8/25/2025 8/11/2025 7/18/2025 7/17/2025 7/10/2025 7/9/2025 2/12/2025 2/7/2025 2…" at bounding box center [294, 9] width 28 height 10
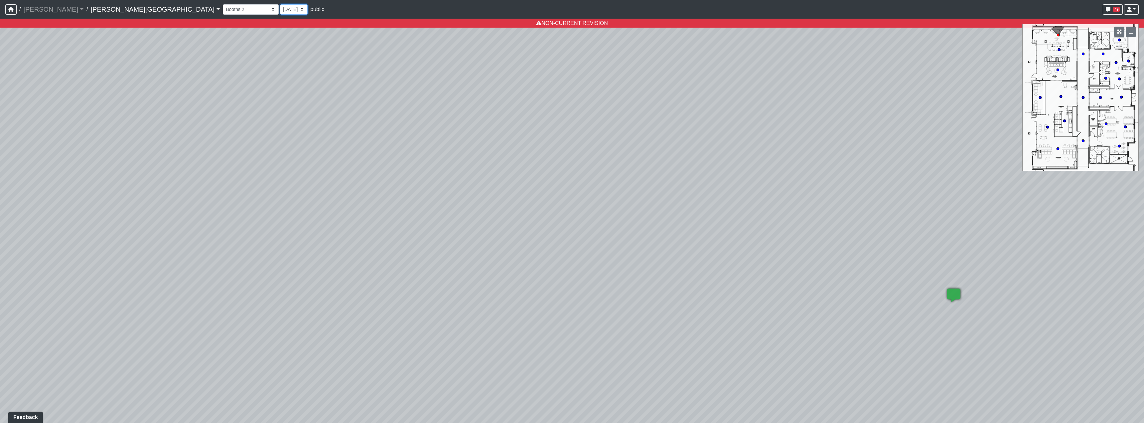
select select "e2VumNiHeA4NxHG8nsH9Uk"
click at [280, 4] on select "8/25/2025 8/11/2025 7/18/2025 7/17/2025 7/10/2025 7/9/2025 2/12/2025 2/7/2025 2…" at bounding box center [294, 9] width 28 height 10
select select "71qBYD1UnnMVF4BEBvD55H"
click at [579, 323] on div "Loading... Hallway - Hallway 2 Loading... Entry Loading... Clubroom - Entrance …" at bounding box center [572, 221] width 1144 height 404
click at [208, 196] on div "Loading... Hallway - Hallway 2 Loading... Entry Loading... Clubroom - Entrance …" at bounding box center [572, 221] width 1144 height 404
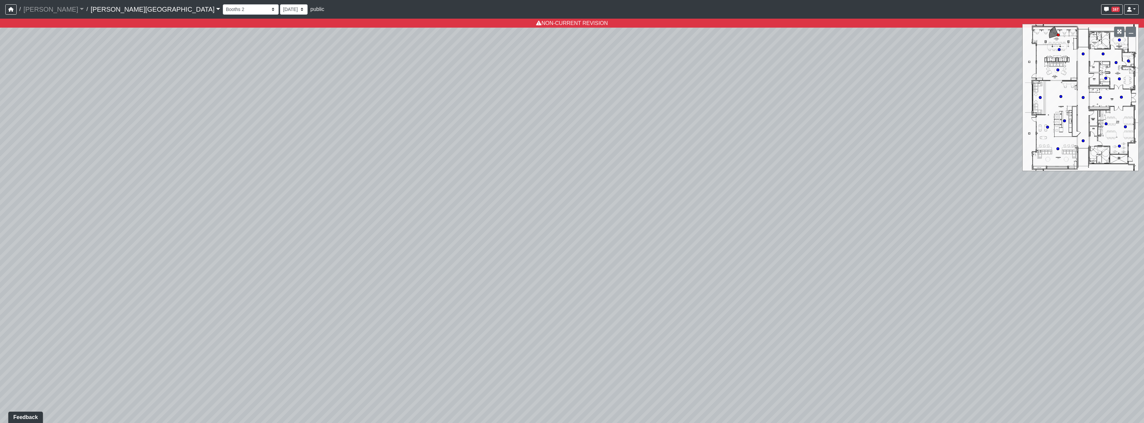
click at [569, 208] on div "Loading... Hallway - Hallway 2 Loading... Entry Loading... Clubroom - Entrance …" at bounding box center [572, 221] width 1144 height 404
click at [579, 246] on div "Loading... Hallway - Hallway 2 Loading... Entry Loading... Clubroom - Entrance …" at bounding box center [572, 221] width 1144 height 404
click at [280, 12] on select "8/25/2025 8/11/2025 7/18/2025 7/17/2025 7/10/2025 7/9/2025 2/12/2025 2/7/2025 2…" at bounding box center [294, 9] width 28 height 10
select select "wzoWVqM2G5FFRq7aL6KUid"
click at [280, 4] on select "8/25/2025 8/11/2025 7/18/2025 7/17/2025 7/10/2025 7/9/2025 2/12/2025 2/7/2025 2…" at bounding box center [294, 9] width 28 height 10
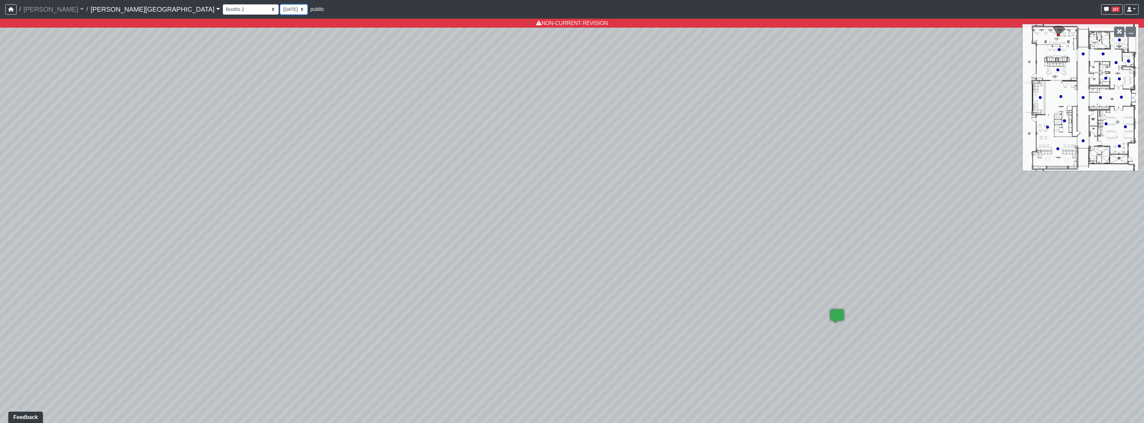
select select "71qBYD1UnnMVF4BEBvD55H"
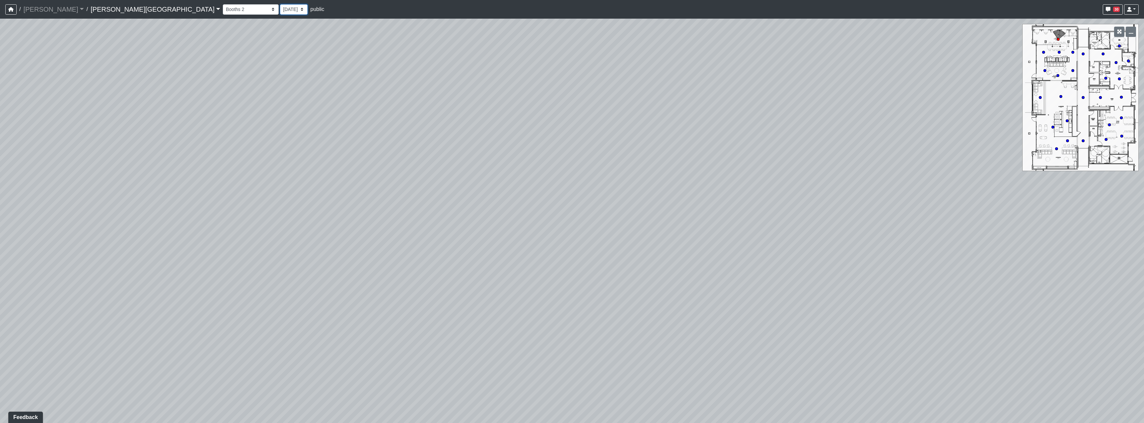
click at [280, 5] on select "8/25/2025 8/11/2025 7/18/2025 7/17/2025 7/10/2025 7/9/2025 2/12/2025 2/7/2025 2…" at bounding box center [294, 9] width 28 height 10
select select "rqkEVXgxnPpMDdcxVT5SYo"
click at [280, 4] on select "8/25/2025 8/11/2025 7/18/2025 7/17/2025 7/10/2025 7/9/2025 2/12/2025 2/7/2025 2…" at bounding box center [294, 9] width 28 height 10
select select "71qBYD1UnnMVF4BEBvD55H"
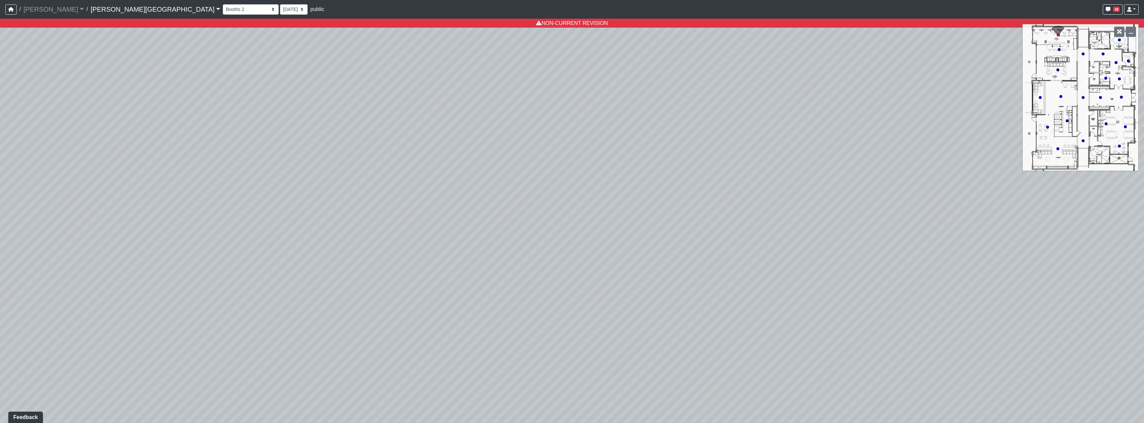
click at [579, 233] on div "Loading... Hallway - Hallway 2 Loading... Entry Loading... Clubroom - Entrance …" at bounding box center [572, 221] width 1144 height 404
click at [280, 12] on select "8/25/2025 8/11/2025 7/18/2025 7/17/2025 7/10/2025 7/9/2025 2/12/2025 2/7/2025 2…" at bounding box center [294, 9] width 28 height 10
select select "wzoWVqM2G5FFRq7aL6KUid"
click at [280, 4] on select "8/25/2025 8/11/2025 7/18/2025 7/17/2025 7/10/2025 7/9/2025 2/12/2025 2/7/2025 2…" at bounding box center [294, 9] width 28 height 10
select select "71qBYD1UnnMVF4BEBvD55H"
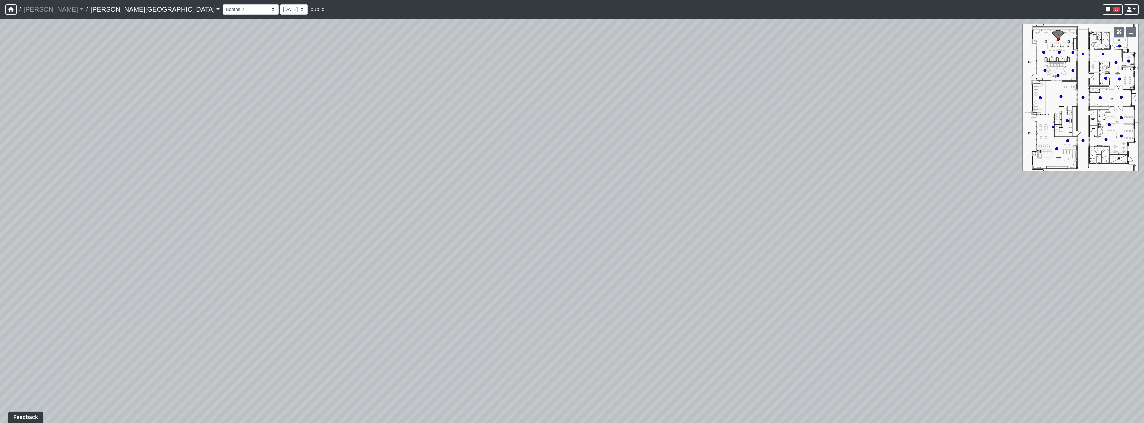
click at [431, 249] on div "Loading... Hallway - Hallway 2 Loading... Entry Loading... Clubroom - Entrance …" at bounding box center [572, 221] width 1144 height 404
click at [431, 223] on div "Loading... Hallway - Hallway 2 Loading... Entry Loading... Clubroom - Entrance …" at bounding box center [572, 221] width 1144 height 404
click at [579, 248] on div "Loading... Hallway - Hallway 2 Loading... Entry Loading... Clubroom - Entrance …" at bounding box center [572, 221] width 1144 height 404
click at [579, 251] on div "Loading... Hallway - Hallway 2 Loading... Entry Loading... Clubroom - Entrance …" at bounding box center [572, 221] width 1144 height 404
click at [539, 272] on icon at bounding box center [538, 274] width 5 height 5
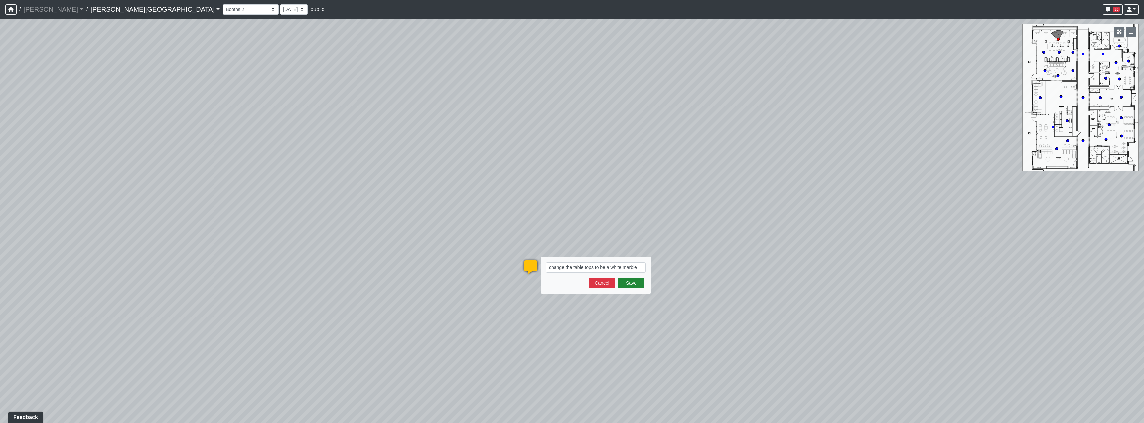
type textarea "change the table tops to be a white marble"
click at [579, 288] on button "Save" at bounding box center [631, 283] width 27 height 10
drag, startPoint x: 855, startPoint y: 291, endPoint x: 517, endPoint y: 236, distance: 343.1
click at [429, 237] on div "Loading... Hallway - Hallway 2 Loading... Entry Loading... Clubroom - Entrance …" at bounding box center [572, 221] width 1144 height 404
drag, startPoint x: 687, startPoint y: 245, endPoint x: 654, endPoint y: 249, distance: 32.8
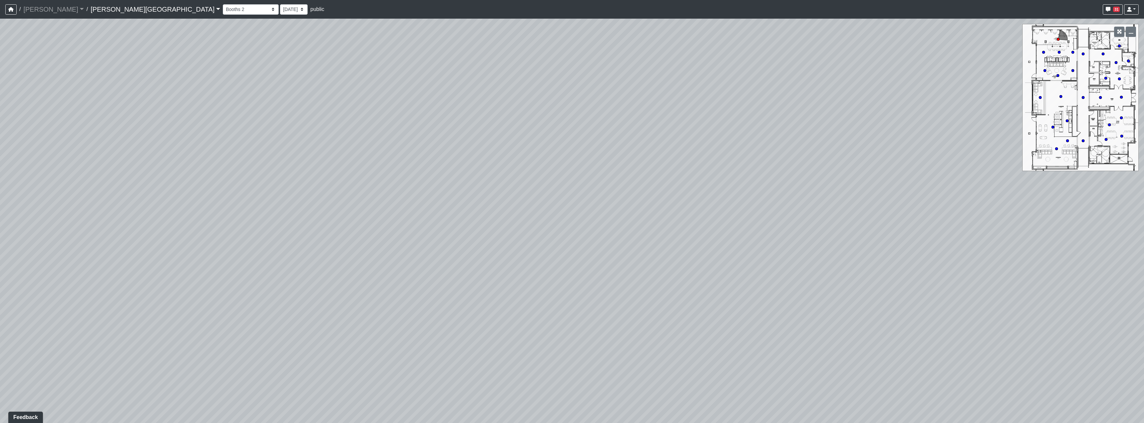
click at [529, 273] on div "Loading... Hallway - Hallway 2 Loading... Entry Loading... Clubroom - Entrance …" at bounding box center [572, 221] width 1144 height 404
drag, startPoint x: 788, startPoint y: 245, endPoint x: 482, endPoint y: 297, distance: 309.8
click at [464, 303] on div "Loading... Hallway - Hallway 2 Loading... Entry Loading... Clubroom - Entrance …" at bounding box center [572, 221] width 1144 height 404
drag, startPoint x: 817, startPoint y: 335, endPoint x: 429, endPoint y: 313, distance: 388.9
click at [429, 313] on div "Loading... Hallway - Hallway 2 Loading... Entry Loading... Clubroom - Entrance …" at bounding box center [572, 221] width 1144 height 404
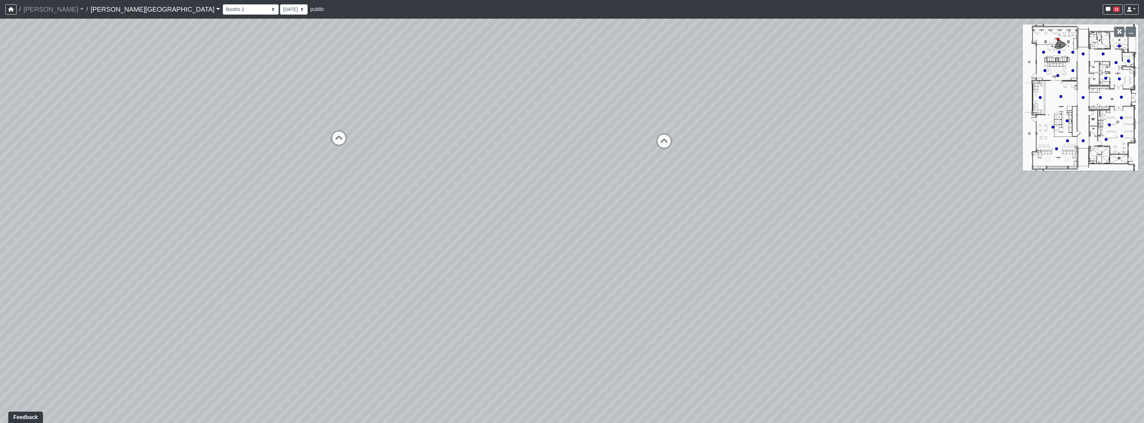
drag, startPoint x: 552, startPoint y: 304, endPoint x: 403, endPoint y: 308, distance: 149.1
click at [403, 308] on div "Loading... Hallway - Hallway 2 Loading... Entry Loading... Clubroom - Entrance …" at bounding box center [572, 221] width 1144 height 404
drag, startPoint x: 662, startPoint y: 231, endPoint x: 525, endPoint y: 274, distance: 143.8
click at [525, 274] on div "Loading... Hallway - Hallway 2 Loading... Entry Loading... Clubroom - Entrance …" at bounding box center [572, 221] width 1144 height 404
drag, startPoint x: 498, startPoint y: 247, endPoint x: 632, endPoint y: 270, distance: 136.0
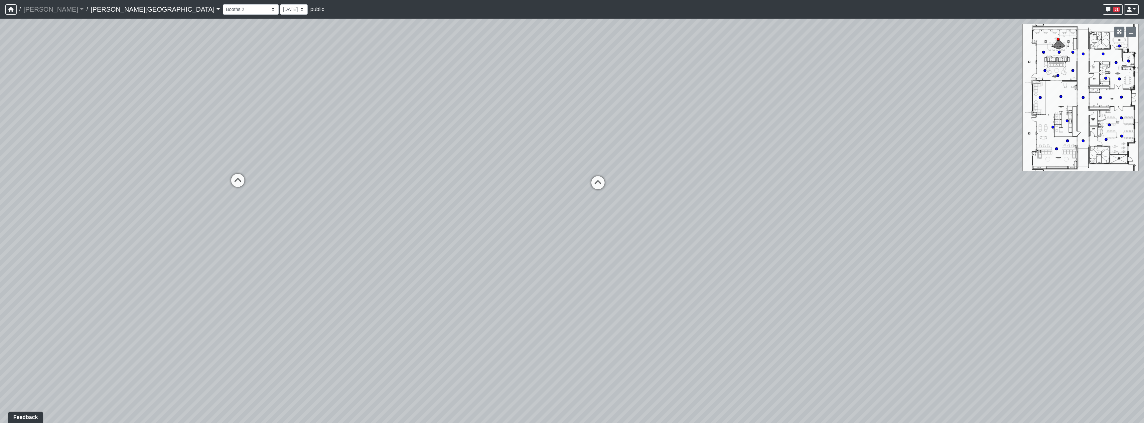
click at [579, 269] on div "Loading... Hallway - Hallway 2 Loading... Entry Loading... Clubroom - Entrance …" at bounding box center [572, 221] width 1144 height 404
click at [458, 223] on div "Loading... Entry" at bounding box center [461, 232] width 20 height 20
click at [529, 235] on div "Loading... Hallway - Hallway 2 Loading... Entry Loading... Clubroom - Entrance …" at bounding box center [572, 221] width 1144 height 404
drag, startPoint x: 532, startPoint y: 237, endPoint x: 383, endPoint y: 203, distance: 153.4
click at [383, 203] on div "Loading... Hallway - Hallway 2 Loading... Entry Loading... Clubroom - Entrance …" at bounding box center [572, 221] width 1144 height 404
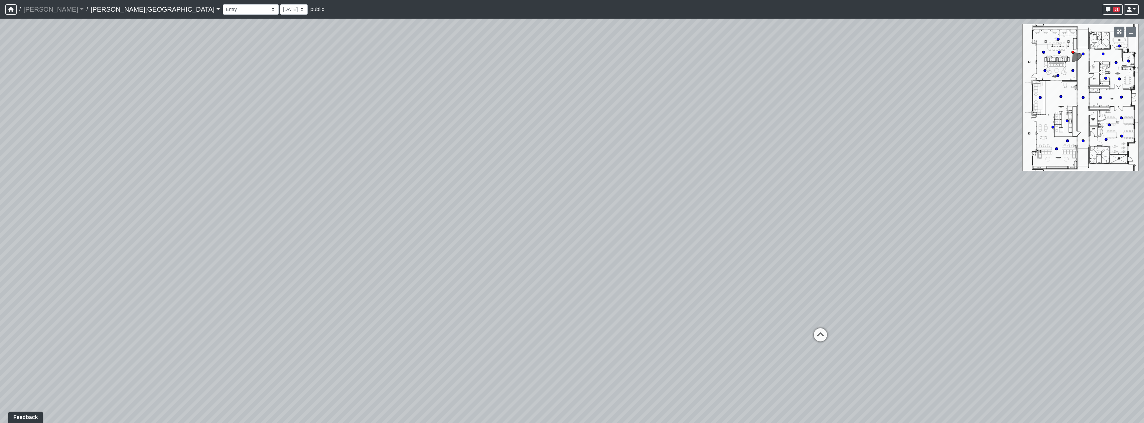
drag, startPoint x: 514, startPoint y: 215, endPoint x: 644, endPoint y: 216, distance: 130.4
click at [579, 216] on div "Loading... Hallway - Hallway 2 Loading... Entry Loading... Clubroom - Entrance …" at bounding box center [572, 221] width 1144 height 404
click at [579, 193] on div "Loading... Hallway - Hallway 2 Loading... Entry Loading... Clubroom - Entrance …" at bounding box center [572, 221] width 1144 height 404
click at [579, 363] on icon at bounding box center [625, 364] width 20 height 20
click at [575, 178] on icon at bounding box center [568, 175] width 20 height 20
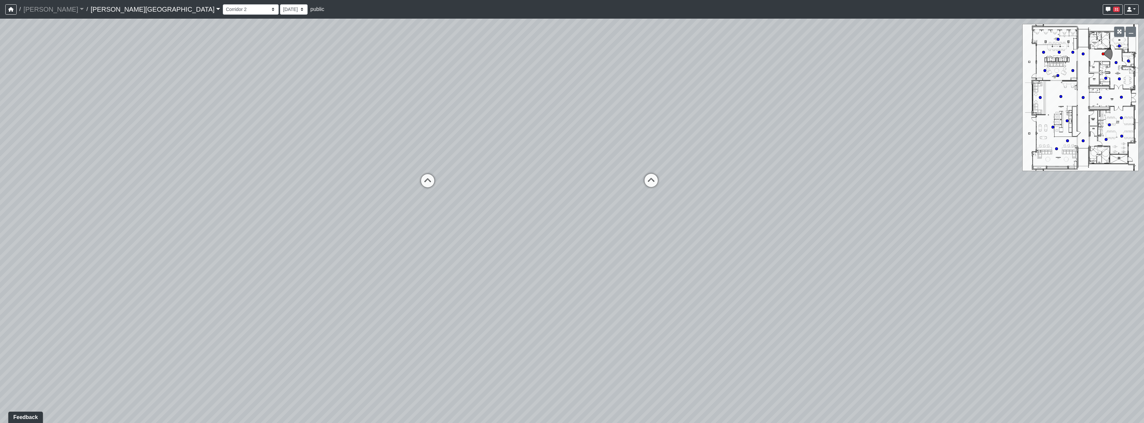
click at [579, 238] on div "Loading... Hallway - Hallway 2 Loading... Entry Loading... Clubroom - Entrance …" at bounding box center [572, 221] width 1144 height 404
click at [579, 250] on div "Loading... Hallway - Hallway 2 Loading... Entry Loading... Clubroom - Entrance …" at bounding box center [572, 221] width 1144 height 404
click at [461, 185] on icon at bounding box center [453, 187] width 20 height 20
click at [579, 216] on div "Loading... Hallway - Hallway 2 Loading... Entry Loading... Clubroom - Entrance …" at bounding box center [572, 221] width 1144 height 404
click at [579, 150] on div "Loading... Hallway - Hallway 2 Loading... Entry Loading... Clubroom - Entrance …" at bounding box center [572, 221] width 1144 height 404
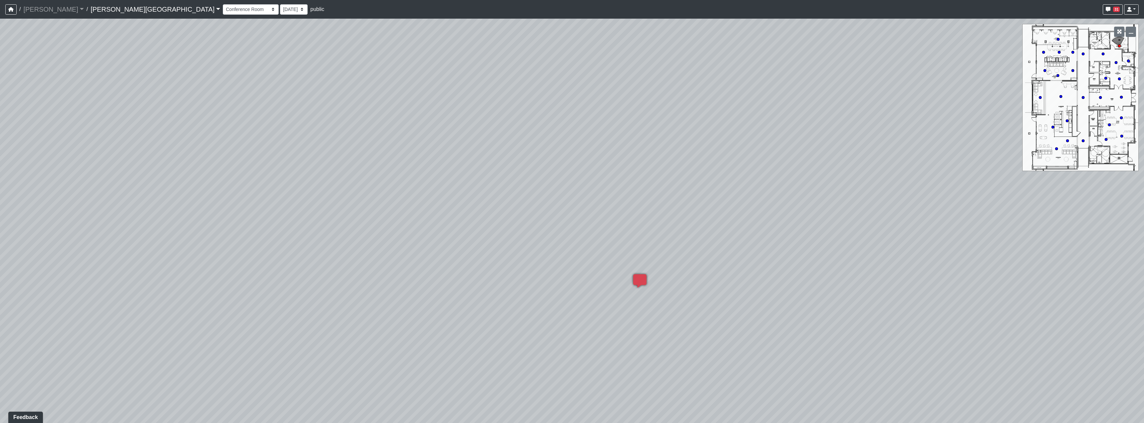
drag, startPoint x: 645, startPoint y: 199, endPoint x: 743, endPoint y: 223, distance: 101.4
click at [579, 223] on div "Loading... Hallway - Hallway 2 Loading... Entry Loading... Clubroom - Entrance …" at bounding box center [572, 221] width 1144 height 404
drag, startPoint x: 773, startPoint y: 188, endPoint x: 396, endPoint y: 194, distance: 376.7
click at [398, 194] on div "Loading... Hallway - Hallway 2 Loading... Entry Loading... Clubroom - Entrance …" at bounding box center [572, 221] width 1144 height 404
drag, startPoint x: 950, startPoint y: 217, endPoint x: 657, endPoint y: 206, distance: 293.3
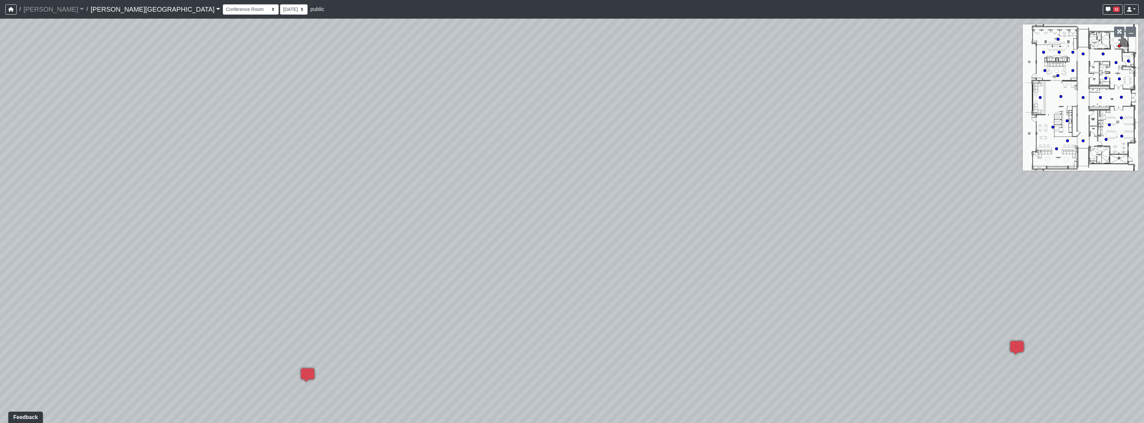
click at [579, 218] on div "Loading... Hallway - Hallway 2 Loading... Entry Loading... Clubroom - Entrance …" at bounding box center [572, 221] width 1144 height 404
drag, startPoint x: 487, startPoint y: 311, endPoint x: 704, endPoint y: 308, distance: 216.9
click at [579, 308] on div "Loading... Hallway - Hallway 2 Loading... Entry Loading... Clubroom - Entrance …" at bounding box center [572, 221] width 1144 height 404
drag, startPoint x: 570, startPoint y: 297, endPoint x: 865, endPoint y: 280, distance: 295.6
click at [579, 280] on div "Loading... Hallway - Hallway 2 Loading... Entry Loading... Clubroom - Entrance …" at bounding box center [572, 221] width 1144 height 404
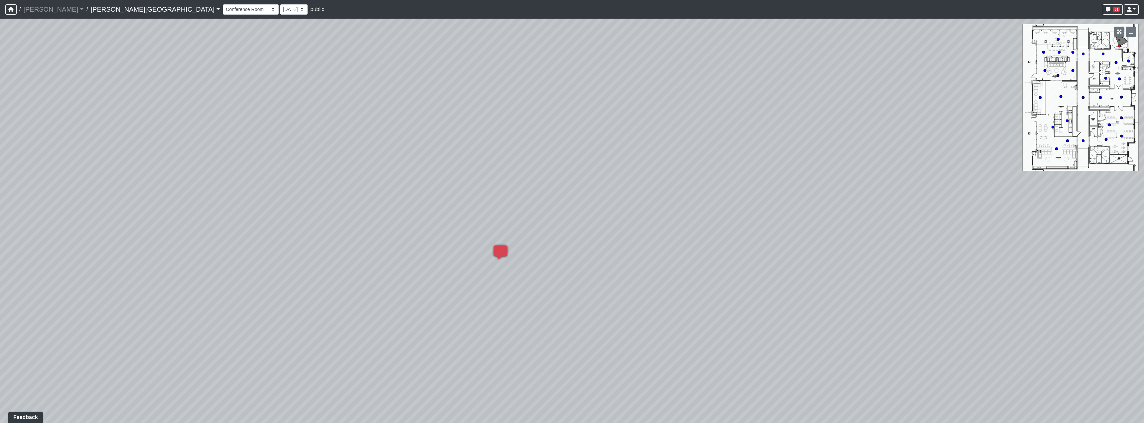
drag, startPoint x: 537, startPoint y: 188, endPoint x: 827, endPoint y: 219, distance: 291.7
click at [579, 199] on div "Loading... Hallway - Hallway 2 Loading... Entry Loading... Clubroom - Entrance …" at bounding box center [572, 221] width 1144 height 404
drag, startPoint x: 557, startPoint y: 213, endPoint x: 584, endPoint y: 260, distance: 54.1
click at [579, 245] on div "Loading... Hallway - Hallway 2 Loading... Entry Loading... Clubroom - Entrance …" at bounding box center [572, 221] width 1144 height 404
drag, startPoint x: 601, startPoint y: 263, endPoint x: 760, endPoint y: 235, distance: 161.9
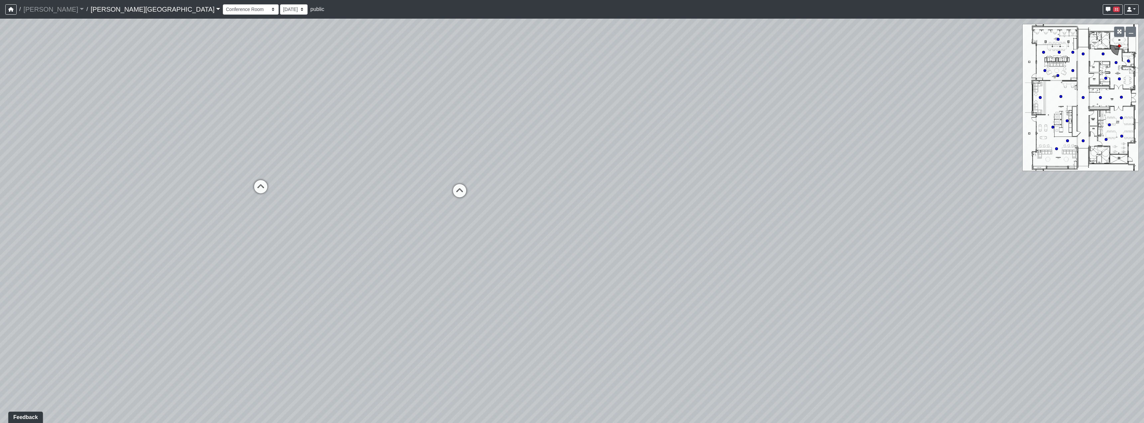
click at [579, 280] on div "Loading... Hallway - Hallway 2 Loading... Entry Loading... Clubroom - Entrance …" at bounding box center [572, 221] width 1144 height 404
click at [496, 199] on div "Loading... Hallway - Hallway 2 Loading... Entry Loading... Clubroom - Entrance …" at bounding box center [572, 221] width 1144 height 404
click at [492, 200] on icon at bounding box center [485, 199] width 20 height 20
click at [579, 233] on div "Loading... Hallway - Hallway 2 Loading... Entry Loading... Clubroom - Entrance …" at bounding box center [572, 221] width 1144 height 404
click at [579, 250] on div "Loading... Hallway - Hallway 2 Loading... Entry Loading... Clubroom - Entrance …" at bounding box center [572, 221] width 1144 height 404
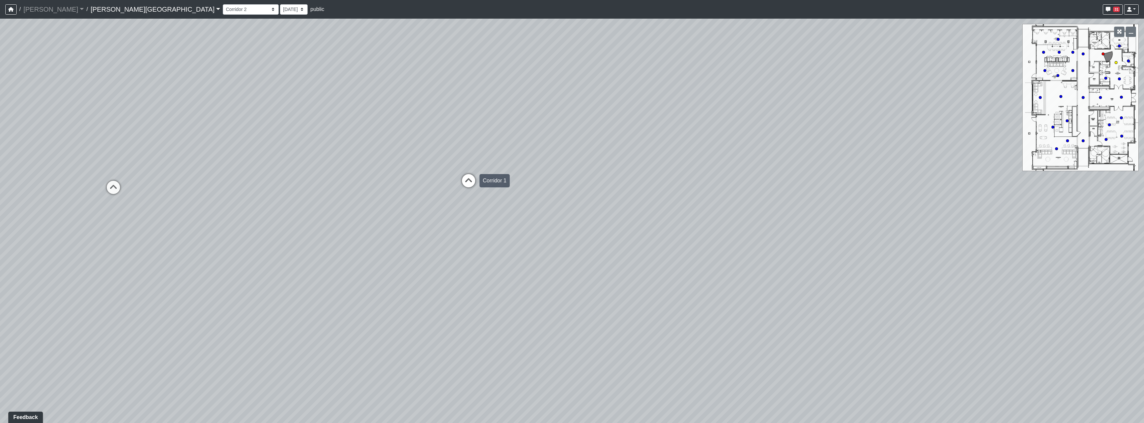
click at [464, 175] on icon at bounding box center [469, 184] width 20 height 20
click at [493, 274] on div "Loading... Hallway - Hallway 2 Loading... Entry Loading... Clubroom - Entrance …" at bounding box center [572, 221] width 1144 height 404
click at [579, 265] on div "Loading... Hallway - Hallway 2 Loading... Entry Loading... Clubroom - Entrance …" at bounding box center [572, 221] width 1144 height 404
click at [579, 267] on div "Loading... Entrance" at bounding box center [587, 276] width 20 height 20
click at [579, 274] on div "Loading... Hallway - Hallway 2 Loading... Entry Loading... Clubroom - Entrance …" at bounding box center [572, 221] width 1144 height 404
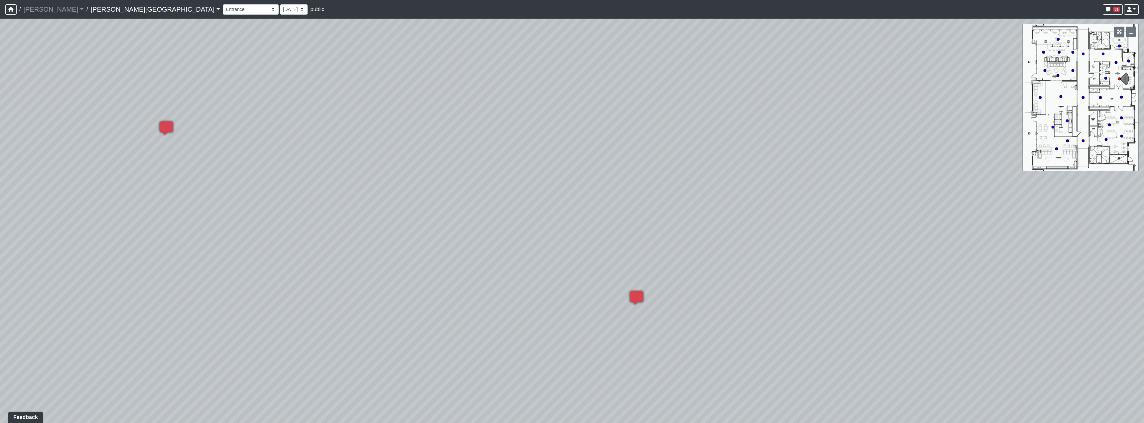
click at [570, 252] on div "Loading... Hallway - Hallway 2 Loading... Entry Loading... Clubroom - Entrance …" at bounding box center [572, 221] width 1144 height 404
click at [579, 279] on div "Loading... Hallway - Hallway 2 Loading... Entry Loading... Clubroom - Entrance …" at bounding box center [572, 221] width 1144 height 404
click at [579, 263] on div "Loading... Hallway - Hallway 2 Loading... Entry Loading... Clubroom - Entrance …" at bounding box center [572, 221] width 1144 height 404
click at [483, 246] on div "Loading... Hallway - Hallway 2 Loading... Entry Loading... Clubroom - Entrance …" at bounding box center [572, 221] width 1144 height 404
click at [530, 256] on div "Loading... Hallway - Hallway 2 Loading... Entry Loading... Clubroom - Entrance …" at bounding box center [572, 221] width 1144 height 404
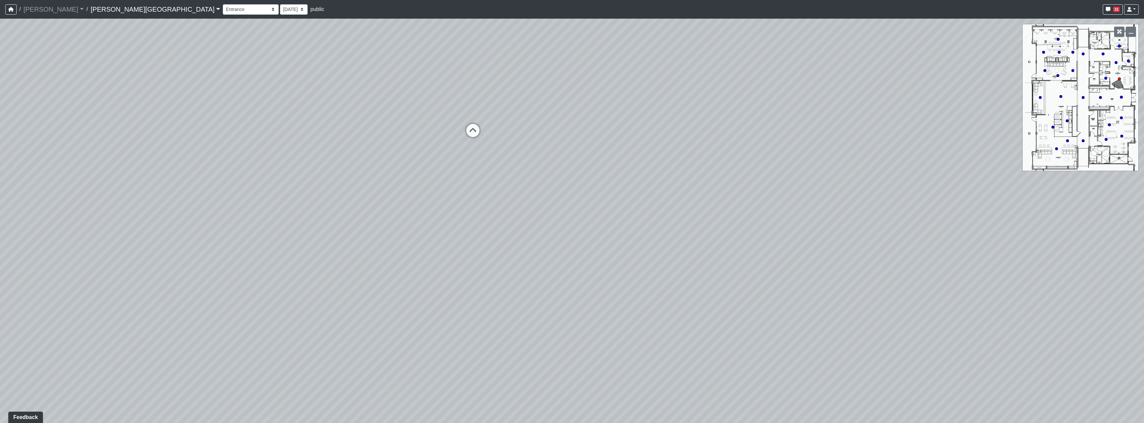
click at [346, 221] on div "Loading... Hallway - Hallway 2 Loading... Entry Loading... Clubroom - Entrance …" at bounding box center [572, 221] width 1144 height 404
click at [579, 224] on div "Loading... Hallway - Hallway 2 Loading... Entry Loading... Clubroom - Entrance …" at bounding box center [572, 221] width 1144 height 404
click at [572, 199] on icon at bounding box center [572, 208] width 20 height 20
click at [579, 206] on icon at bounding box center [620, 205] width 20 height 20
click at [579, 250] on div "Loading... Hallway - Hallway 2 Loading... Entry Loading... Clubroom - Entrance …" at bounding box center [572, 221] width 1144 height 404
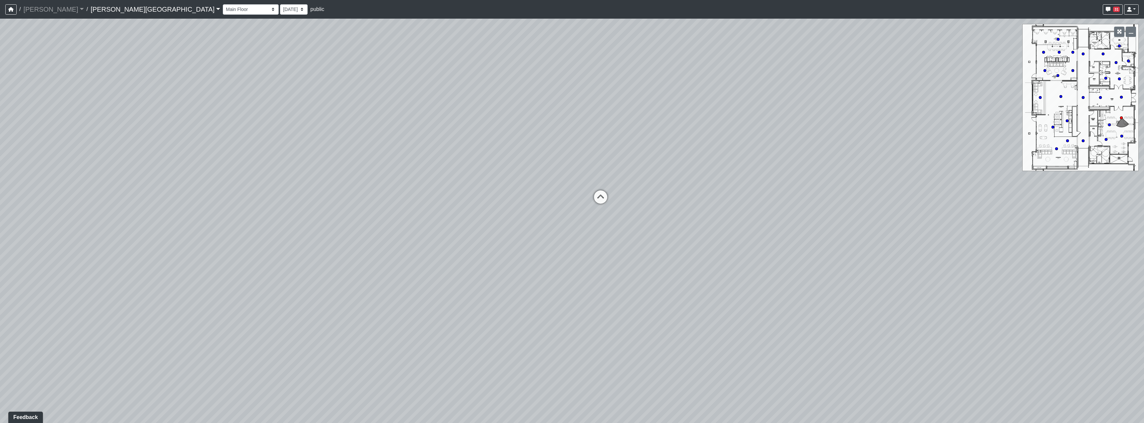
click at [579, 202] on div "Loading... Hallway - Hallway 2 Loading... Entry Loading... Clubroom - Entrance …" at bounding box center [572, 221] width 1144 height 404
click at [482, 248] on div "Loading... Hallway - Hallway 2 Loading... Entry Loading... Clubroom - Entrance …" at bounding box center [572, 221] width 1144 height 404
click at [484, 334] on div "Loading... Hallway - Hallway 2 Loading... Entry Loading... Clubroom - Entrance …" at bounding box center [572, 221] width 1144 height 404
click at [579, 199] on div "Loading... Hallway - Hallway 2 Loading... Entry Loading... Clubroom - Entrance …" at bounding box center [572, 221] width 1144 height 404
click at [579, 115] on div "Loading... Hallway - Hallway 2 Loading... Entry Loading... Clubroom - Entrance …" at bounding box center [572, 221] width 1144 height 404
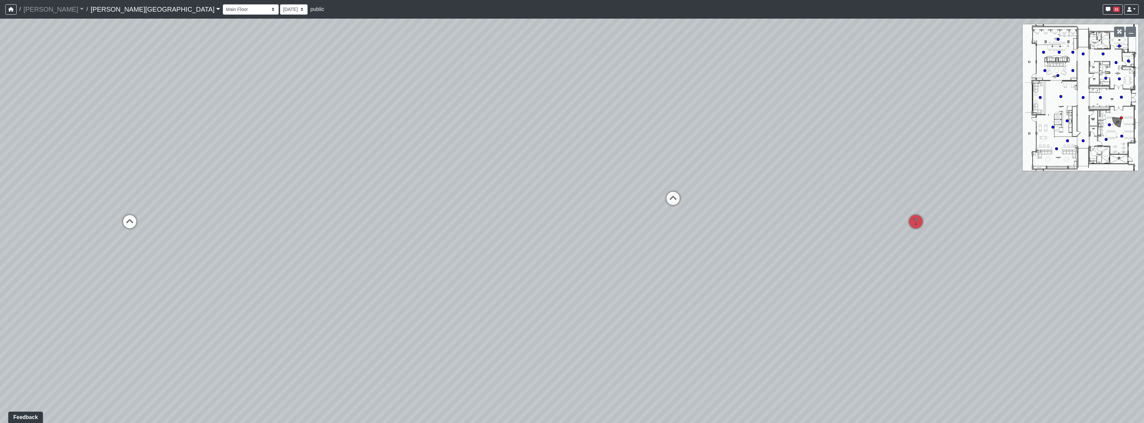
click at [579, 118] on div "Loading... Hallway - Hallway 2 Loading... Entry Loading... Clubroom - Entrance …" at bounding box center [572, 221] width 1144 height 404
click at [579, 147] on div "Loading... Hallway - Hallway 2 Loading... Entry Loading... Clubroom - Entrance …" at bounding box center [572, 221] width 1144 height 404
click at [579, 223] on div "Loading... Hallway - Hallway 2 Loading... Entry Loading... Clubroom - Entrance …" at bounding box center [572, 221] width 1144 height 404
click at [579, 135] on icon at bounding box center [657, 141] width 20 height 20
click at [579, 216] on div "Loading... Hallway - Hallway 2 Loading... Entry Loading... Clubroom - Entrance …" at bounding box center [572, 221] width 1144 height 404
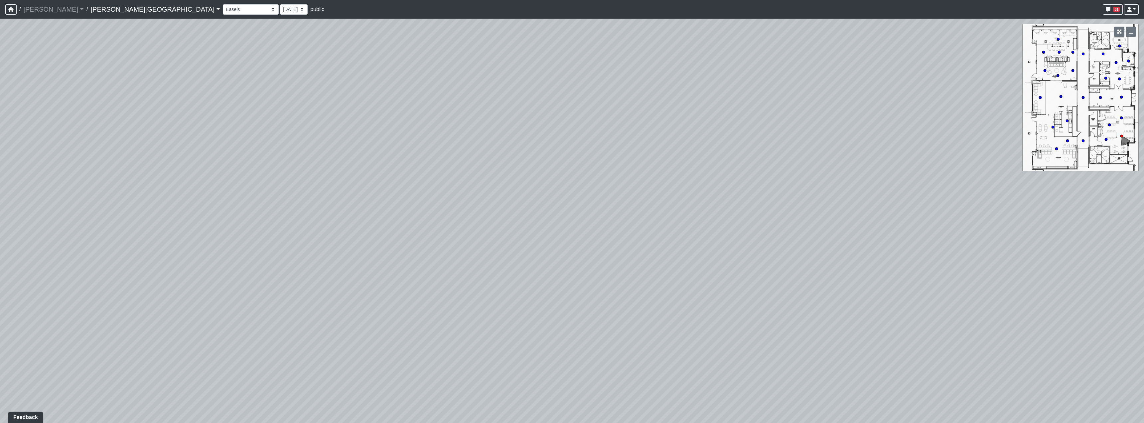
click at [579, 281] on div "Loading... Hallway - Hallway 2 Loading... Entry Loading... Clubroom - Entrance …" at bounding box center [572, 221] width 1144 height 404
drag, startPoint x: 936, startPoint y: 244, endPoint x: 444, endPoint y: 170, distance: 497.4
click at [428, 179] on div "Loading... Hallway - Hallway 2 Loading... Entry Loading... Clubroom - Entrance …" at bounding box center [572, 221] width 1144 height 404
drag, startPoint x: 838, startPoint y: 199, endPoint x: 436, endPoint y: 211, distance: 402.7
click at [430, 219] on div "Loading... Hallway - Hallway 2 Loading... Entry Loading... Clubroom - Entrance …" at bounding box center [572, 221] width 1144 height 404
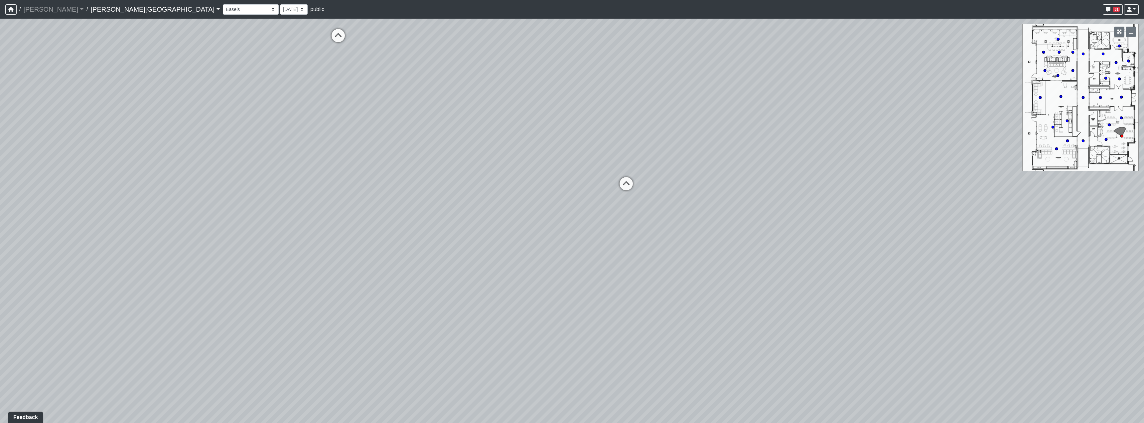
drag, startPoint x: 794, startPoint y: 225, endPoint x: 698, endPoint y: 248, distance: 98.9
click at [579, 257] on div "Loading... Hallway - Hallway 2 Loading... Entry Loading... Clubroom - Entrance …" at bounding box center [572, 221] width 1144 height 404
click at [579, 209] on icon at bounding box center [585, 215] width 20 height 20
drag, startPoint x: 320, startPoint y: 260, endPoint x: 689, endPoint y: 264, distance: 369.0
click at [579, 263] on div "Loading... Hallway - Hallway 2 Loading... Entry Loading... Clubroom - Entrance …" at bounding box center [572, 221] width 1144 height 404
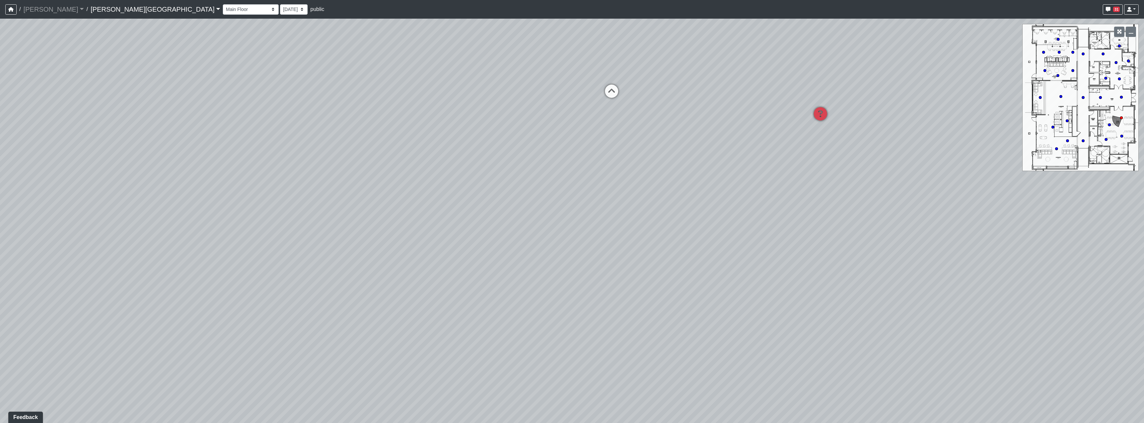
drag, startPoint x: 507, startPoint y: 265, endPoint x: 570, endPoint y: 282, distance: 65.0
click at [570, 282] on div "Loading... Hallway - Hallway 2 Loading... Entry Loading... Clubroom - Entrance …" at bounding box center [572, 221] width 1144 height 404
click at [579, 90] on icon at bounding box center [612, 95] width 20 height 20
drag, startPoint x: 825, startPoint y: 216, endPoint x: 453, endPoint y: 208, distance: 371.7
click at [453, 208] on div "Loading... Hallway - Hallway 2 Loading... Entry Loading... Clubroom - Entrance …" at bounding box center [572, 221] width 1144 height 404
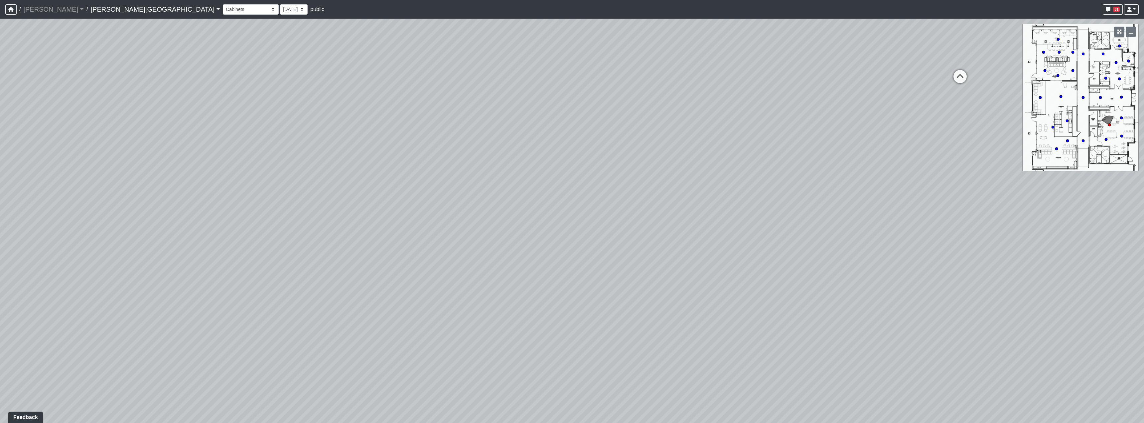
drag, startPoint x: 696, startPoint y: 195, endPoint x: 445, endPoint y: 247, distance: 255.7
click at [467, 247] on div "Loading... Hallway - Hallway 2 Loading... Entry Loading... Clubroom - Entrance …" at bounding box center [572, 221] width 1144 height 404
click at [579, 209] on div "Loading... Hallway - Hallway 2 Loading... Entry Loading... Clubroom - Entrance …" at bounding box center [572, 221] width 1144 height 404
drag, startPoint x: 635, startPoint y: 211, endPoint x: 600, endPoint y: 208, distance: 35.7
click at [579, 208] on div "Loading... Hallway - Hallway 2 Loading... Entry Loading... Clubroom - Entrance …" at bounding box center [572, 221] width 1144 height 404
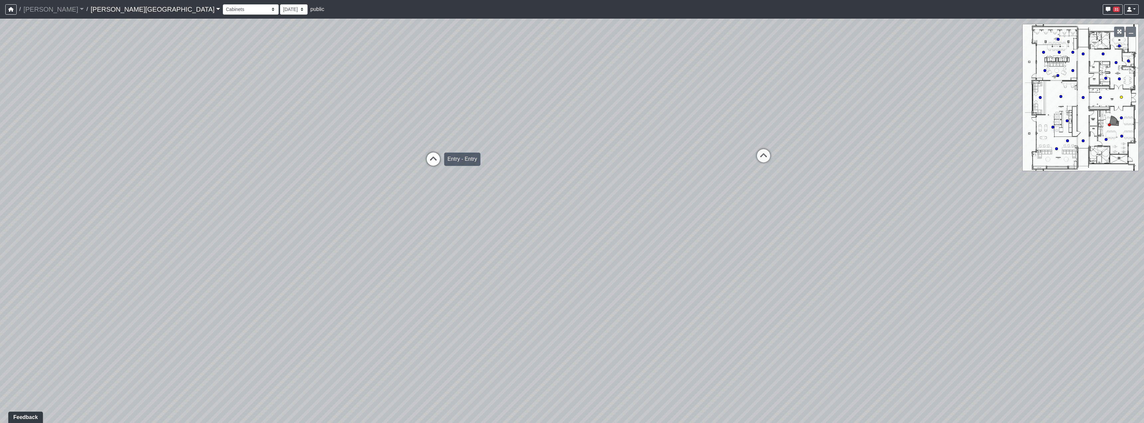
click at [439, 167] on icon at bounding box center [434, 162] width 20 height 20
drag, startPoint x: 471, startPoint y: 249, endPoint x: 815, endPoint y: 220, distance: 344.9
click at [579, 220] on div "Loading... Hallway - Hallway 2 Loading... Entry Loading... Clubroom - Entrance …" at bounding box center [572, 221] width 1144 height 404
drag, startPoint x: 595, startPoint y: 233, endPoint x: 916, endPoint y: 217, distance: 321.2
click at [579, 214] on div "Loading... Hallway - Hallway 2 Loading... Entry Loading... Clubroom - Entrance …" at bounding box center [572, 221] width 1144 height 404
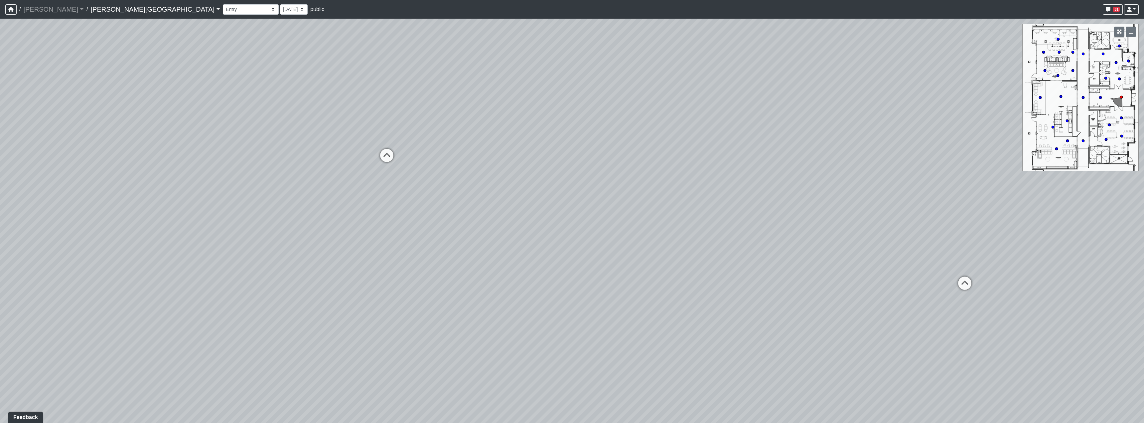
drag, startPoint x: 663, startPoint y: 209, endPoint x: 864, endPoint y: 308, distance: 224.2
click at [579, 317] on div "Loading... Hallway - Hallway 2 Loading... Entry Loading... Clubroom - Entrance …" at bounding box center [572, 221] width 1144 height 404
drag, startPoint x: 600, startPoint y: 228, endPoint x: 743, endPoint y: 256, distance: 145.4
click at [579, 251] on div "Loading... Hallway - Hallway 2 Loading... Entry Loading... Clubroom - Entrance …" at bounding box center [572, 221] width 1144 height 404
drag, startPoint x: 615, startPoint y: 214, endPoint x: 613, endPoint y: 230, distance: 15.7
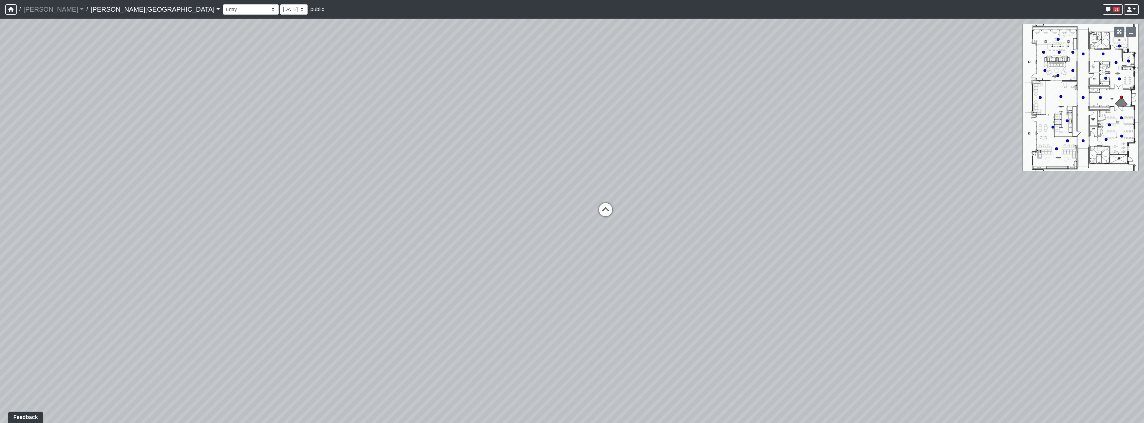
click at [579, 224] on div "Loading... Hallway - Hallway 2 Loading... Entry Loading... Clubroom - Entrance …" at bounding box center [572, 221] width 1144 height 404
click at [579, 198] on div "Loading... Hallway - Hallway 2 Loading... Entry Loading... Clubroom - Entrance …" at bounding box center [572, 221] width 1144 height 404
click at [579, 207] on icon at bounding box center [606, 213] width 20 height 20
drag, startPoint x: 742, startPoint y: 218, endPoint x: 366, endPoint y: 188, distance: 376.5
click at [405, 193] on div "Loading... Hallway - Hallway 2 Loading... Entry Loading... Clubroom - Entrance …" at bounding box center [572, 221] width 1144 height 404
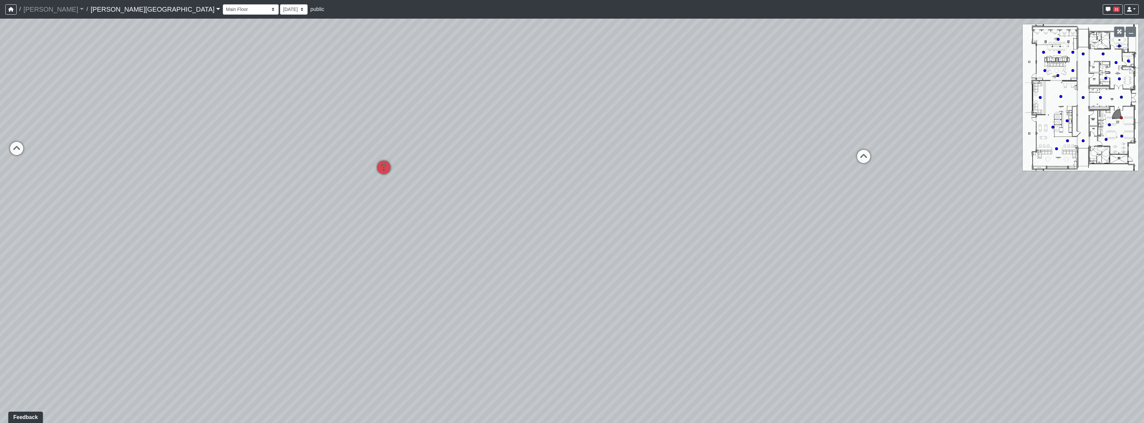
drag, startPoint x: 600, startPoint y: 194, endPoint x: 478, endPoint y: 212, distance: 122.4
click at [478, 212] on div "Loading... Hallway - Hallway 2 Loading... Entry Loading... Clubroom - Entrance …" at bounding box center [572, 221] width 1144 height 404
click at [579, 157] on icon at bounding box center [862, 160] width 20 height 20
drag, startPoint x: 448, startPoint y: 276, endPoint x: 739, endPoint y: 270, distance: 290.8
click at [579, 270] on div "Loading... Hallway - Hallway 2 Loading... Entry Loading... Clubroom - Entrance …" at bounding box center [572, 221] width 1144 height 404
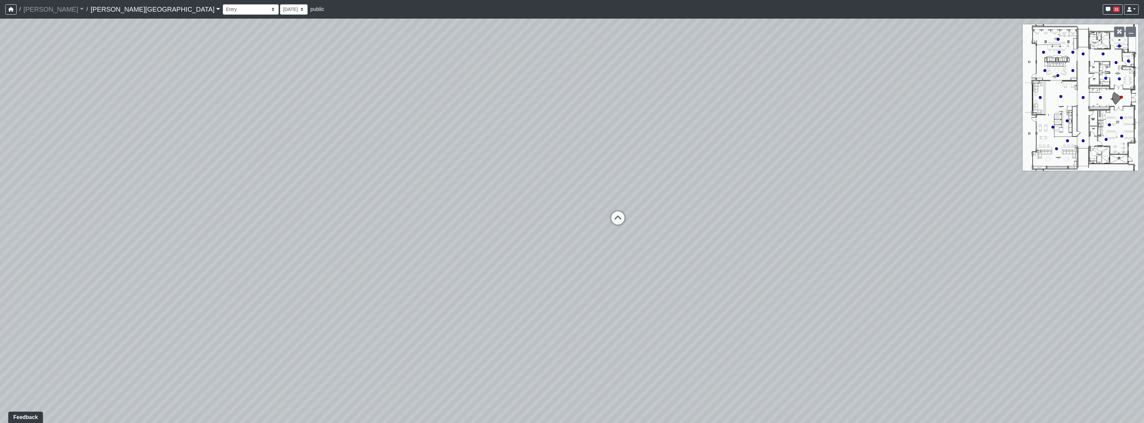
drag, startPoint x: 558, startPoint y: 248, endPoint x: 650, endPoint y: 242, distance: 91.7
click at [579, 242] on div "Loading... Hallway - Hallway 2 Loading... Entry Loading... Clubroom - Entrance …" at bounding box center [572, 221] width 1144 height 404
click at [579, 218] on icon at bounding box center [618, 221] width 20 height 20
click at [579, 239] on icon at bounding box center [630, 249] width 20 height 20
click at [579, 222] on icon at bounding box center [625, 225] width 20 height 20
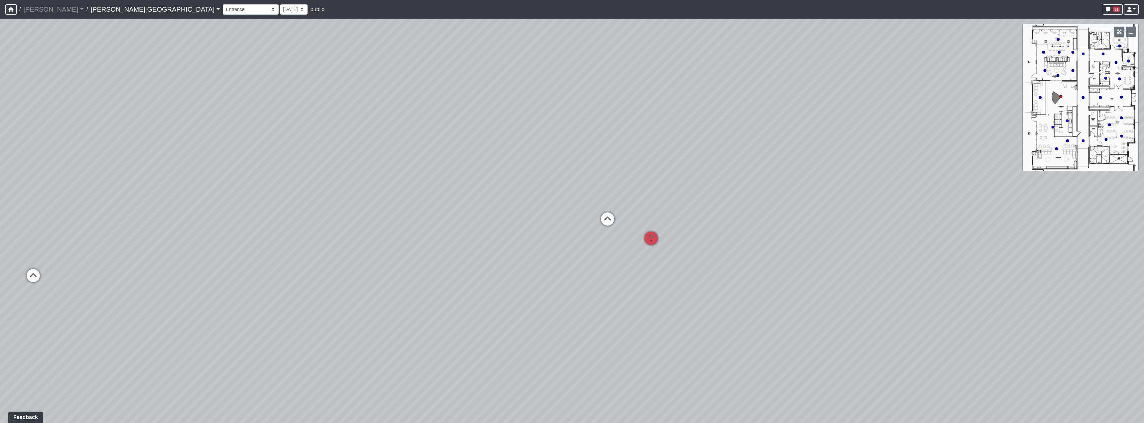
drag, startPoint x: 868, startPoint y: 215, endPoint x: 552, endPoint y: 227, distance: 316.6
click at [552, 227] on div "Loading... Hallway - Hallway 2 Loading... Entry Loading... Clubroom - Entrance …" at bounding box center [572, 221] width 1144 height 404
click at [579, 225] on icon at bounding box center [667, 227] width 20 height 20
drag, startPoint x: 619, startPoint y: 227, endPoint x: 665, endPoint y: 232, distance: 45.5
click at [579, 231] on div "Loading... Hallway - Hallway 2 Loading... Entry Loading... Clubroom - Entrance …" at bounding box center [572, 221] width 1144 height 404
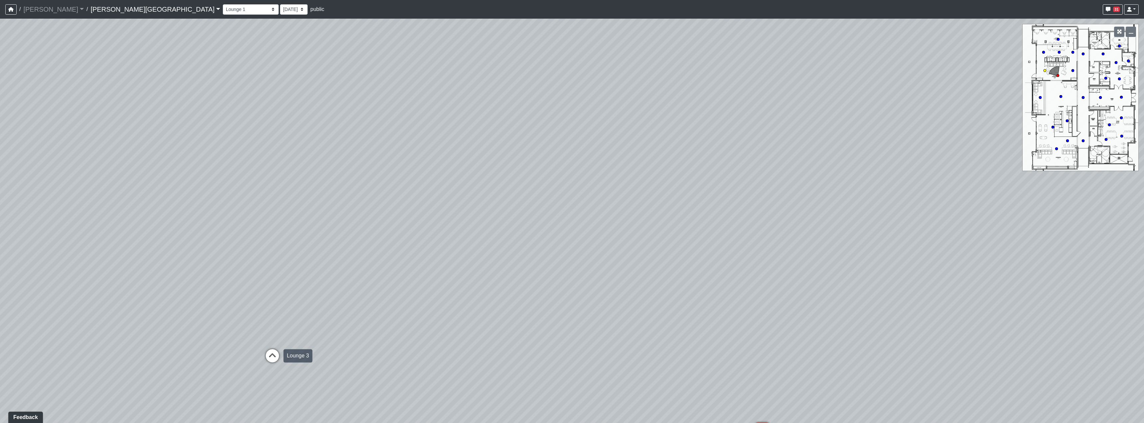
click at [272, 356] on icon at bounding box center [273, 359] width 20 height 20
drag, startPoint x: 665, startPoint y: 230, endPoint x: 455, endPoint y: 204, distance: 211.2
click at [444, 207] on div "Loading... Hallway - Hallway 2 Loading... Entry Loading... Clubroom - Entrance …" at bounding box center [572, 221] width 1144 height 404
click at [579, 239] on icon at bounding box center [593, 239] width 20 height 20
drag, startPoint x: 931, startPoint y: 201, endPoint x: 705, endPoint y: 220, distance: 226.7
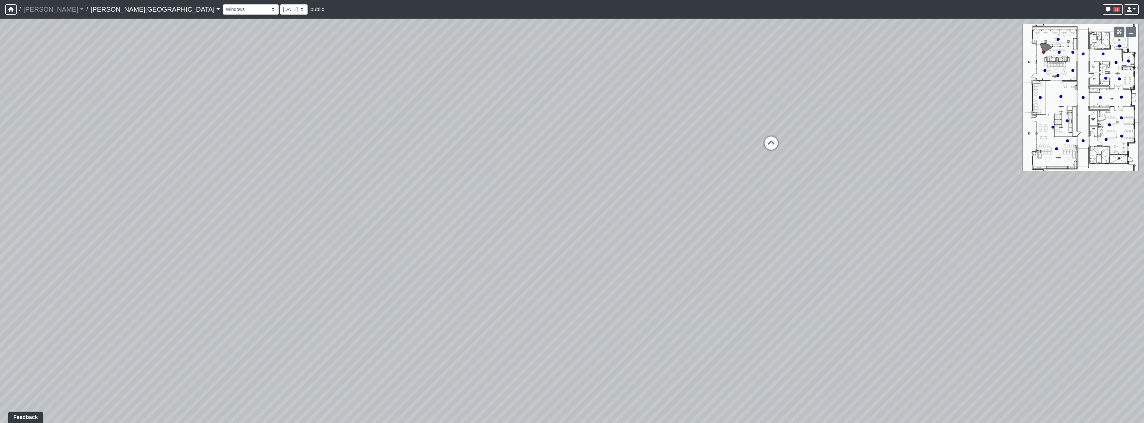
click at [579, 220] on div "Loading... Hallway - Hallway 2 Loading... Entry Loading... Clubroom - Entrance …" at bounding box center [572, 221] width 1144 height 404
drag, startPoint x: 856, startPoint y: 165, endPoint x: 696, endPoint y: 177, distance: 160.5
click at [579, 177] on div "Loading... Hallway - Hallway 2 Loading... Entry Loading... Clubroom - Entrance …" at bounding box center [572, 221] width 1144 height 404
drag, startPoint x: 453, startPoint y: 325, endPoint x: 319, endPoint y: 306, distance: 134.7
click at [366, 313] on div "Loading... Hallway - Hallway 2 Loading... Entry Loading... Clubroom - Entrance …" at bounding box center [572, 221] width 1144 height 404
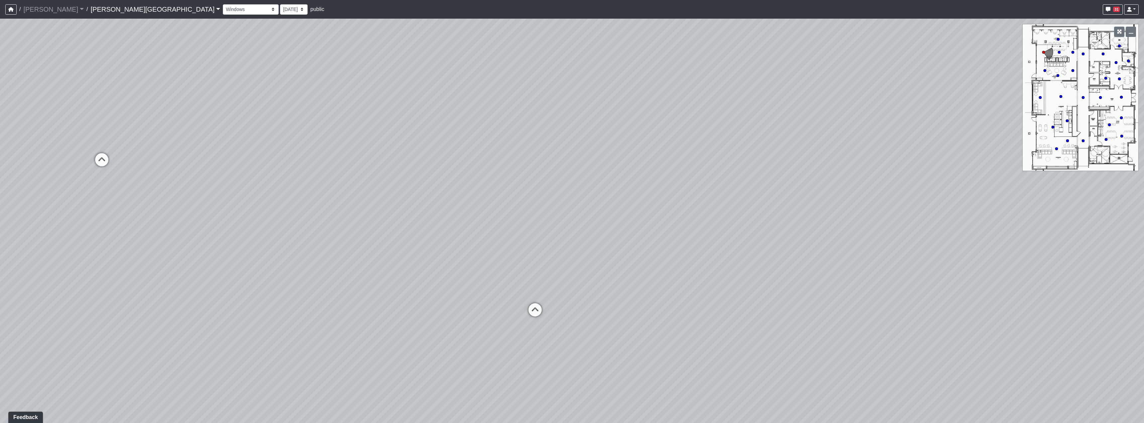
drag, startPoint x: 477, startPoint y: 299, endPoint x: 371, endPoint y: 319, distance: 107.7
click at [371, 319] on div "Loading... Hallway - Hallway 2 Loading... Entry Loading... Clubroom - Entrance …" at bounding box center [572, 221] width 1144 height 404
drag, startPoint x: 614, startPoint y: 342, endPoint x: 520, endPoint y: 266, distance: 120.9
click at [353, 322] on div "Loading... Hallway - Hallway 2 Loading... Entry Loading... Clubroom - Entrance …" at bounding box center [572, 221] width 1144 height 404
drag, startPoint x: 583, startPoint y: 260, endPoint x: 484, endPoint y: 296, distance: 104.9
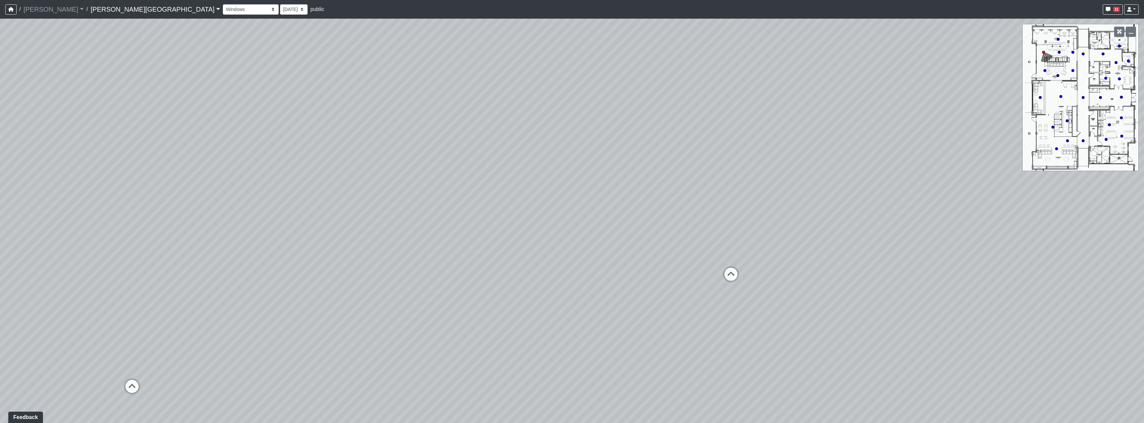
click at [484, 296] on div "Loading... Hallway - Hallway 2 Loading... Entry Loading... Clubroom - Entrance …" at bounding box center [572, 221] width 1144 height 404
click at [579, 308] on icon at bounding box center [650, 308] width 20 height 20
drag, startPoint x: 432, startPoint y: 273, endPoint x: 624, endPoint y: 233, distance: 196.8
click at [579, 233] on div "Loading... Hallway - Hallway 2 Loading... Entry Loading... Clubroom - Entrance …" at bounding box center [572, 221] width 1144 height 404
click at [397, 315] on div "Loading... Hallway - Hallway 2 Loading... Entry Loading... Clubroom - Entrance …" at bounding box center [572, 221] width 1144 height 404
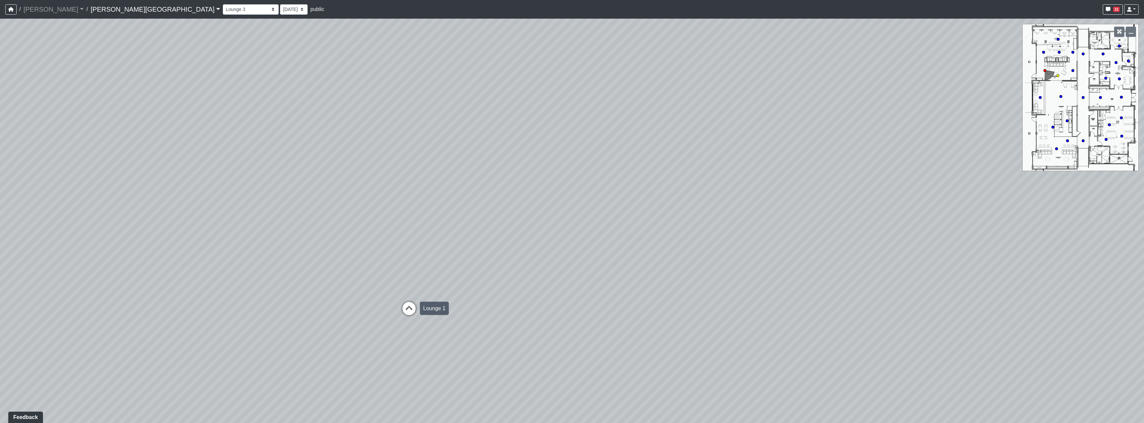
click at [401, 313] on icon at bounding box center [409, 312] width 20 height 20
drag, startPoint x: 637, startPoint y: 313, endPoint x: 414, endPoint y: 294, distance: 224.7
click at [298, 307] on div "Loading... Hallway - Hallway 2 Loading... Entry Loading... Clubroom - Entrance …" at bounding box center [572, 221] width 1144 height 404
click at [578, 262] on icon at bounding box center [585, 263] width 20 height 20
click at [579, 212] on icon at bounding box center [717, 218] width 20 height 20
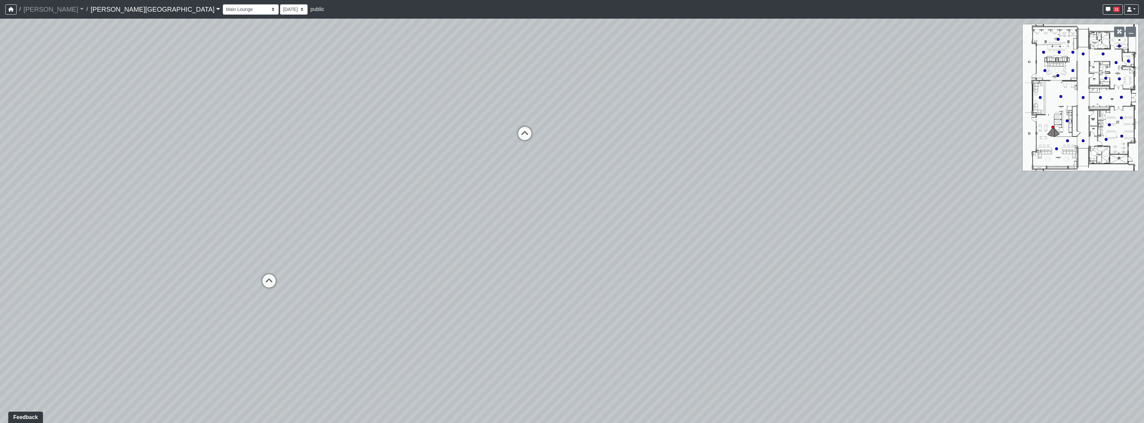
drag, startPoint x: 811, startPoint y: 262, endPoint x: 334, endPoint y: 255, distance: 477.8
click at [334, 255] on div "Loading... Hallway - Hallway 2 Loading... Entry Loading... Clubroom - Entrance …" at bounding box center [572, 221] width 1144 height 404
drag, startPoint x: 712, startPoint y: 281, endPoint x: 815, endPoint y: 280, distance: 102.8
click at [579, 275] on div "Loading... Hallway - Hallway 2 Loading... Entry Loading... Clubroom - Entrance …" at bounding box center [572, 221] width 1144 height 404
drag, startPoint x: 600, startPoint y: 267, endPoint x: 805, endPoint y: 273, distance: 205.0
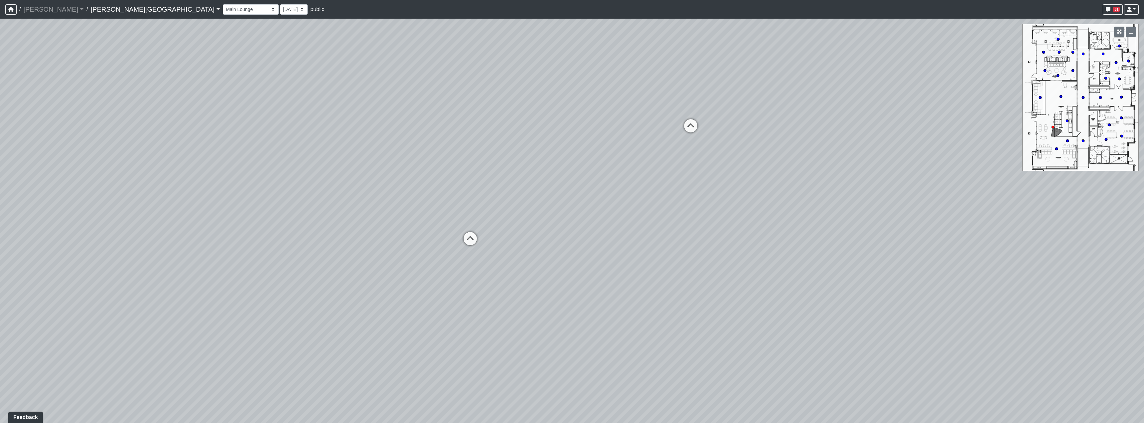
click at [579, 270] on div "Loading... Hallway - Hallway 2 Loading... Entry Loading... Clubroom - Entrance …" at bounding box center [572, 221] width 1144 height 404
click at [579, 143] on div "Loading... Hallway - Hallway 2 Loading... Entry Loading... Clubroom - Entrance …" at bounding box center [572, 221] width 1144 height 404
click at [579, 142] on icon at bounding box center [802, 143] width 20 height 20
drag, startPoint x: 563, startPoint y: 162, endPoint x: 772, endPoint y: 197, distance: 211.2
click at [579, 171] on div "Loading... Hallway - Hallway 2 Loading... Entry Loading... Clubroom - Entrance …" at bounding box center [572, 221] width 1144 height 404
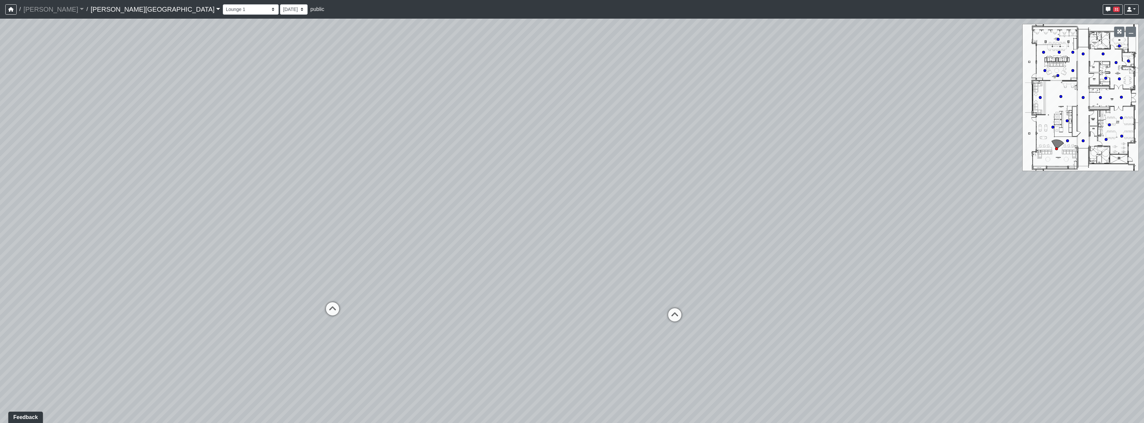
drag, startPoint x: 582, startPoint y: 197, endPoint x: 601, endPoint y: 236, distance: 42.6
click at [579, 311] on div "Loading... Hallway - Hallway 2 Loading... Entry Loading... Clubroom - Entrance …" at bounding box center [572, 221] width 1144 height 404
drag, startPoint x: 642, startPoint y: 216, endPoint x: 623, endPoint y: 261, distance: 48.9
click at [579, 261] on div "Loading... Hallway - Hallway 2 Loading... Entry Loading... Clubroom - Entrance …" at bounding box center [572, 221] width 1144 height 404
drag, startPoint x: 678, startPoint y: 350, endPoint x: 362, endPoint y: 290, distance: 321.5
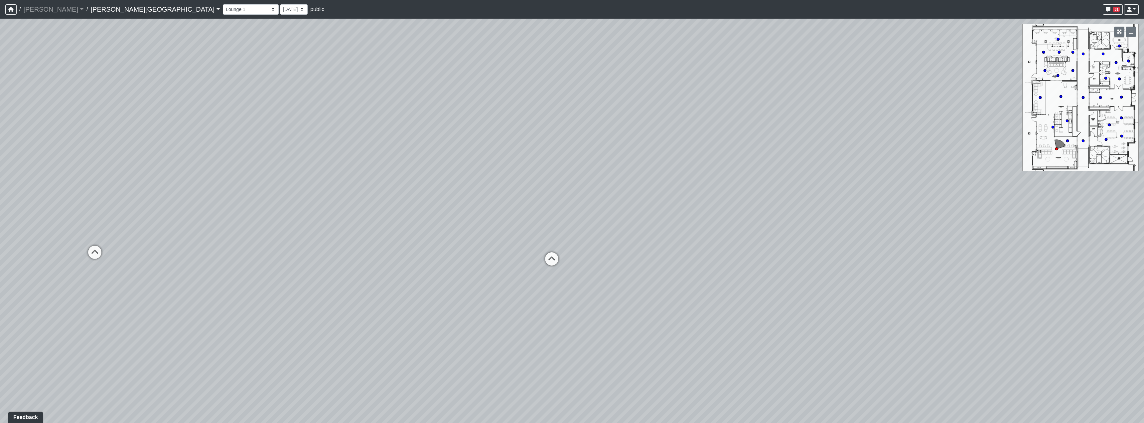
click at [410, 298] on div "Loading... Hallway - Hallway 2 Loading... Entry Loading... Clubroom - Entrance …" at bounding box center [572, 221] width 1144 height 404
drag, startPoint x: 688, startPoint y: 239, endPoint x: 1024, endPoint y: 381, distance: 365.1
click at [579, 381] on div "Loading... Hallway - Hallway 2 Loading... Entry Loading... Clubroom - Entrance …" at bounding box center [572, 221] width 1144 height 404
drag, startPoint x: 522, startPoint y: 303, endPoint x: 865, endPoint y: 282, distance: 344.0
click at [579, 282] on div "Loading... Hallway - Hallway 2 Loading... Entry Loading... Clubroom - Entrance …" at bounding box center [572, 221] width 1144 height 404
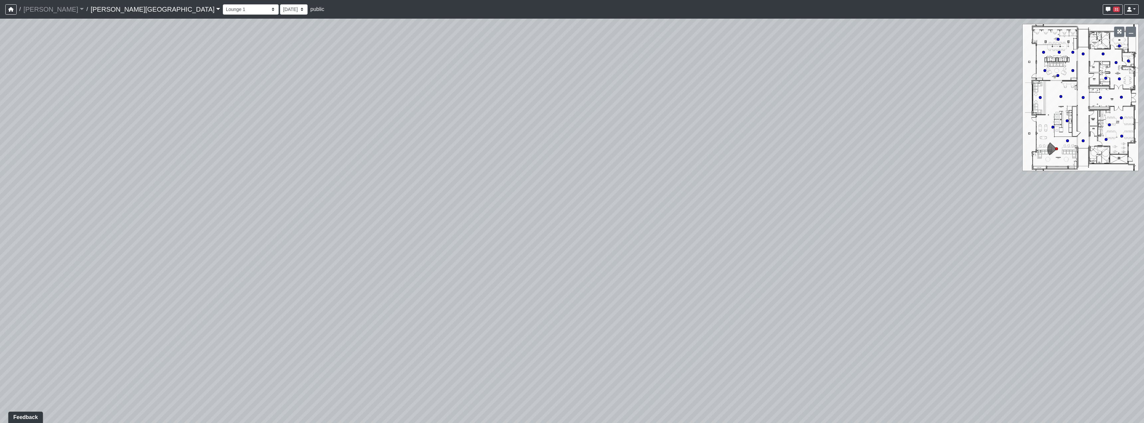
drag, startPoint x: 587, startPoint y: 287, endPoint x: 928, endPoint y: 311, distance: 342.5
click at [579, 311] on div "Loading... Hallway - Hallway 2 Loading... Entry Loading... Clubroom - Entrance …" at bounding box center [572, 221] width 1144 height 404
drag, startPoint x: 656, startPoint y: 304, endPoint x: 330, endPoint y: 286, distance: 326.6
click at [442, 301] on div "Loading... Hallway - Hallway 2 Loading... Entry Loading... Clubroom - Entrance …" at bounding box center [572, 221] width 1144 height 404
drag, startPoint x: 842, startPoint y: 294, endPoint x: 441, endPoint y: 265, distance: 401.6
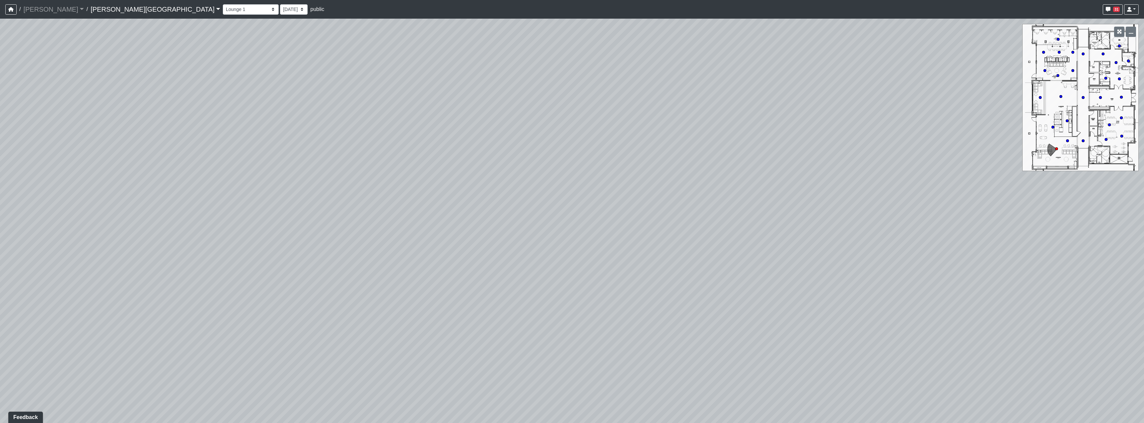
click at [450, 266] on div "Loading... Hallway - Hallway 2 Loading... Entry Loading... Clubroom - Entrance …" at bounding box center [572, 221] width 1144 height 404
drag, startPoint x: 754, startPoint y: 253, endPoint x: 537, endPoint y: 252, distance: 216.9
click at [537, 252] on div "Loading... Hallway - Hallway 2 Loading... Entry Loading... Clubroom - Entrance …" at bounding box center [572, 221] width 1144 height 404
drag, startPoint x: 566, startPoint y: 258, endPoint x: 799, endPoint y: 228, distance: 234.5
click at [579, 228] on div "Loading... Hallway - Hallway 2 Loading... Entry Loading... Clubroom - Entrance …" at bounding box center [572, 221] width 1144 height 404
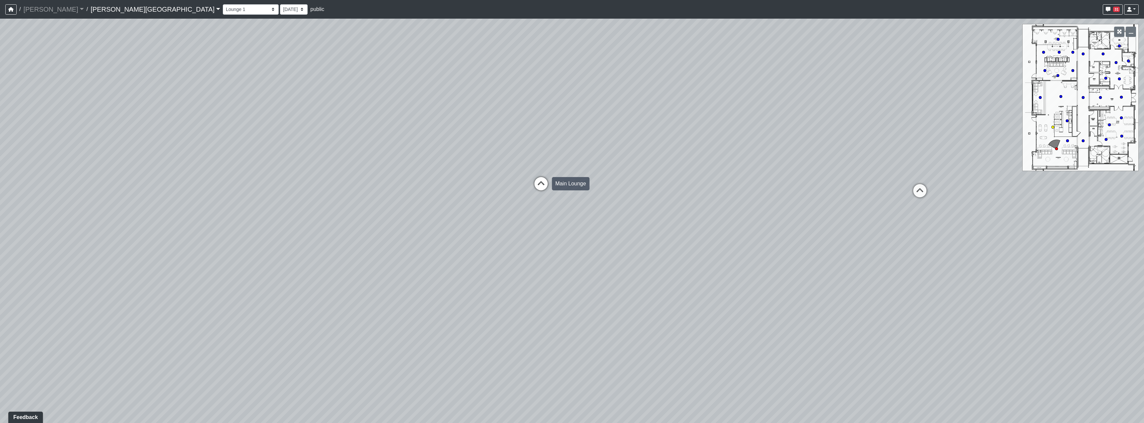
click at [535, 183] on icon at bounding box center [541, 187] width 20 height 20
select select "5RUyaef5Fa75NHkmRDMvrW"
drag, startPoint x: 845, startPoint y: 258, endPoint x: 543, endPoint y: 252, distance: 302.5
click at [543, 252] on div "Loading... Hallway - Hallway 2 Loading... Entry Loading... Clubroom - Entrance …" at bounding box center [572, 221] width 1144 height 404
drag, startPoint x: 795, startPoint y: 235, endPoint x: 722, endPoint y: 340, distance: 128.1
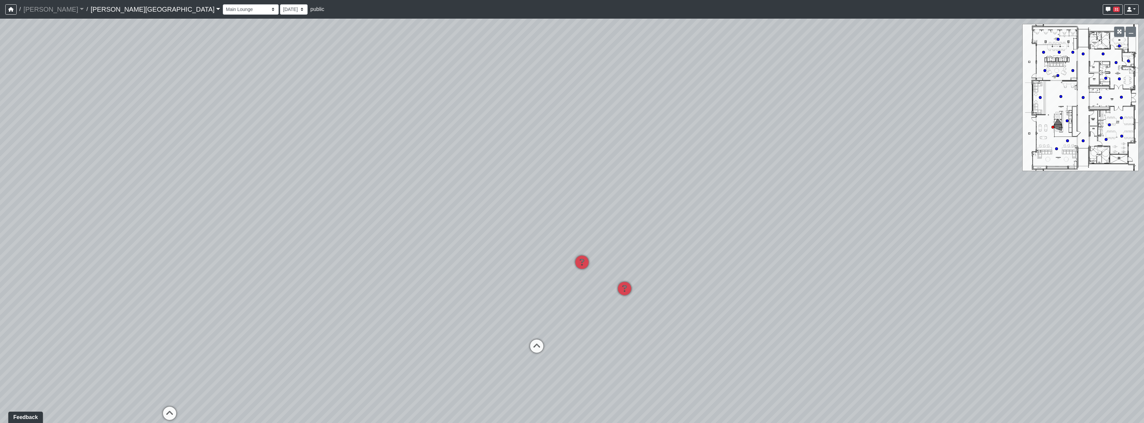
click at [579, 381] on div "Loading... Hallway - Hallway 2 Loading... Entry Loading... Clubroom - Entrance …" at bounding box center [572, 221] width 1144 height 404
drag, startPoint x: 687, startPoint y: 283, endPoint x: 438, endPoint y: 235, distance: 253.4
click at [443, 246] on div "Loading... Hallway - Hallway 2 Loading... Entry Loading... Clubroom - Entrance …" at bounding box center [572, 221] width 1144 height 404
drag, startPoint x: 784, startPoint y: 247, endPoint x: 775, endPoint y: 250, distance: 9.8
click at [579, 250] on div "Loading... Hallway - Hallway 2 Loading... Entry Loading... Clubroom - Entrance …" at bounding box center [572, 221] width 1144 height 404
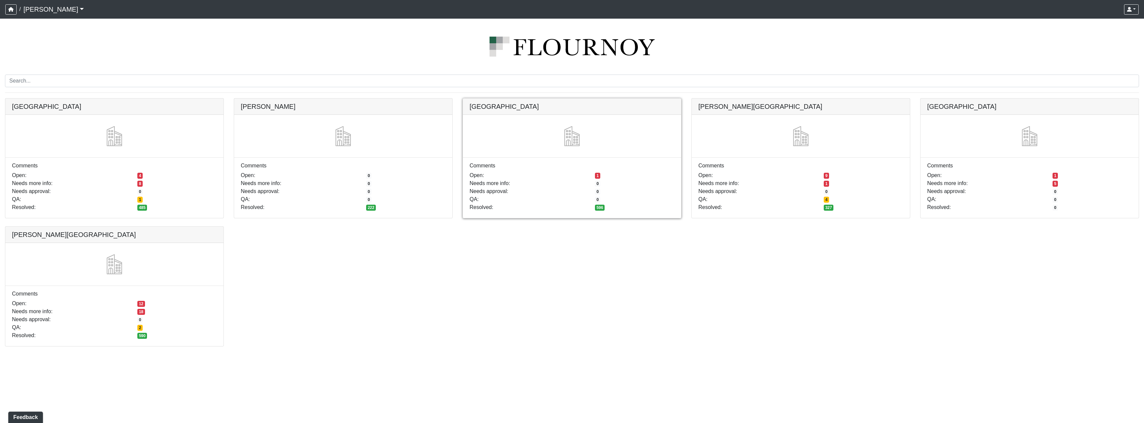
click at [640, 98] on link at bounding box center [572, 98] width 218 height 0
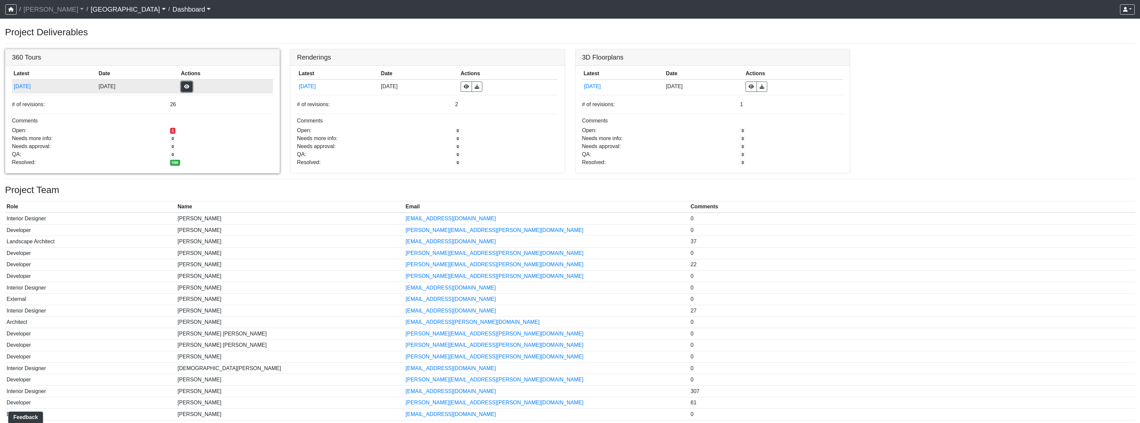
click at [192, 90] on button "button" at bounding box center [186, 87] width 11 height 10
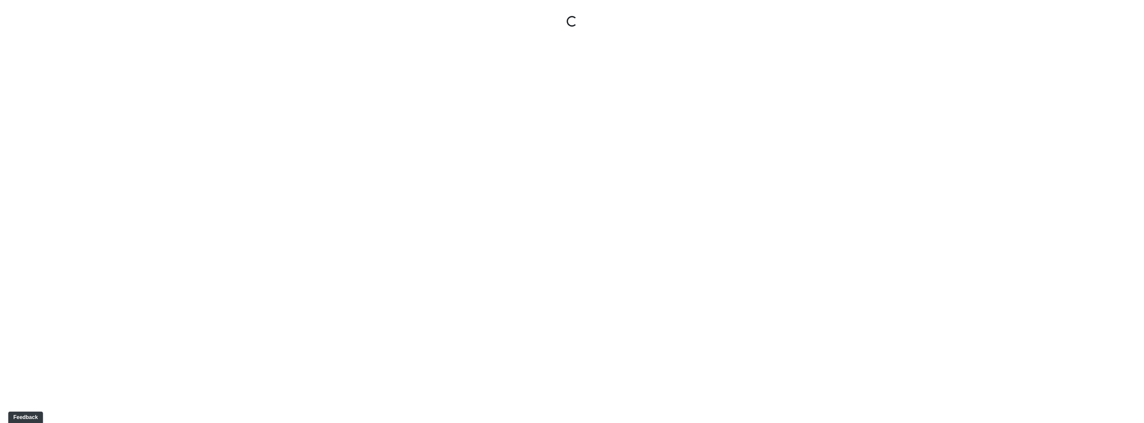
select select "gontoaMErPAtzSBVXh4ptW"
select select "h3ebyGk32eUmSzz99H473o"
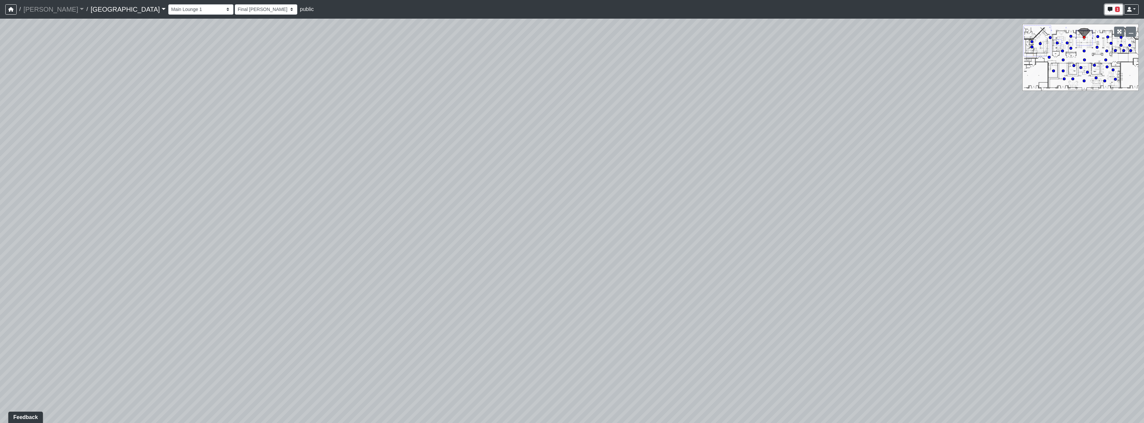
click at [1110, 10] on icon "button" at bounding box center [1110, 9] width 5 height 5
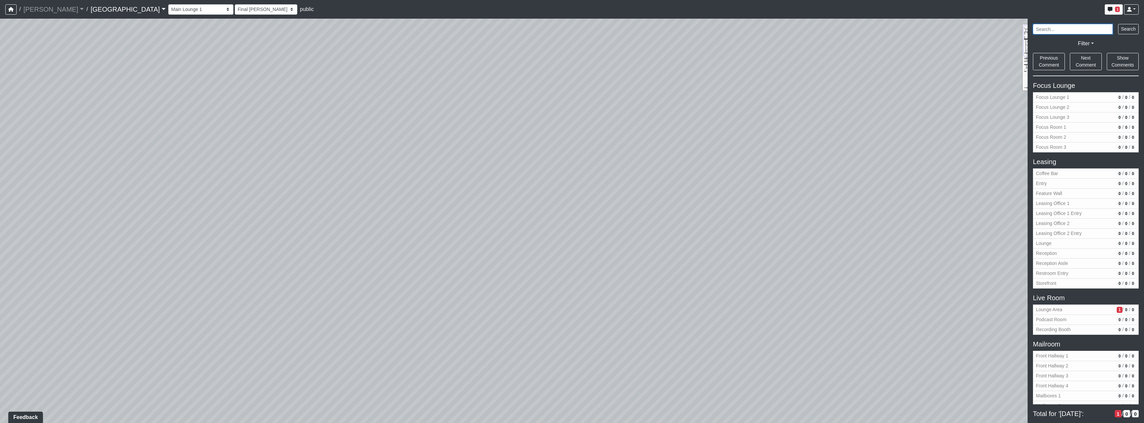
scroll to position [433, 0]
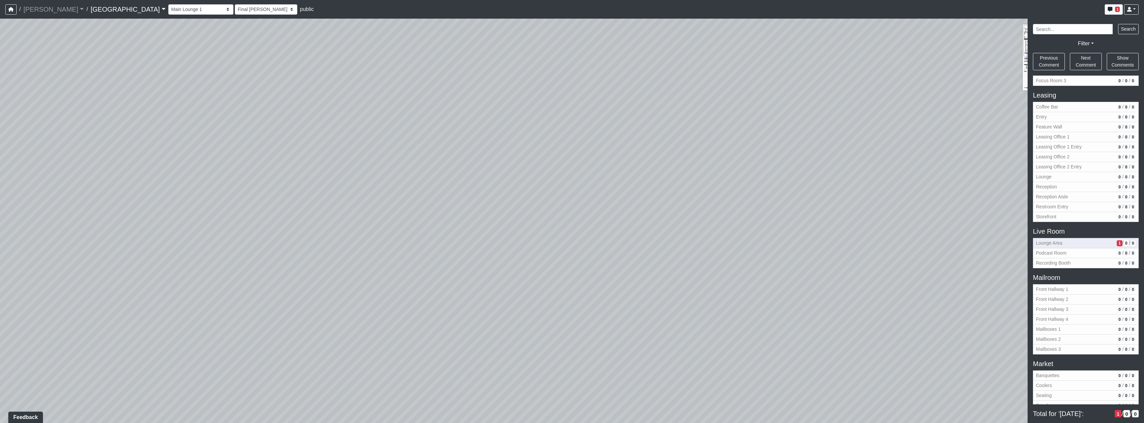
click at [1096, 245] on span "Lounge Area" at bounding box center [1075, 243] width 78 height 7
select select "cH18fr94jDTRmB5JSKNetn"
select select "mzdjipiqQCz6KJ28yXmyFL"
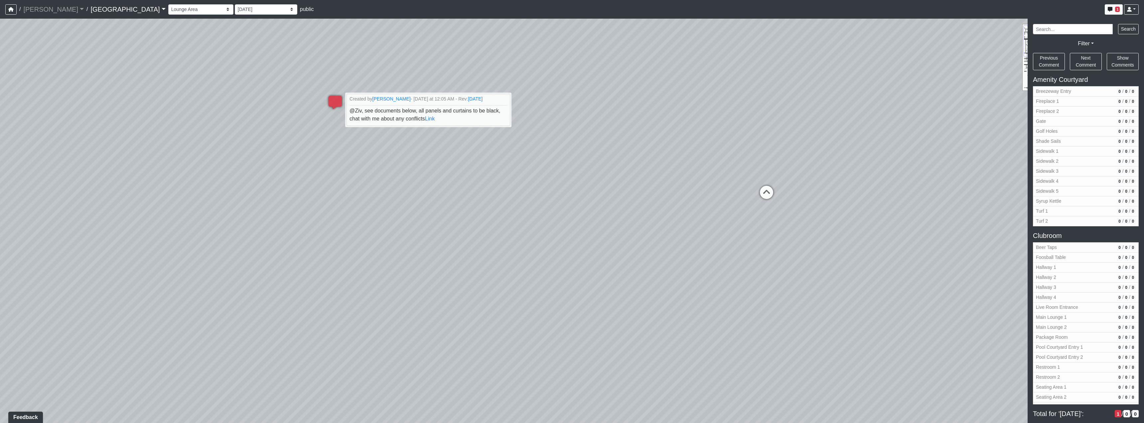
drag, startPoint x: 242, startPoint y: 150, endPoint x: 683, endPoint y: 174, distance: 442.1
click at [513, 157] on div "Loading... Pool Courtyard Entry 1 Loading... Main Lounge 2 Loading... Pool Cour…" at bounding box center [572, 221] width 1144 height 404
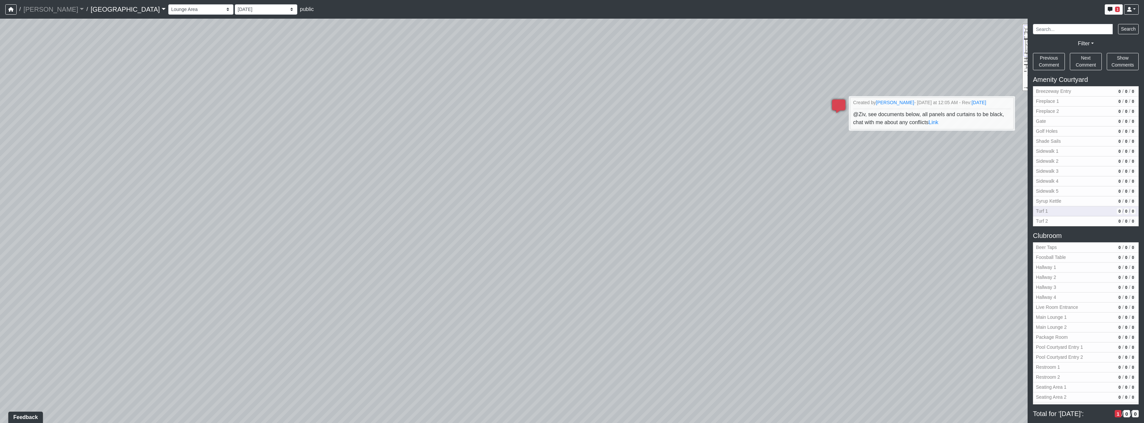
drag, startPoint x: 463, startPoint y: 202, endPoint x: 1092, endPoint y: 215, distance: 629.3
click at [981, 200] on div "Loading... Pool Courtyard Entry 1 Loading... Main Lounge 2 Loading... Pool Cour…" at bounding box center [572, 221] width 1144 height 404
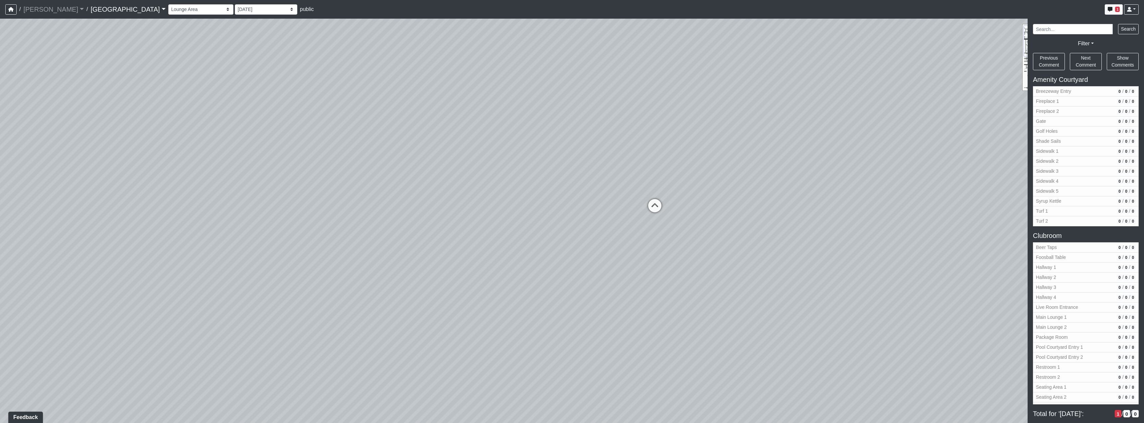
drag, startPoint x: 567, startPoint y: 212, endPoint x: 424, endPoint y: 207, distance: 143.2
click at [424, 207] on div "Loading... Pool Courtyard Entry 1 Loading... Main Lounge 2 Loading... Pool Cour…" at bounding box center [572, 221] width 1144 height 404
click at [646, 205] on icon at bounding box center [652, 208] width 20 height 20
drag, startPoint x: 801, startPoint y: 275, endPoint x: 375, endPoint y: 253, distance: 427.4
click at [375, 253] on div "Loading... Pool Courtyard Entry 1 Loading... Main Lounge 2 Loading... Pool Cour…" at bounding box center [572, 221] width 1144 height 404
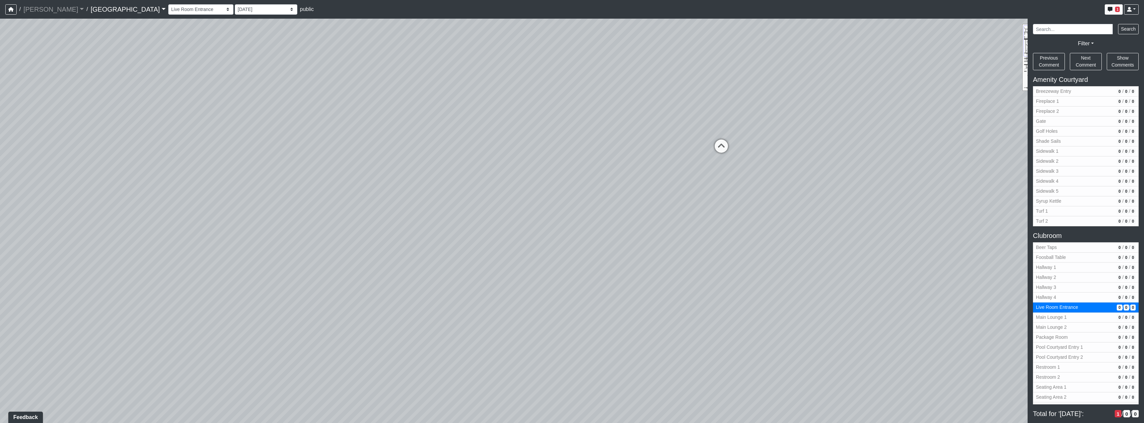
drag, startPoint x: 659, startPoint y: 240, endPoint x: 571, endPoint y: 217, distance: 90.8
click at [484, 286] on div "Loading... Pool Courtyard Entry 1 Loading... Main Lounge 2 Loading... Pool Cour…" at bounding box center [572, 221] width 1144 height 404
click at [673, 164] on icon at bounding box center [673, 168] width 20 height 20
select select "sKTkQMg5kcnUYcRKmAz2kQ"
select select "h3ebyGk32eUmSzz99H473o"
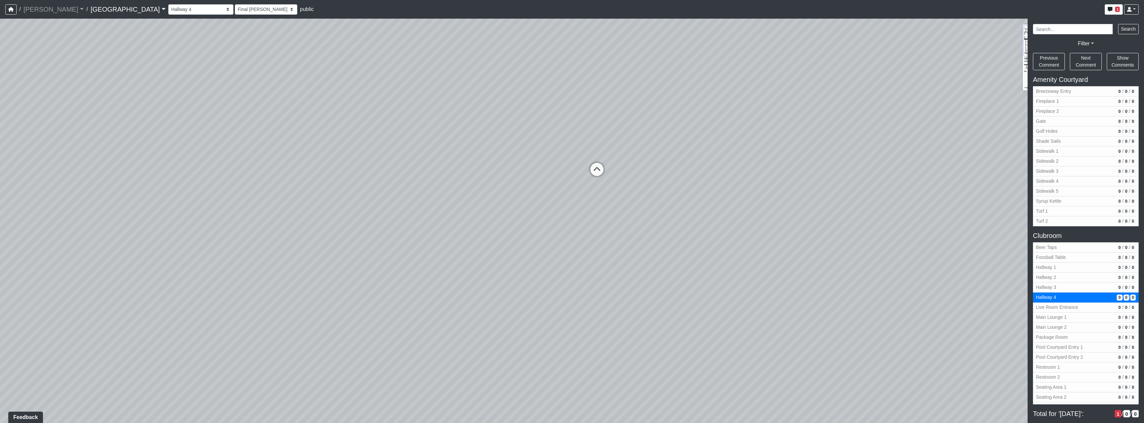
drag, startPoint x: 543, startPoint y: 227, endPoint x: 681, endPoint y: 253, distance: 140.7
click at [659, 246] on div "Loading... Pool Courtyard Entry 1 Loading... Main Lounge 2 Loading... Pool Cour…" at bounding box center [572, 221] width 1144 height 404
click at [494, 332] on icon at bounding box center [496, 328] width 20 height 20
select select "nyrKKpN37jHPvguD4SWa4o"
select select "h3ebyGk32eUmSzz99H473o"
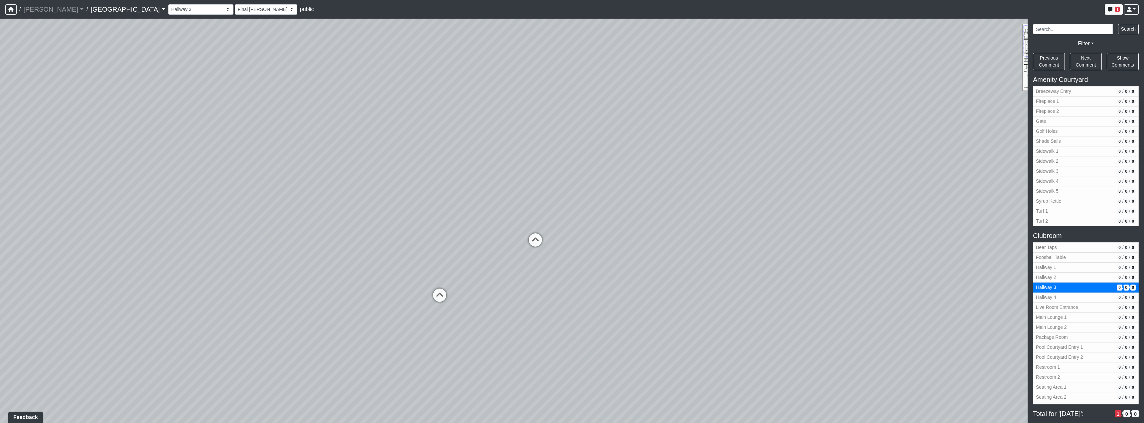
drag, startPoint x: 363, startPoint y: 303, endPoint x: 678, endPoint y: 298, distance: 315.4
click at [648, 298] on div "Loading... Pool Courtyard Entry 1 Loading... Main Lounge 2 Loading... Pool Cour…" at bounding box center [572, 221] width 1144 height 404
drag, startPoint x: 491, startPoint y: 287, endPoint x: 608, endPoint y: 270, distance: 118.0
click at [680, 239] on div "Loading... Pool Courtyard Entry 1 Loading... Main Lounge 2 Loading... Pool Cour…" at bounding box center [572, 221] width 1144 height 404
click at [494, 325] on icon at bounding box center [498, 329] width 20 height 20
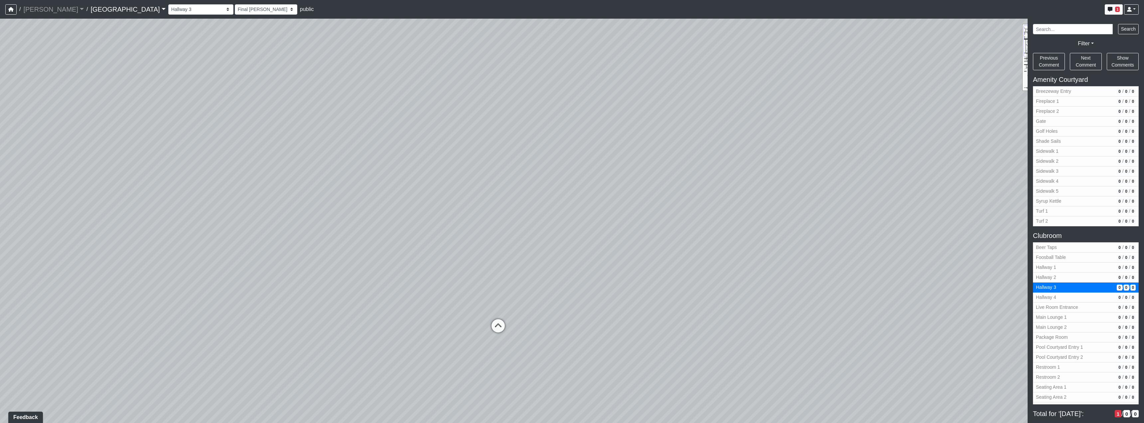
select select "nj988cEU8HqoUYosUckwx2"
select select "h3ebyGk32eUmSzz99H473o"
drag, startPoint x: 668, startPoint y: 306, endPoint x: 415, endPoint y: 300, distance: 253.3
click at [415, 301] on div "Loading... Pool Courtyard Entry 1 Loading... Main Lounge 2 Loading... Pool Cour…" at bounding box center [572, 221] width 1144 height 404
drag, startPoint x: 732, startPoint y: 273, endPoint x: 521, endPoint y: 280, distance: 210.4
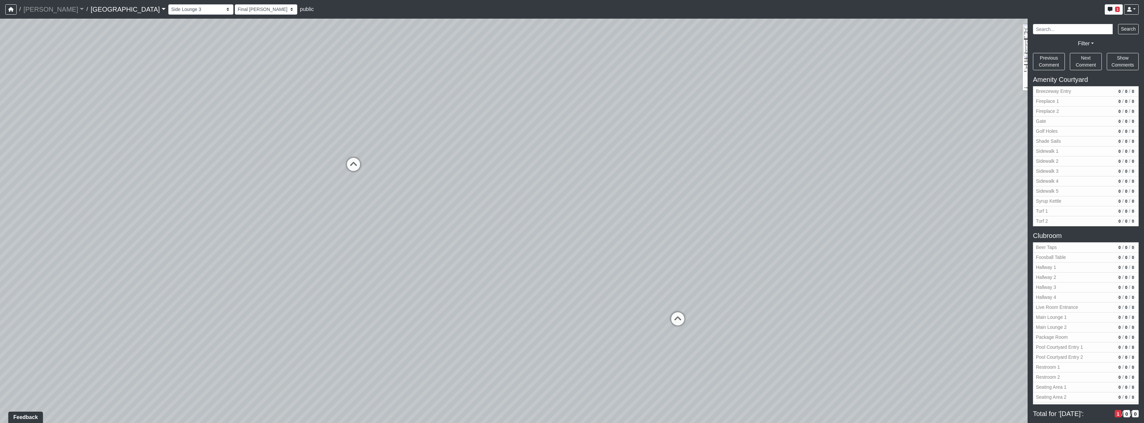
click at [504, 280] on div "Loading... Pool Courtyard Entry 1 Loading... Main Lounge 2 Loading... Pool Cour…" at bounding box center [572, 221] width 1144 height 404
click at [665, 322] on icon at bounding box center [663, 320] width 20 height 20
select select "nvS5Qoo4jEJcuhprzpoMAu"
select select "h3ebyGk32eUmSzz99H473o"
drag, startPoint x: 659, startPoint y: 321, endPoint x: 472, endPoint y: 302, distance: 187.9
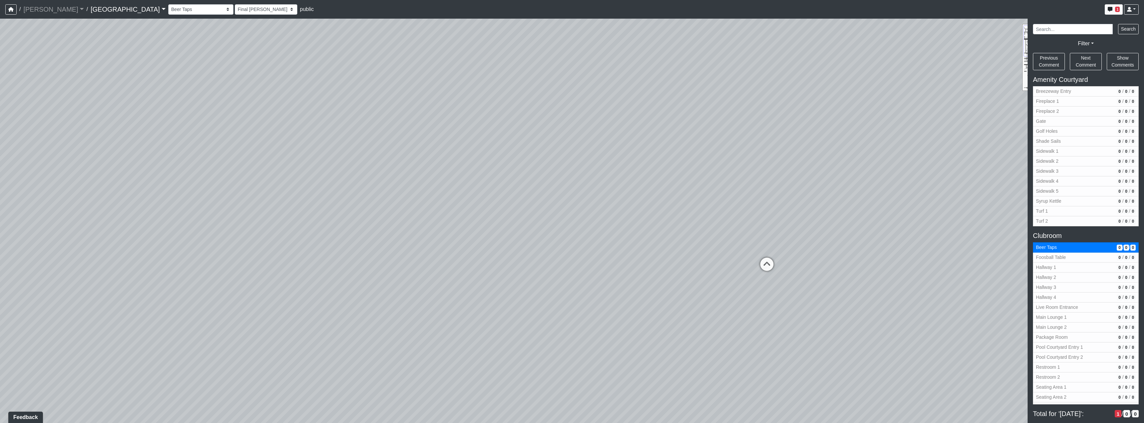
click at [472, 302] on div "Loading... Pool Courtyard Entry 1 Loading... Main Lounge 2 Loading... Pool Cour…" at bounding box center [572, 221] width 1144 height 404
click at [682, 256] on div "Loading... Pool Courtyard Entry 1 Loading... Main Lounge 2 Loading... Pool Cour…" at bounding box center [572, 221] width 1144 height 404
click at [695, 250] on icon at bounding box center [693, 253] width 20 height 20
select select "8wm9MnJtpJPgxGZkoe9s2K"
select select "h3ebyGk32eUmSzz99H473o"
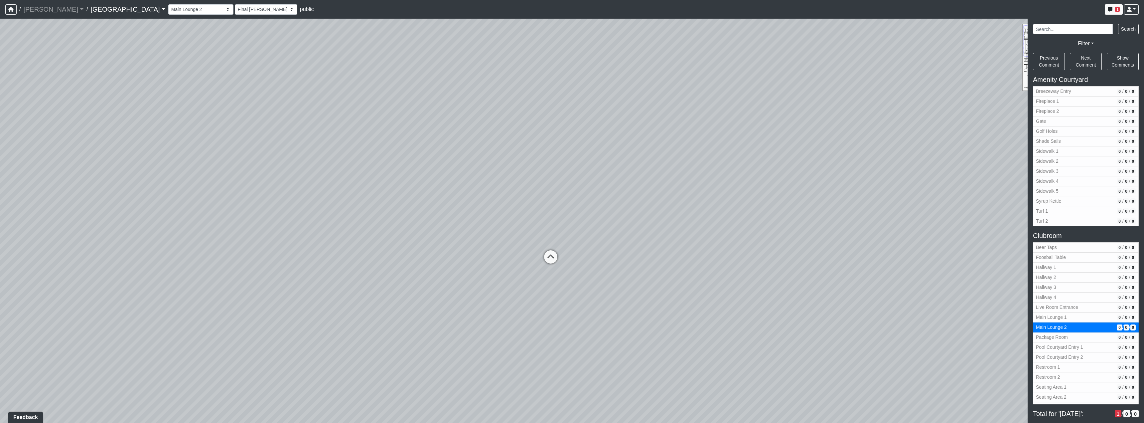
drag, startPoint x: 437, startPoint y: 289, endPoint x: 729, endPoint y: 270, distance: 292.7
click at [715, 270] on div "Loading... Pool Courtyard Entry 1 Loading... Main Lounge 2 Loading... Pool Cour…" at bounding box center [572, 221] width 1144 height 404
drag, startPoint x: 550, startPoint y: 261, endPoint x: 613, endPoint y: 256, distance: 62.7
click at [613, 256] on div "Loading... Pool Courtyard Entry 1 Loading... Main Lounge 2 Loading... Pool Cour…" at bounding box center [572, 221] width 1144 height 404
click at [600, 217] on icon at bounding box center [594, 216] width 20 height 20
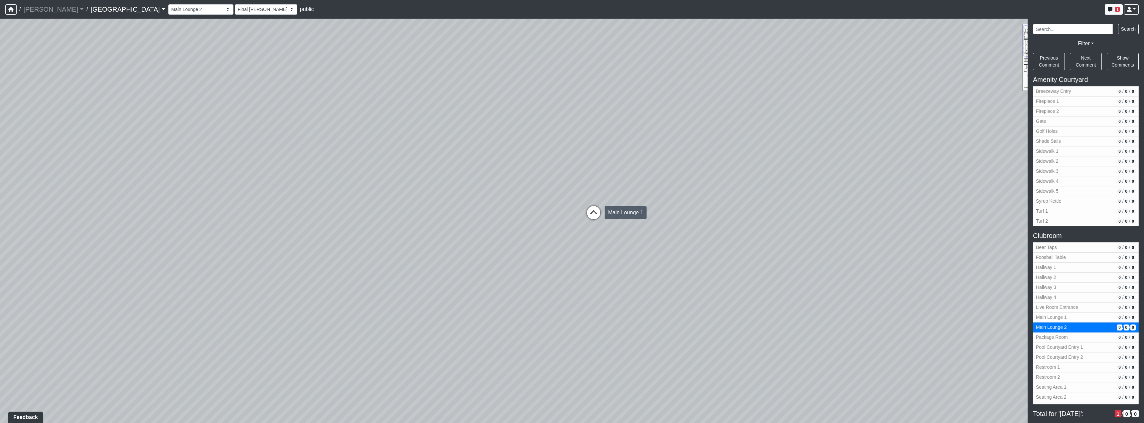
select select "gontoaMErPAtzSBVXh4ptW"
select select "h3ebyGk32eUmSzz99H473o"
drag, startPoint x: 773, startPoint y: 288, endPoint x: 445, endPoint y: 270, distance: 328.9
click at [494, 289] on div "Loading... Pool Courtyard Entry 1 Loading... Main Lounge 2 Loading... Pool Cour…" at bounding box center [572, 221] width 1144 height 404
drag, startPoint x: 639, startPoint y: 263, endPoint x: 484, endPoint y: 298, distance: 159.4
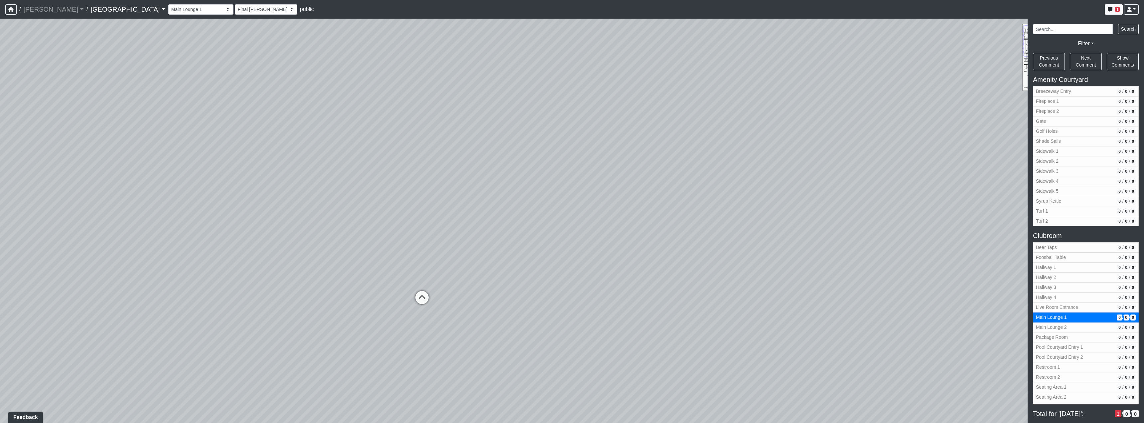
click at [484, 298] on div "Loading... Pool Courtyard Entry 1 Loading... Main Lounge 2 Loading... Pool Cour…" at bounding box center [572, 221] width 1144 height 404
drag, startPoint x: 477, startPoint y: 283, endPoint x: 387, endPoint y: 274, distance: 91.3
click at [387, 274] on div "Loading... Pool Courtyard Entry 1 Loading... Main Lounge 2 Loading... Pool Cour…" at bounding box center [572, 221] width 1144 height 404
click at [282, 320] on icon at bounding box center [279, 320] width 20 height 20
select select "rSNPTk6fVWzVTWWJRKuvHZ"
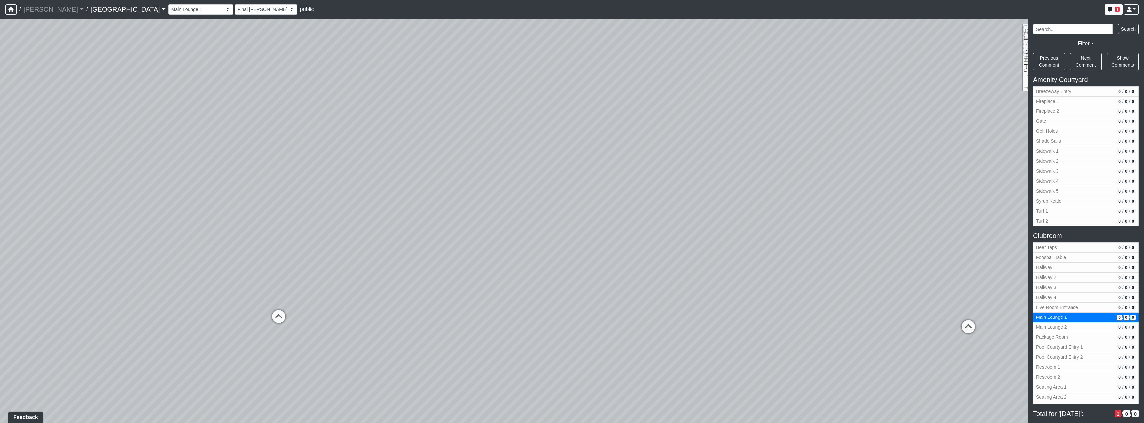
select select "h3ebyGk32eUmSzz99H473o"
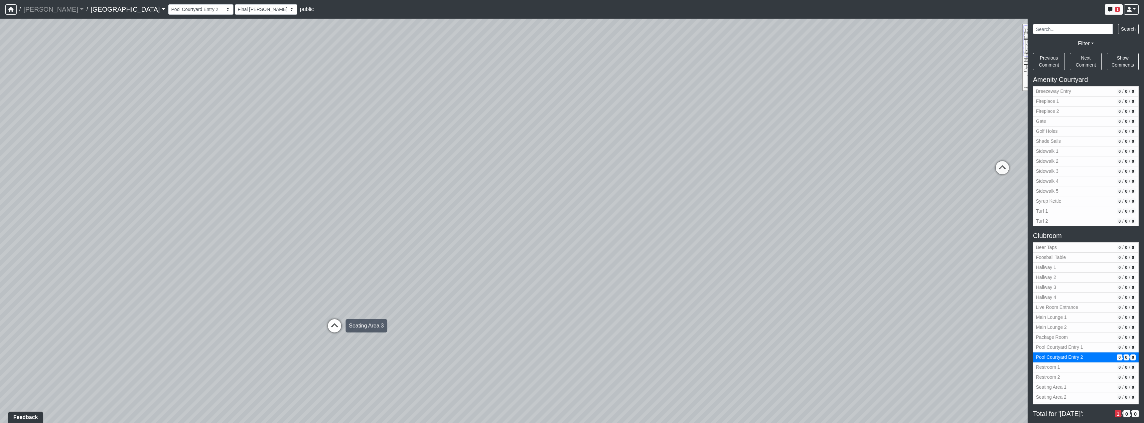
click at [330, 324] on icon at bounding box center [335, 329] width 20 height 20
select select "tBvgWFaWEssAVfWzFx5TVd"
select select "h3ebyGk32eUmSzz99H473o"
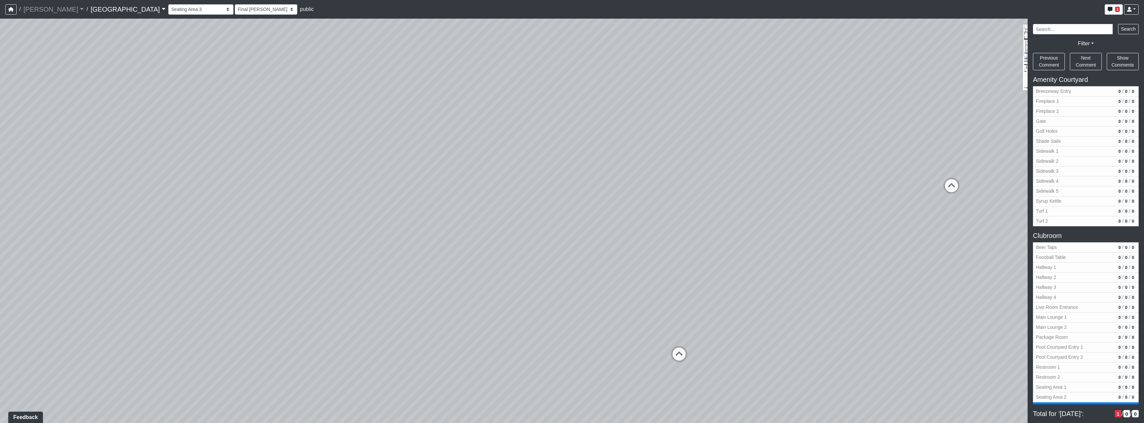
drag, startPoint x: 446, startPoint y: 316, endPoint x: 354, endPoint y: 305, distance: 92.8
click at [354, 305] on div "Loading... Pool Courtyard Entry 1 Loading... Main Lounge 2 Loading... Pool Cour…" at bounding box center [572, 221] width 1144 height 404
click at [599, 324] on icon at bounding box center [599, 325] width 20 height 20
select select "xuF2CW1jZayweEv98YGaSx"
select select "h3ebyGk32eUmSzz99H473o"
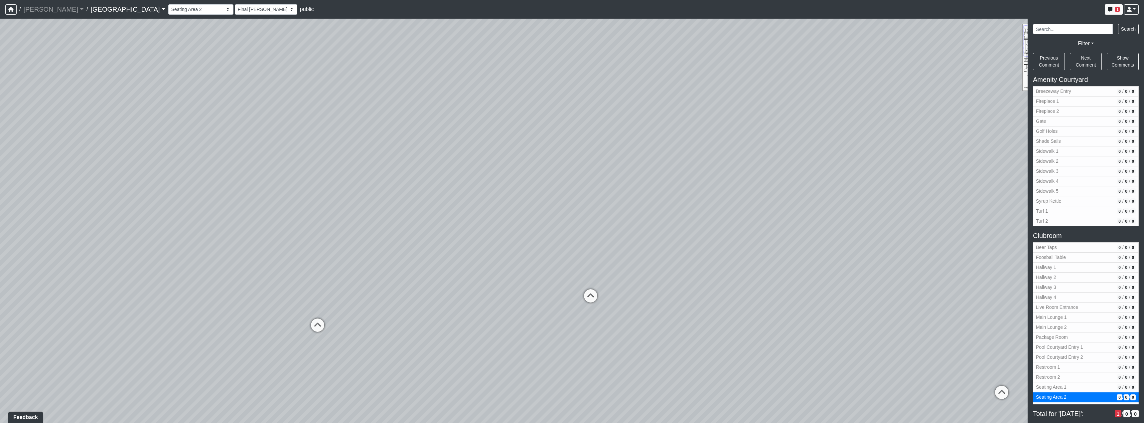
drag, startPoint x: 367, startPoint y: 294, endPoint x: 567, endPoint y: 303, distance: 199.8
click at [546, 299] on div "Loading... Pool Courtyard Entry 1 Loading... Main Lounge 2 Loading... Pool Cour…" at bounding box center [572, 221] width 1144 height 404
click at [433, 274] on div "Loading... Pool Courtyard Entry 1 Loading... Main Lounge 2 Loading... Pool Cour…" at bounding box center [572, 221] width 1144 height 404
click at [621, 312] on div "Loading... Pool Courtyard Entry 1 Loading... Main Lounge 2 Loading... Pool Cour…" at bounding box center [572, 221] width 1144 height 404
click at [642, 300] on icon at bounding box center [638, 308] width 20 height 20
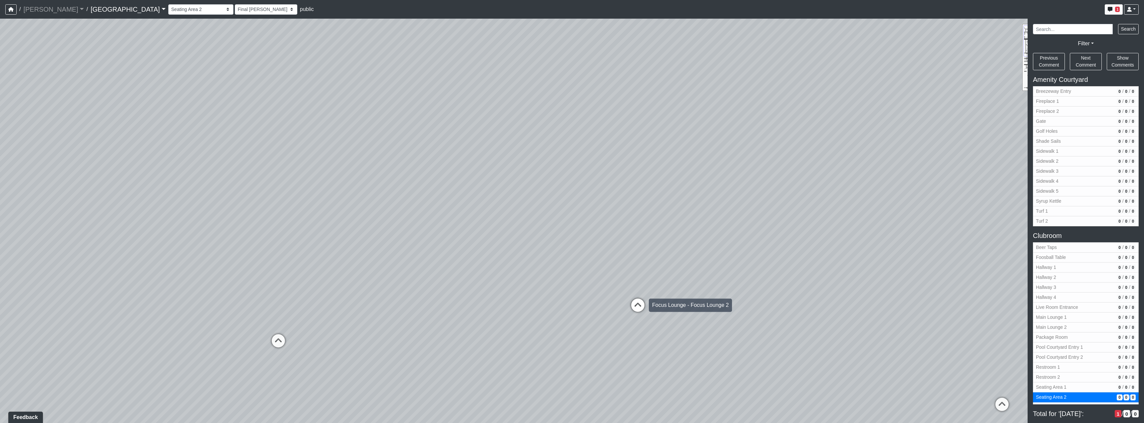
select select "tiT8Tjknz2DSiMmwk11F66"
select select "h3ebyGk32eUmSzz99H473o"
drag, startPoint x: 360, startPoint y: 266, endPoint x: 641, endPoint y: 280, distance: 281.5
click at [641, 280] on div "Loading... Pool Courtyard Entry 1 Loading... Main Lounge 2 Loading... Pool Cour…" at bounding box center [572, 221] width 1144 height 404
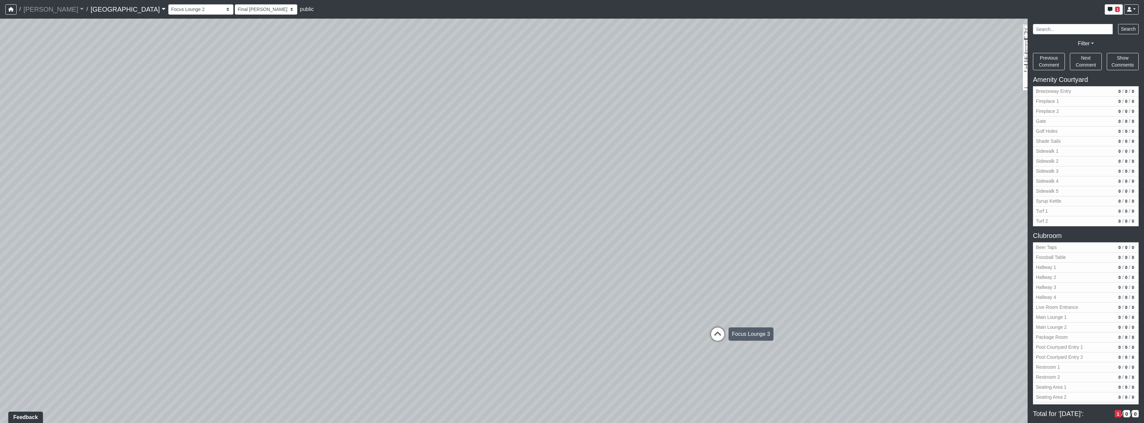
click at [714, 336] on icon at bounding box center [718, 337] width 20 height 20
select select "bJnJF8T9b3CvPEBhZPx1Bv"
select select "h3ebyGk32eUmSzz99H473o"
drag, startPoint x: 470, startPoint y: 276, endPoint x: 632, endPoint y: 261, distance: 162.4
click at [631, 261] on div "Loading... Pool Courtyard Entry 1 Loading... Main Lounge 2 Loading... Pool Cour…" at bounding box center [572, 221] width 1144 height 404
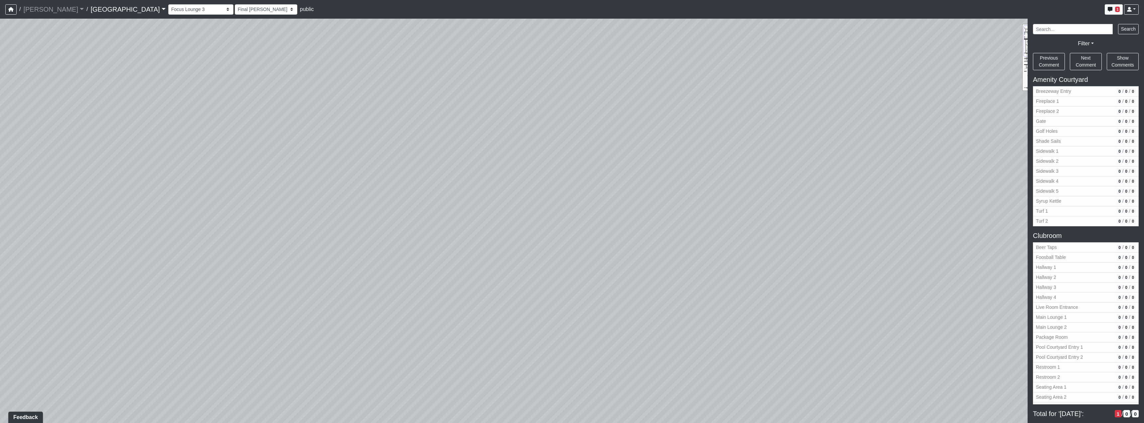
drag, startPoint x: 386, startPoint y: 251, endPoint x: 696, endPoint y: 253, distance: 310.4
click at [696, 253] on div "Loading... Pool Courtyard Entry 1 Loading... Main Lounge 2 Loading... Pool Cour…" at bounding box center [572, 221] width 1144 height 404
select select "bJnJF8T9b3CvPEBhZPx1Bv"
select select "h3ebyGk32eUmSzz99H473o"
drag, startPoint x: 226, startPoint y: 148, endPoint x: 650, endPoint y: 157, distance: 423.6
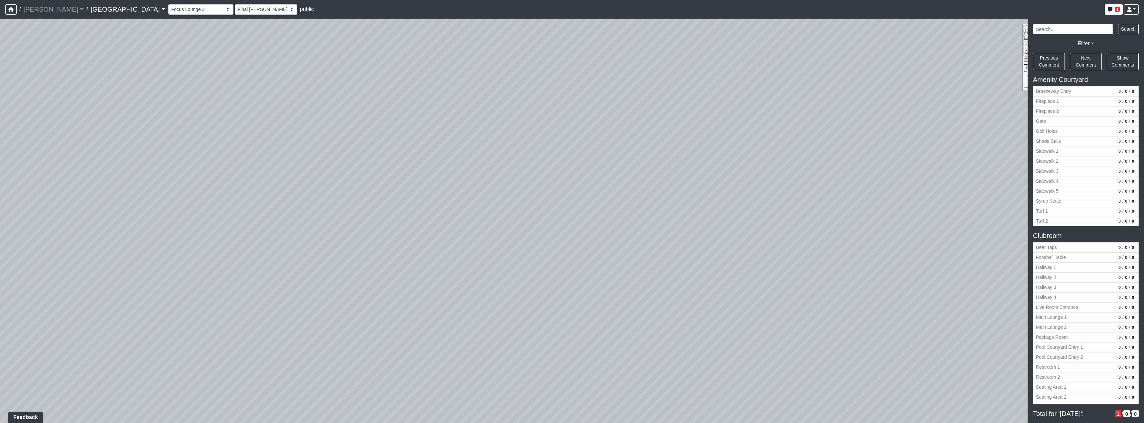
click at [532, 145] on div "Loading... Pool Courtyard Entry 1 Loading... Main Lounge 2 Loading... Pool Cour…" at bounding box center [572, 221] width 1144 height 404
drag, startPoint x: 416, startPoint y: 211, endPoint x: 405, endPoint y: 208, distance: 11.5
click at [405, 208] on div "Loading... Pool Courtyard Entry 1 Loading... Main Lounge 2 Loading... Pool Cour…" at bounding box center [572, 221] width 1144 height 404
click at [540, 308] on icon at bounding box center [542, 307] width 20 height 20
select select "tiT8Tjknz2DSiMmwk11F66"
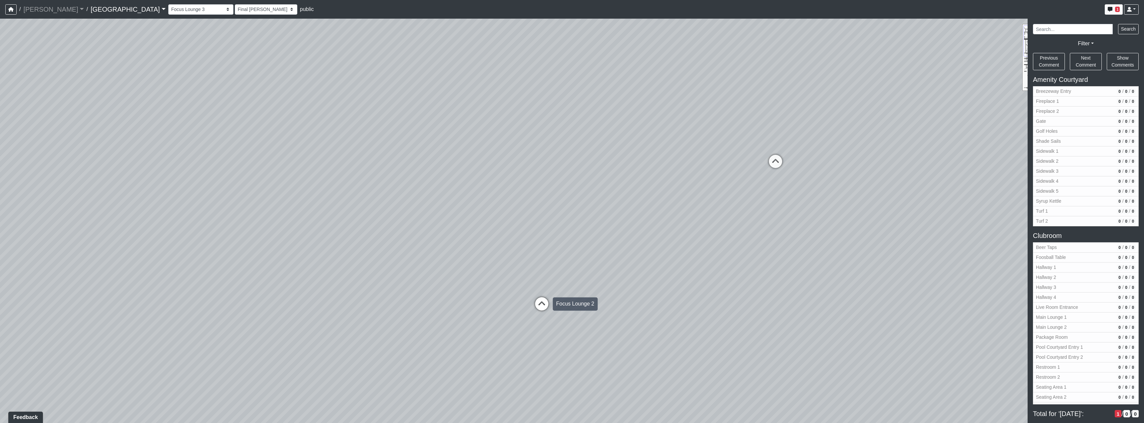
select select "h3ebyGk32eUmSzz99H473o"
click at [608, 299] on icon at bounding box center [608, 300] width 20 height 20
select select "xuF2CW1jZayweEv98YGaSx"
select select "h3ebyGk32eUmSzz99H473o"
drag, startPoint x: 557, startPoint y: 309, endPoint x: 485, endPoint y: 242, distance: 98.4
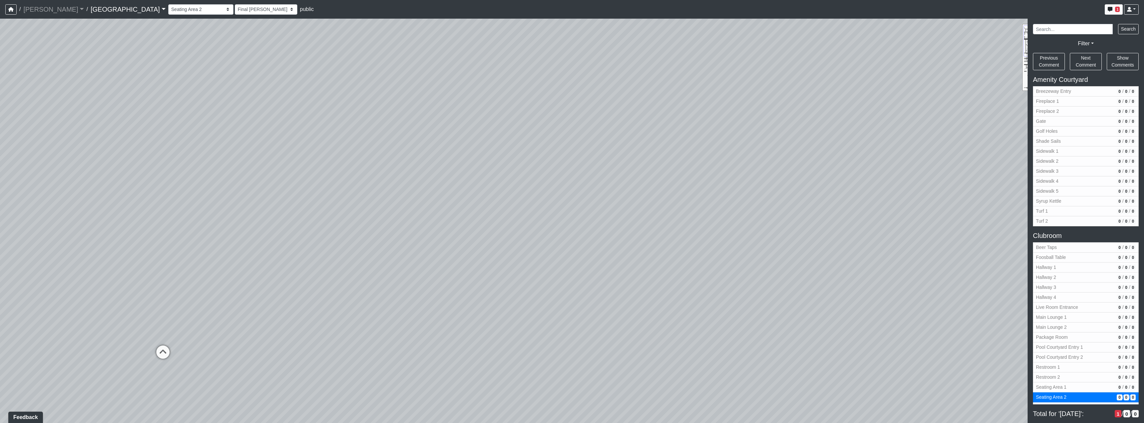
click at [471, 244] on div "Loading... Pool Courtyard Entry 1 Loading... Main Lounge 2 Loading... Pool Cour…" at bounding box center [572, 221] width 1144 height 404
drag, startPoint x: 711, startPoint y: 244, endPoint x: 462, endPoint y: 249, distance: 248.2
click at [462, 249] on div "Loading... Pool Courtyard Entry 1 Loading... Main Lounge 2 Loading... Pool Cour…" at bounding box center [572, 221] width 1144 height 404
drag, startPoint x: 714, startPoint y: 242, endPoint x: 542, endPoint y: 241, distance: 171.7
click at [542, 241] on div "Loading... Pool Courtyard Entry 1 Loading... Main Lounge 2 Loading... Pool Cour…" at bounding box center [572, 221] width 1144 height 404
